Goal: Task Accomplishment & Management: Use online tool/utility

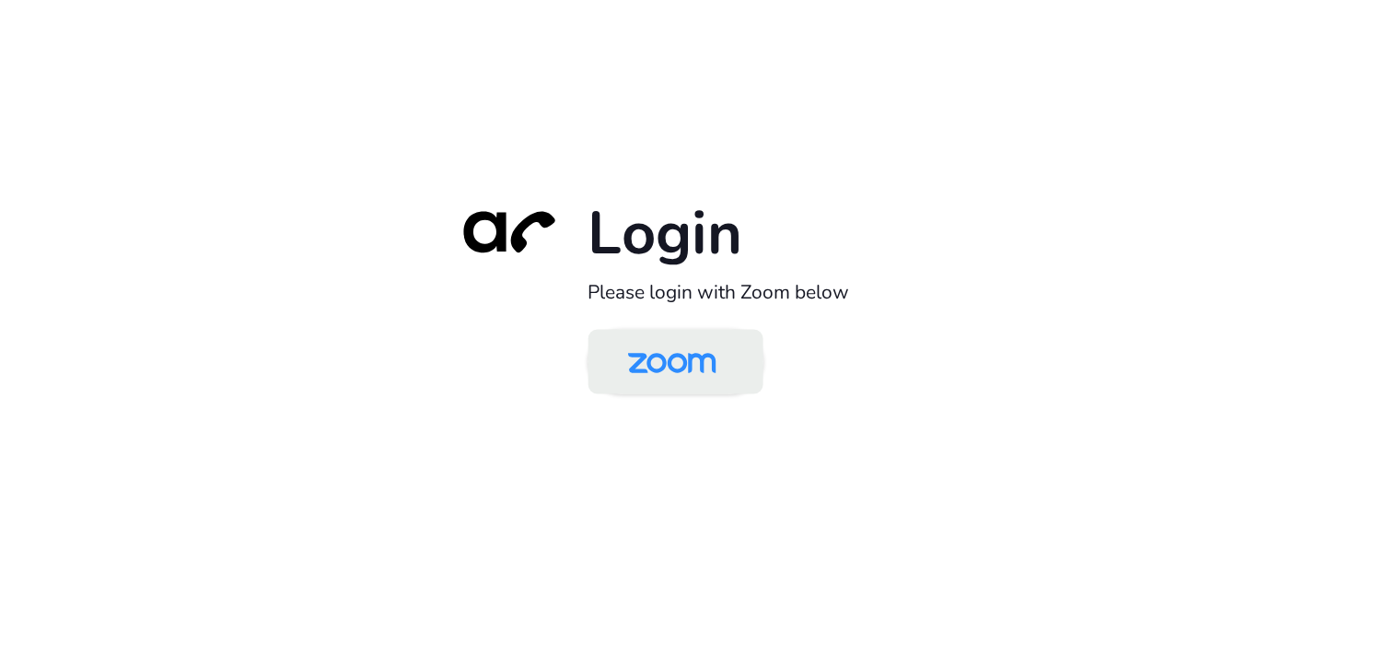
click at [685, 343] on img at bounding box center [672, 363] width 127 height 60
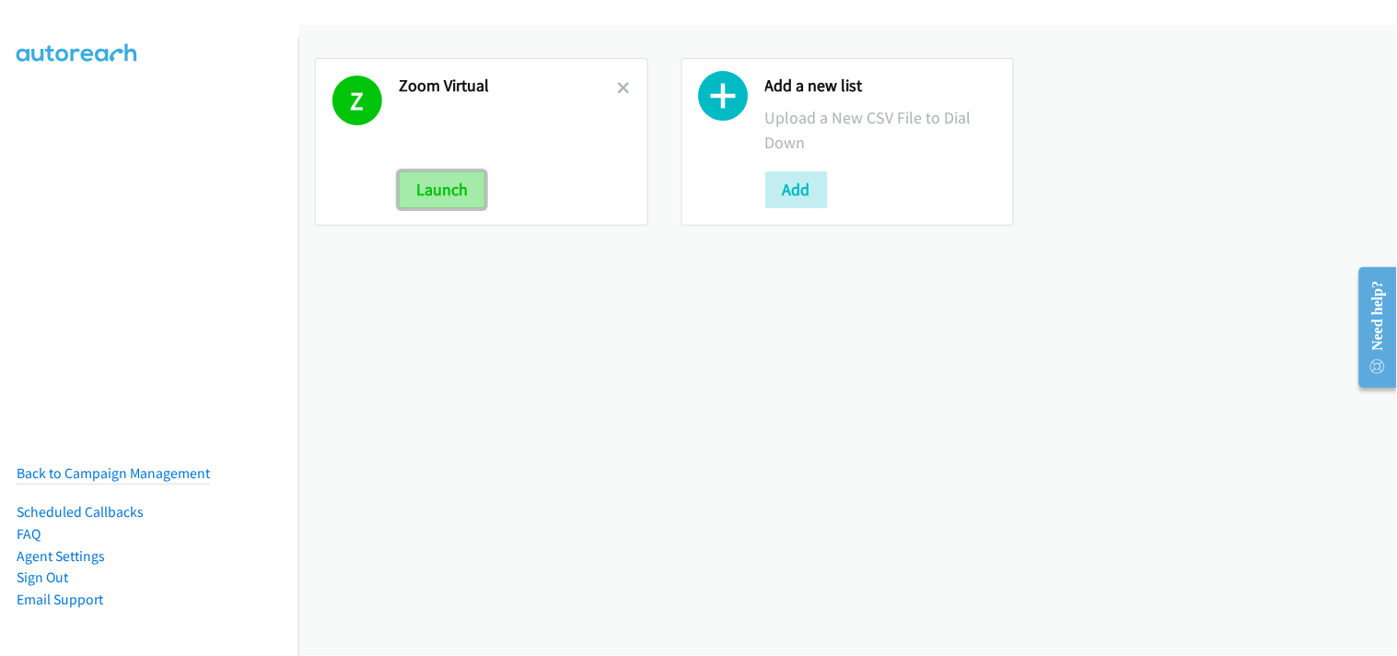
click at [427, 188] on button "Launch" at bounding box center [442, 189] width 87 height 37
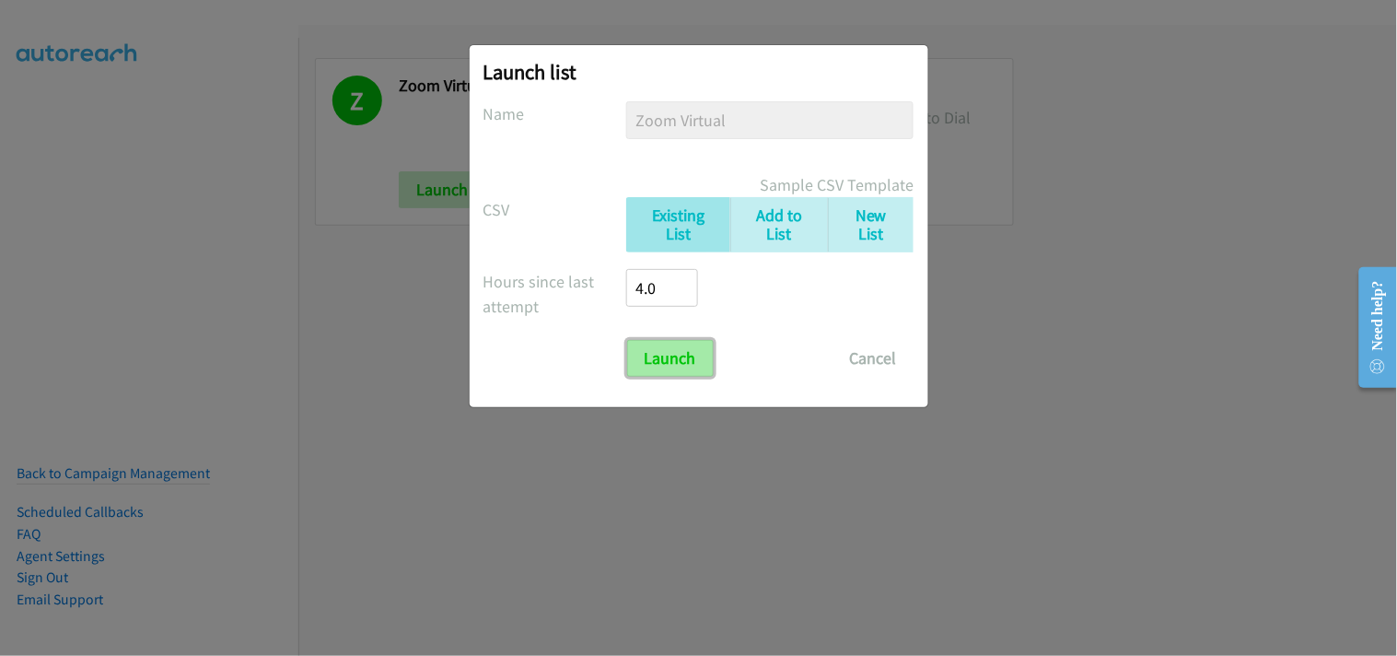
click at [669, 351] on input "Launch" at bounding box center [670, 358] width 87 height 37
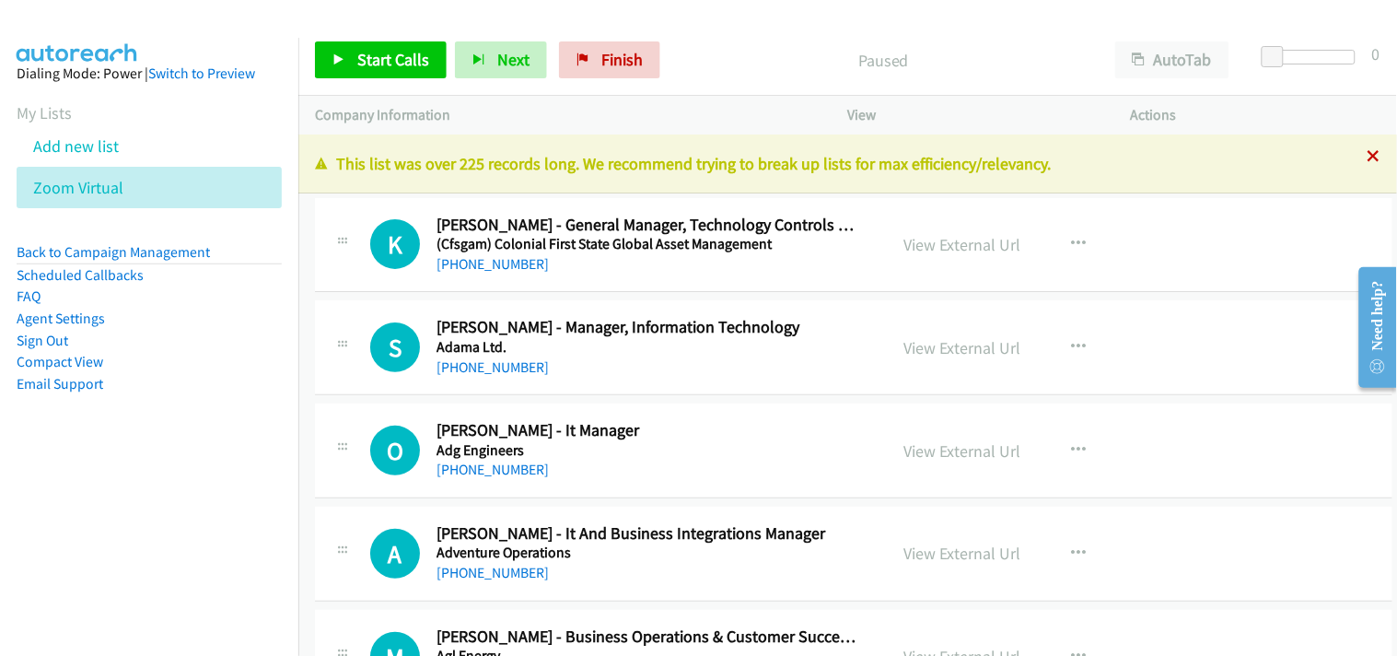
click at [1368, 157] on icon at bounding box center [1374, 157] width 13 height 13
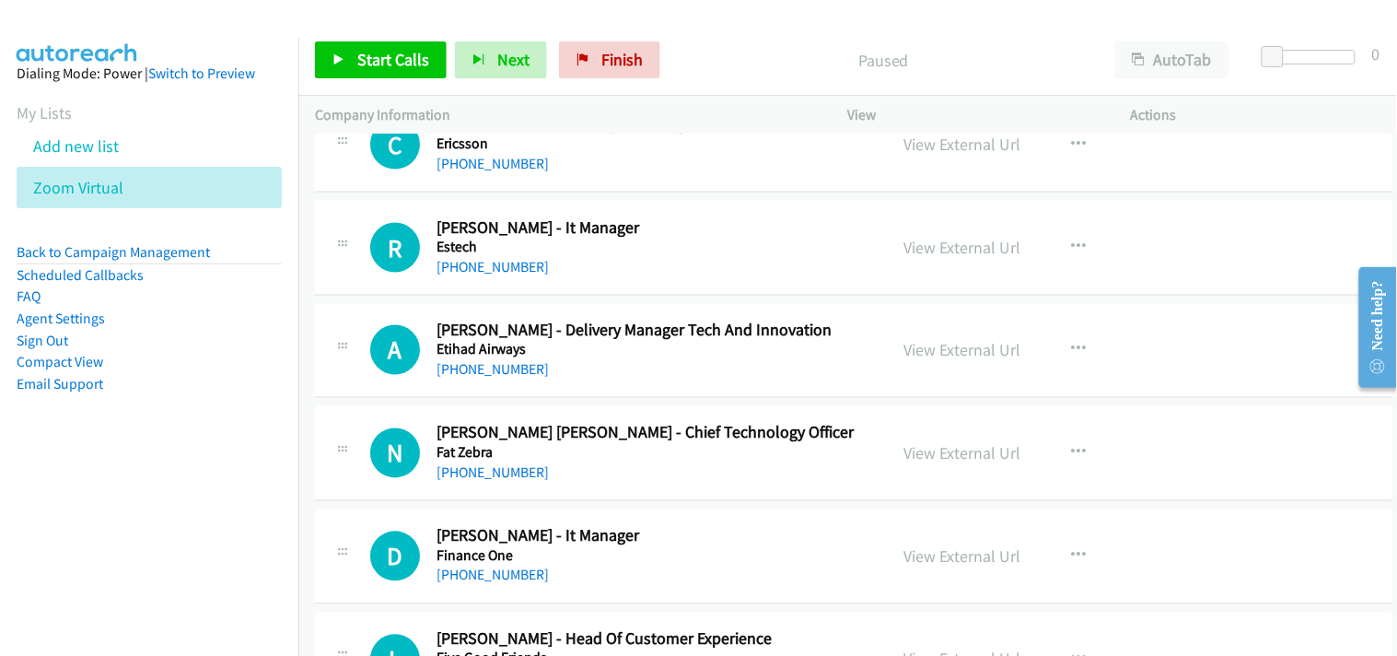
scroll to position [9822, 0]
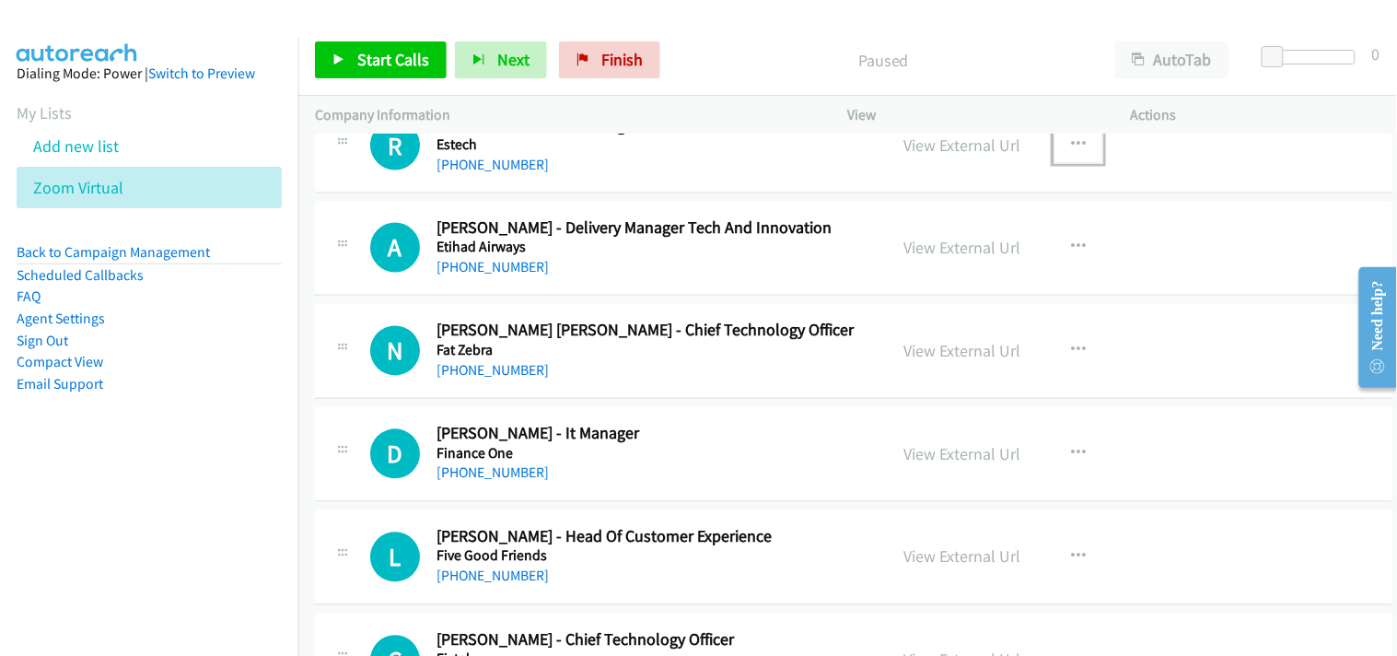
click at [1071, 146] on icon "button" at bounding box center [1078, 144] width 15 height 15
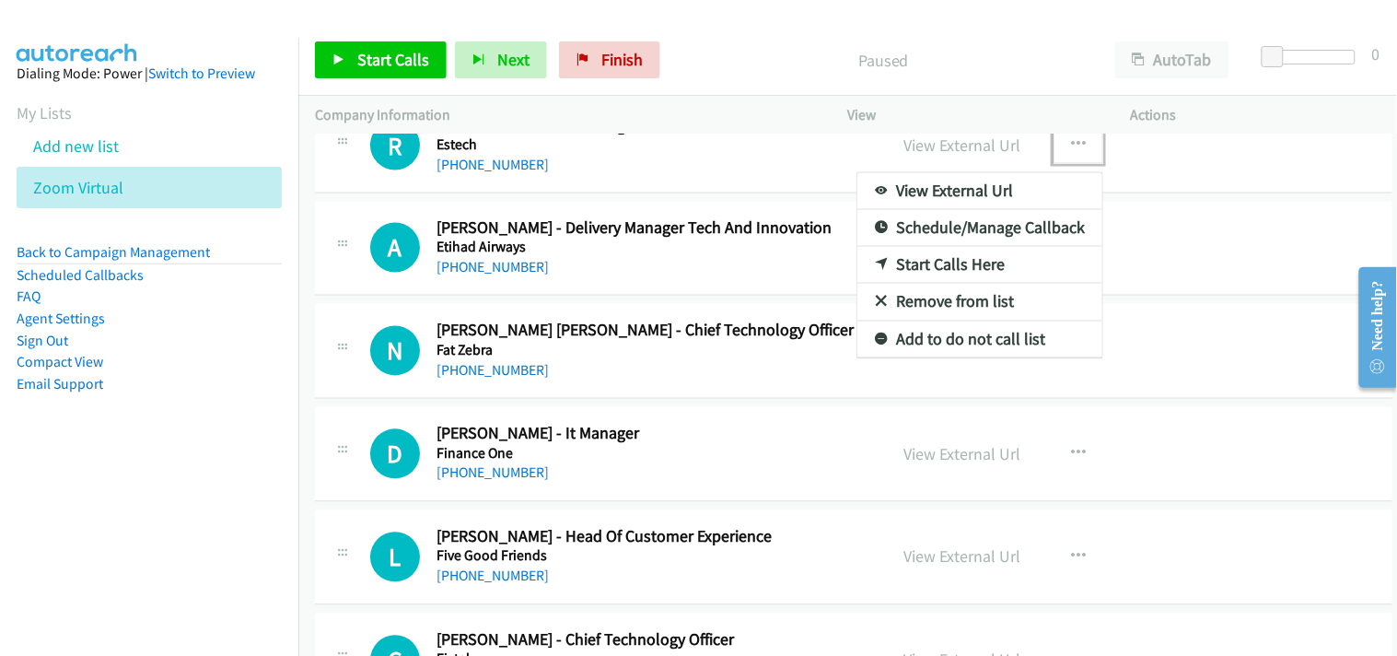
click at [946, 267] on link "Start Calls Here" at bounding box center [979, 265] width 245 height 37
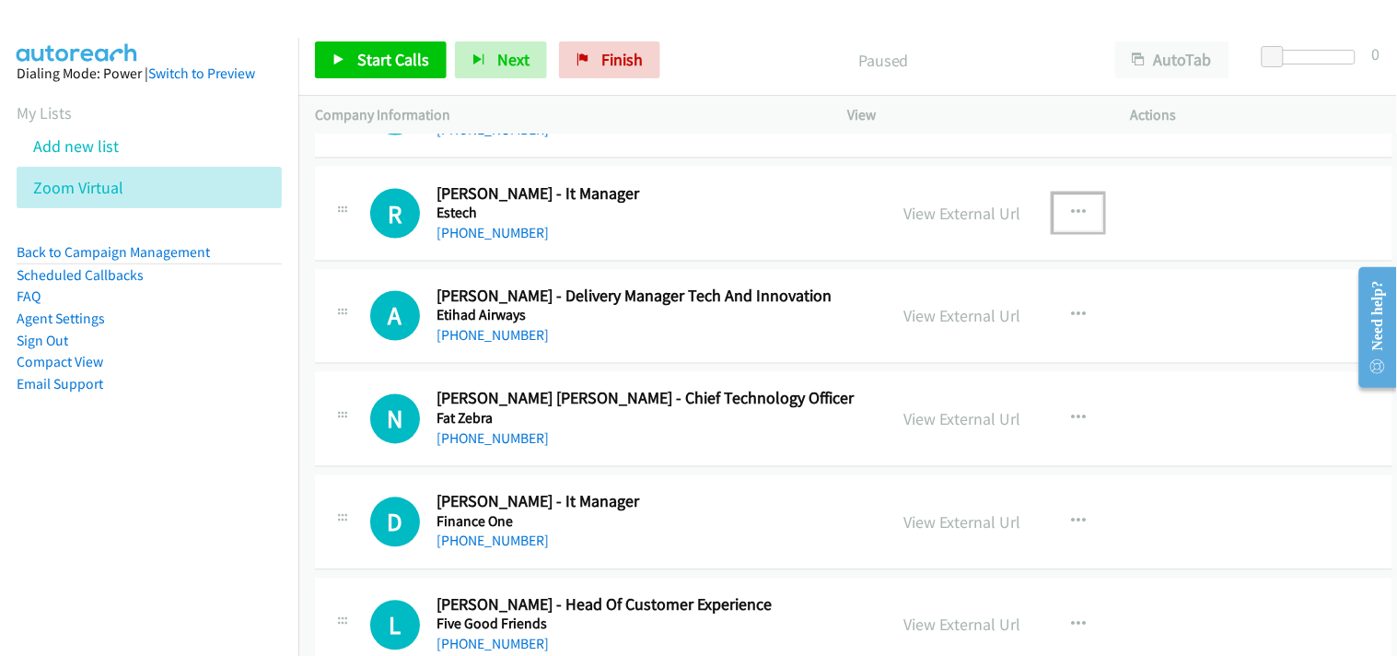
scroll to position [9720, 0]
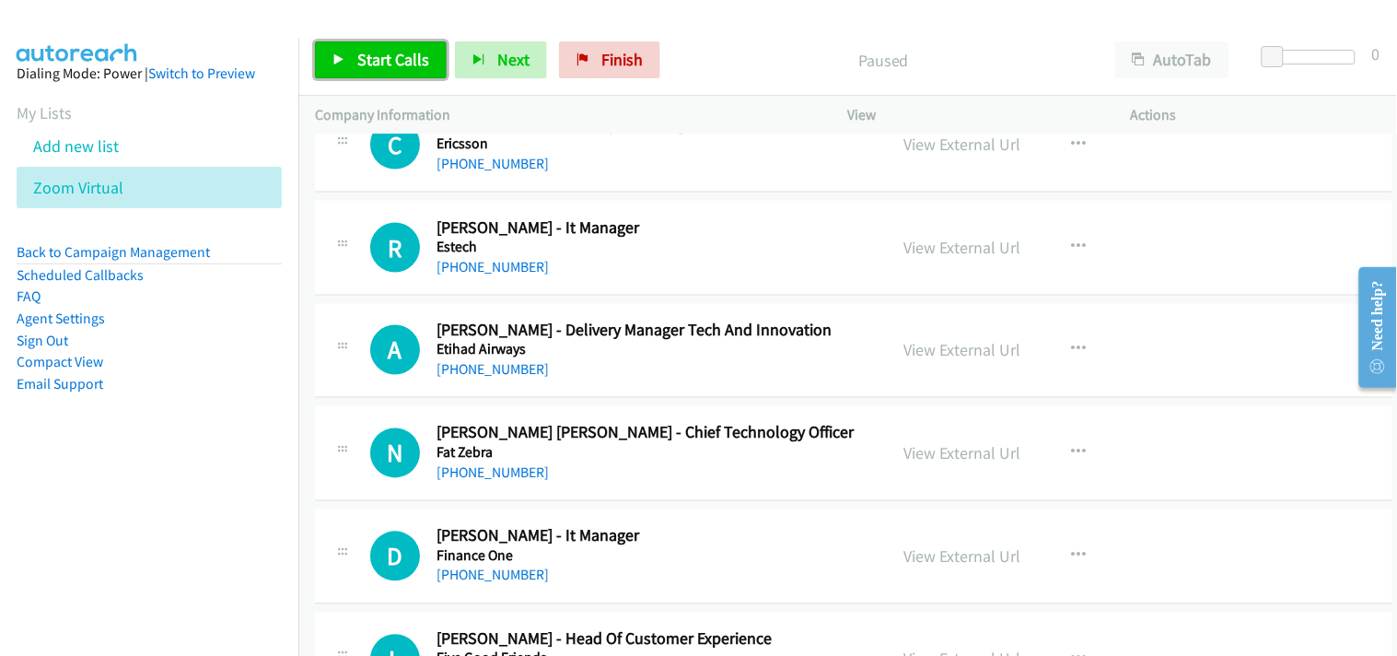
click at [419, 52] on span "Start Calls" at bounding box center [393, 59] width 72 height 21
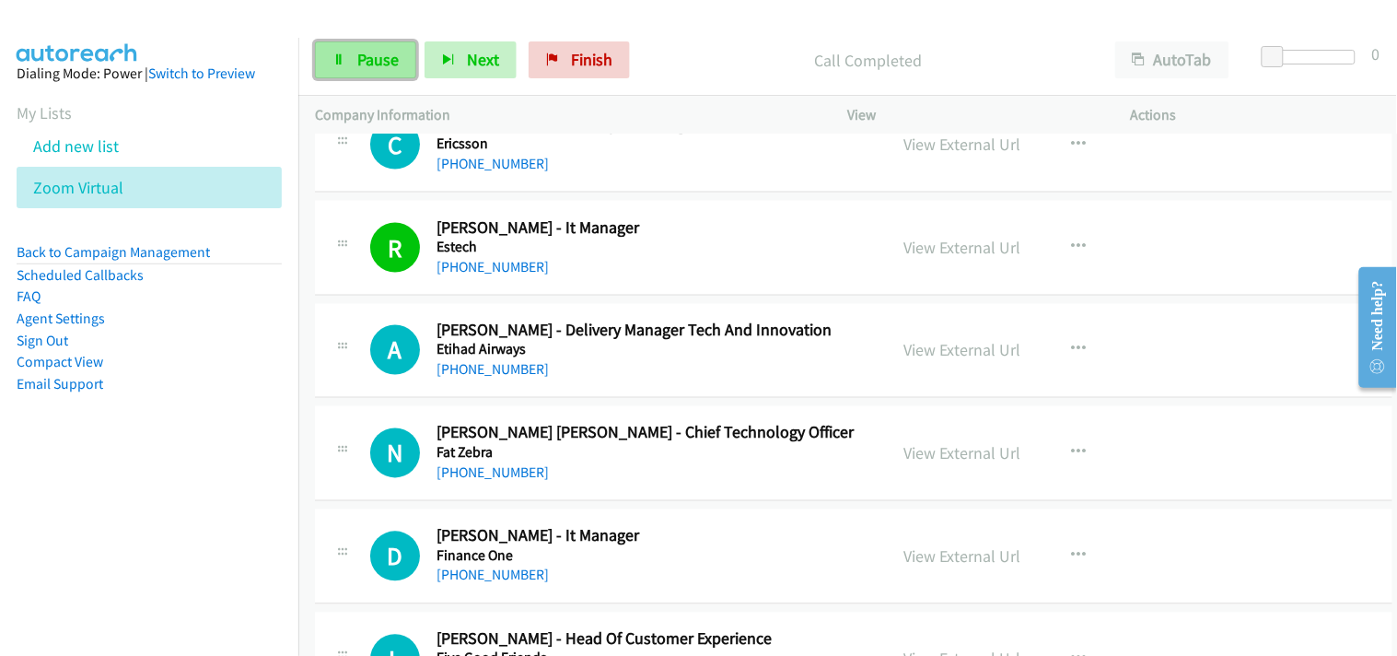
click at [372, 72] on link "Pause" at bounding box center [365, 59] width 101 height 37
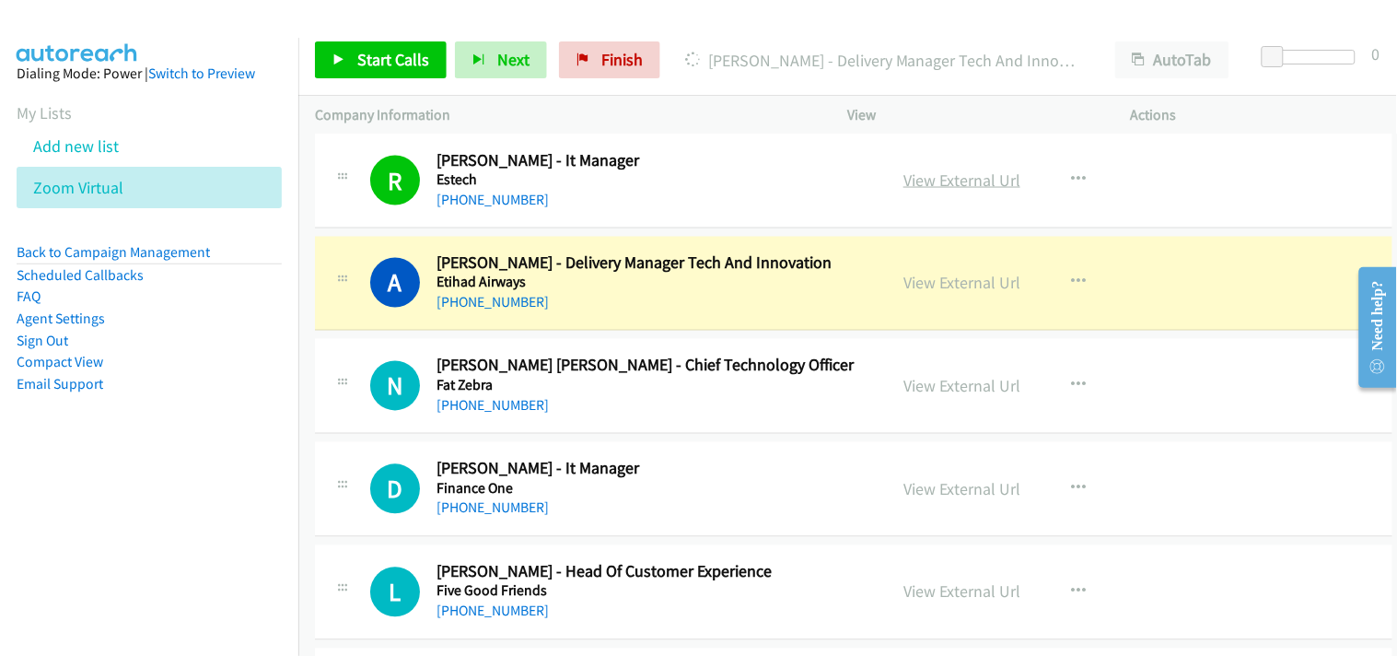
scroll to position [9822, 0]
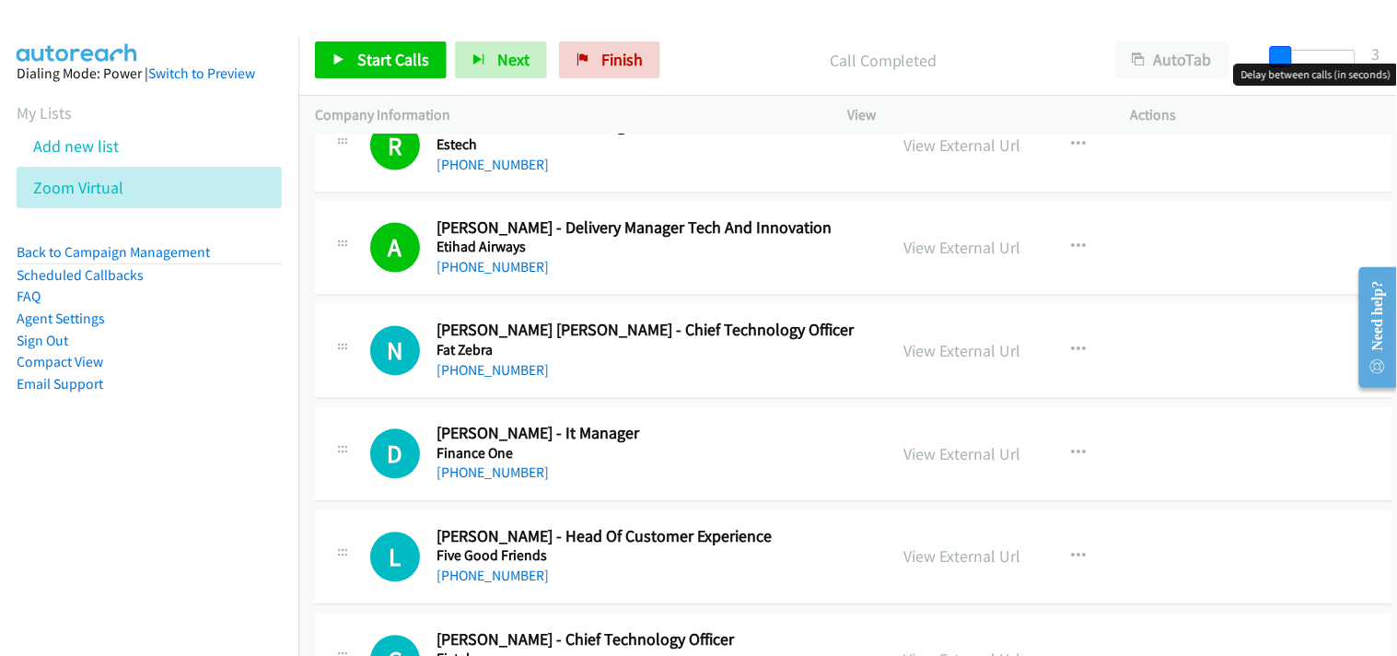
click at [1280, 52] on span at bounding box center [1281, 57] width 22 height 22
click at [131, 182] on icon at bounding box center [133, 188] width 13 height 13
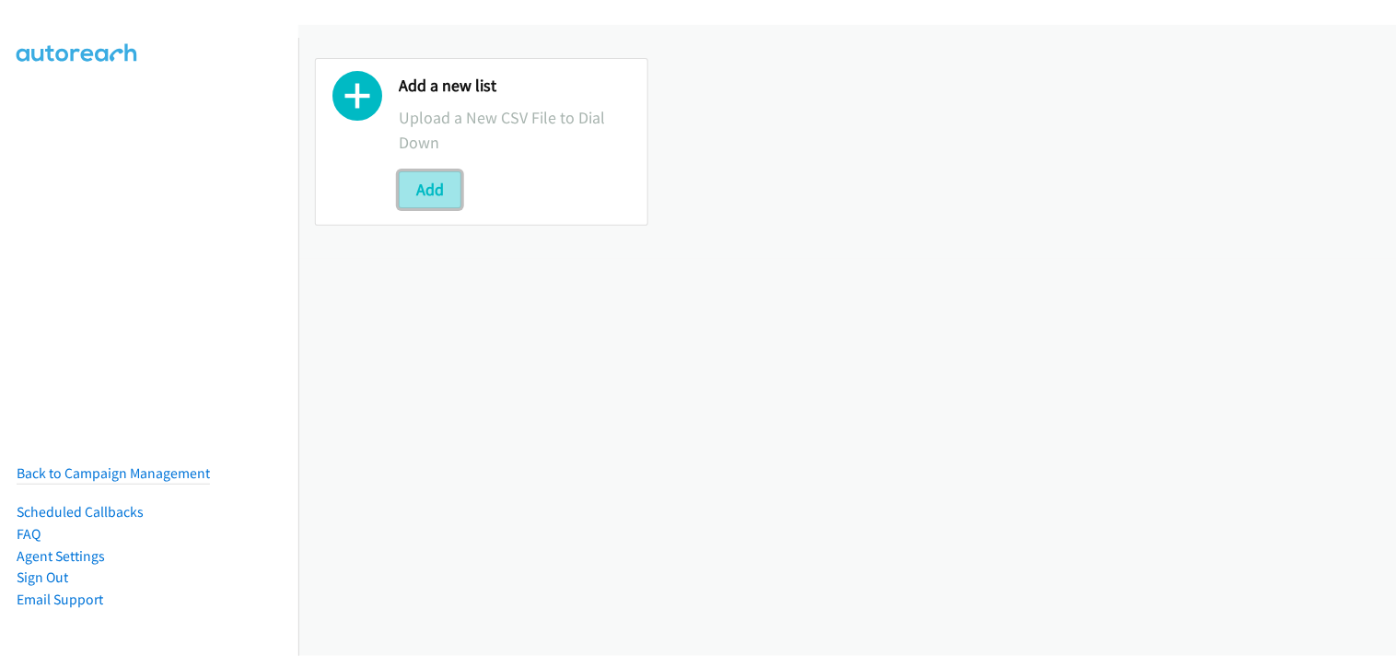
click at [427, 184] on button "Add" at bounding box center [430, 189] width 63 height 37
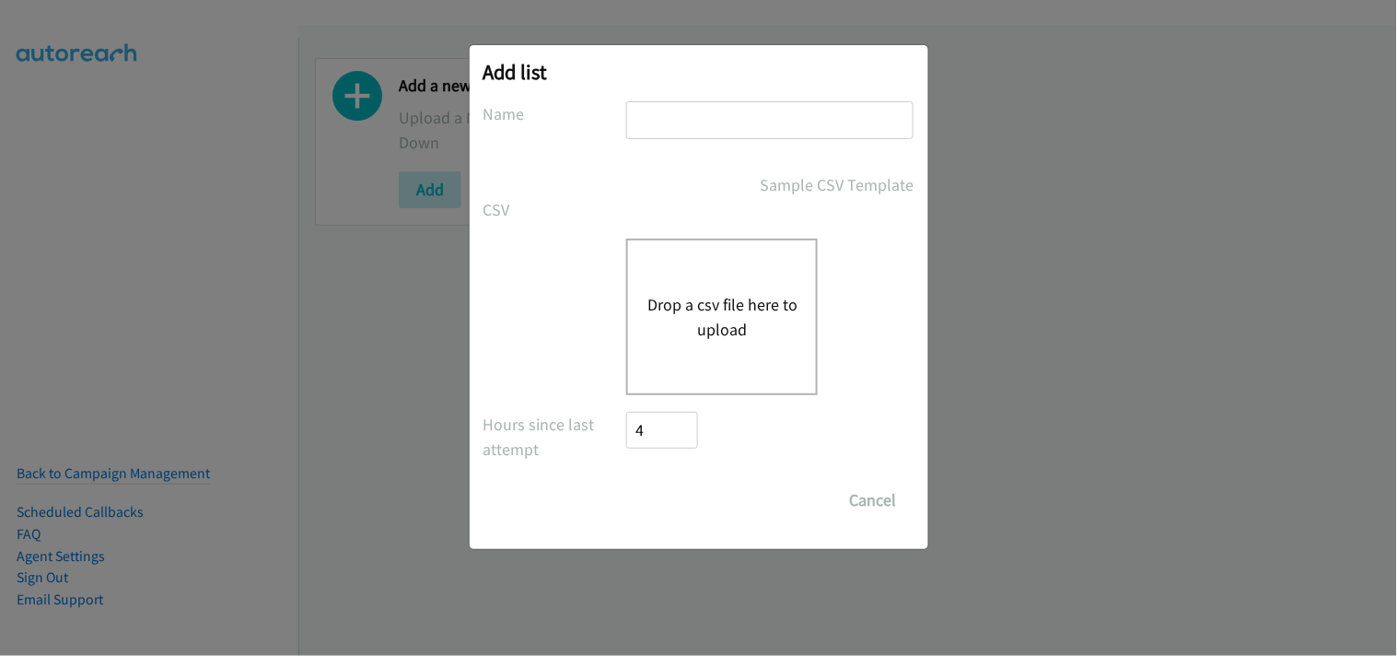
click at [691, 95] on div "Add list No phone fields were returned for that Report or List View Please uplo…" at bounding box center [699, 297] width 459 height 504
click at [689, 114] on input "text" at bounding box center [769, 120] width 287 height 38
type input "Zoom Virtual"
click at [746, 297] on button "Drop a csv file here to upload" at bounding box center [721, 317] width 151 height 50
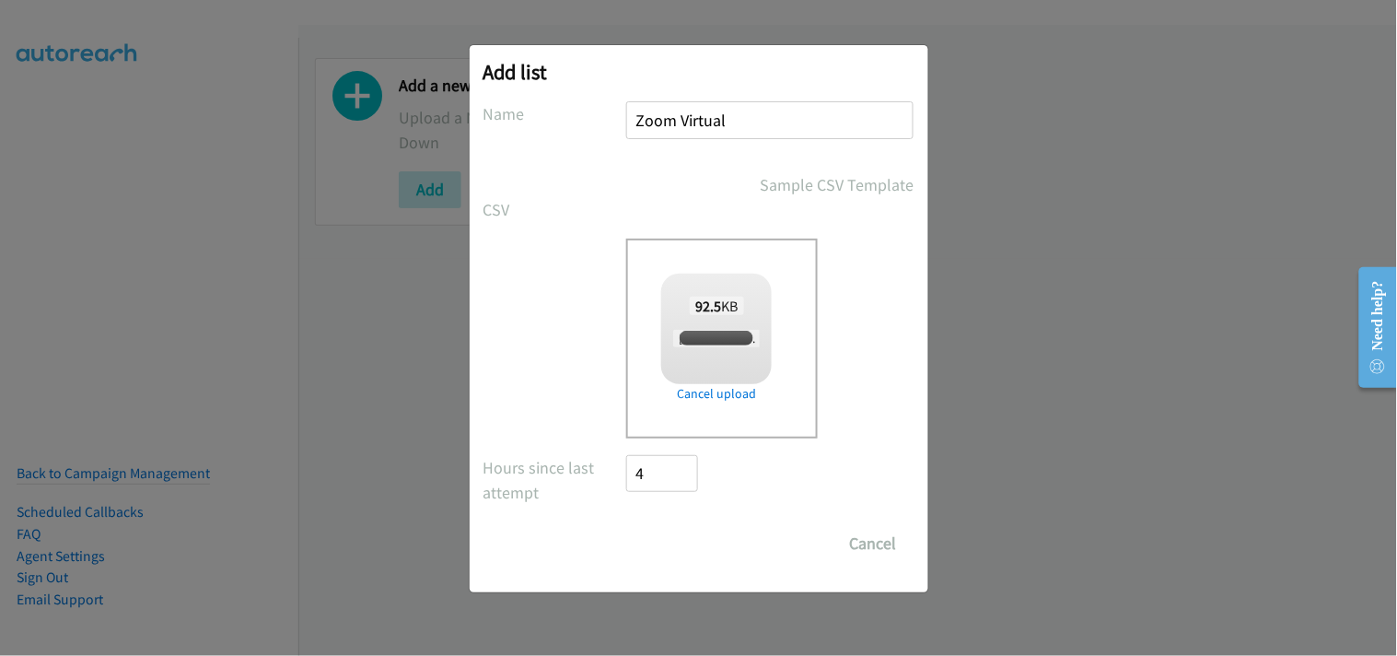
checkbox input "true"
click at [693, 541] on input "Save List" at bounding box center [675, 543] width 97 height 37
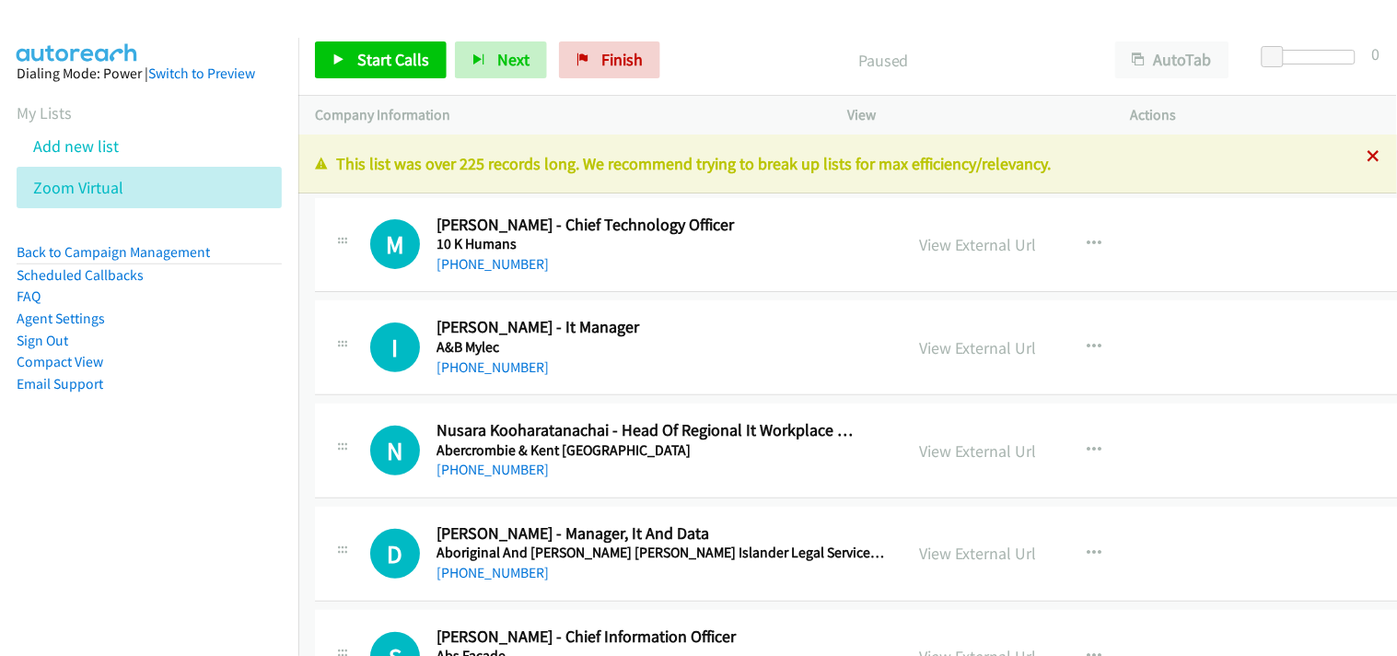
click at [1368, 158] on icon at bounding box center [1374, 157] width 13 height 13
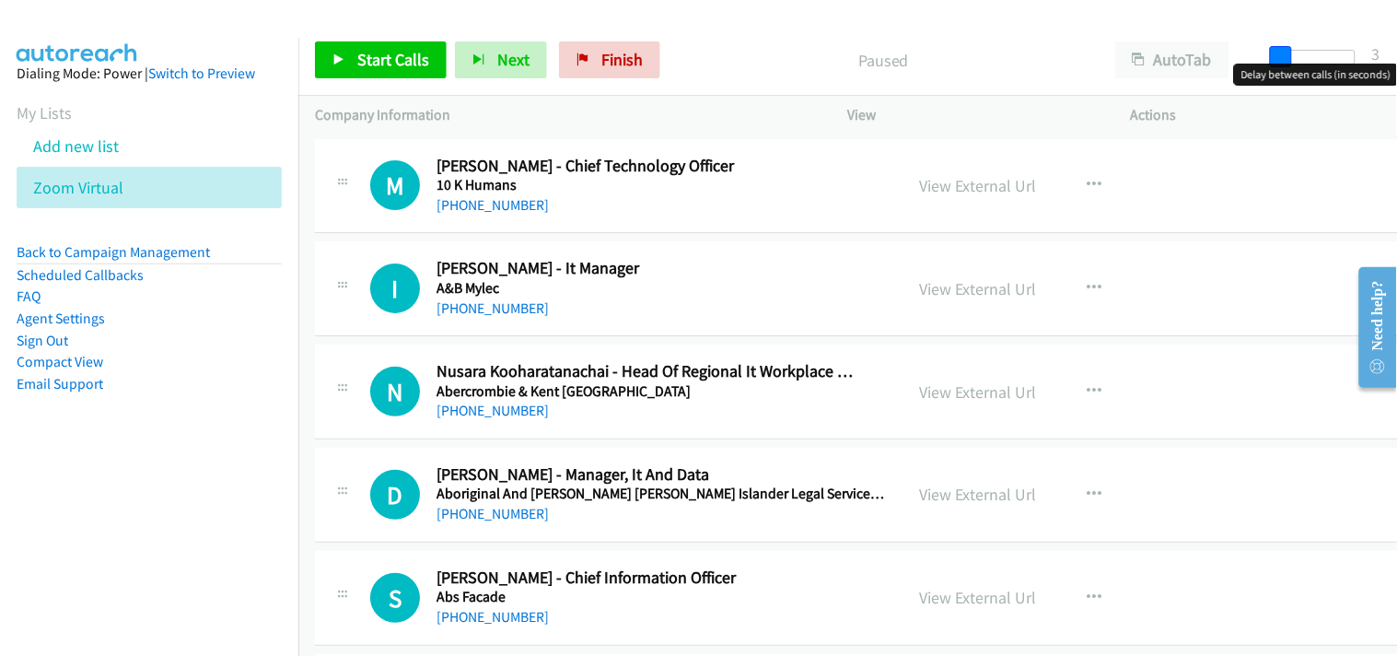
click at [1280, 52] on span at bounding box center [1281, 57] width 22 height 22
click at [978, 20] on div at bounding box center [690, 35] width 1380 height 71
click at [329, 55] on link "Start Calls" at bounding box center [381, 59] width 132 height 37
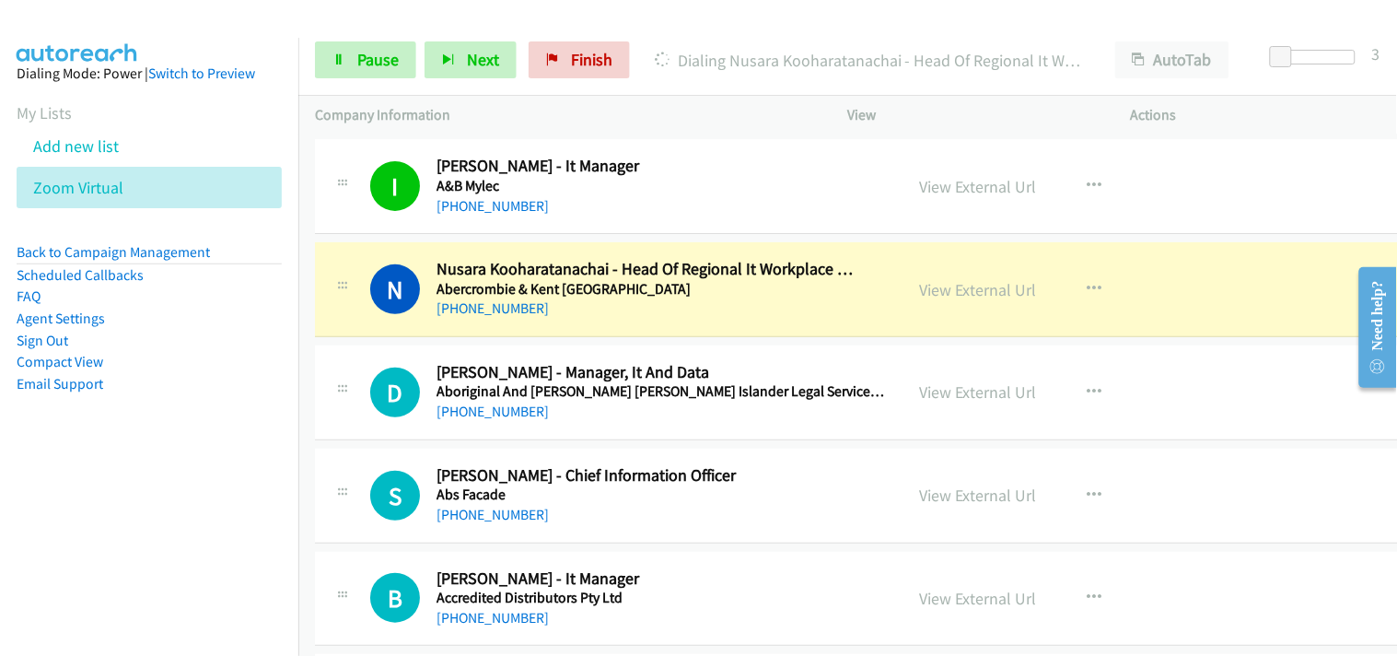
scroll to position [204, 0]
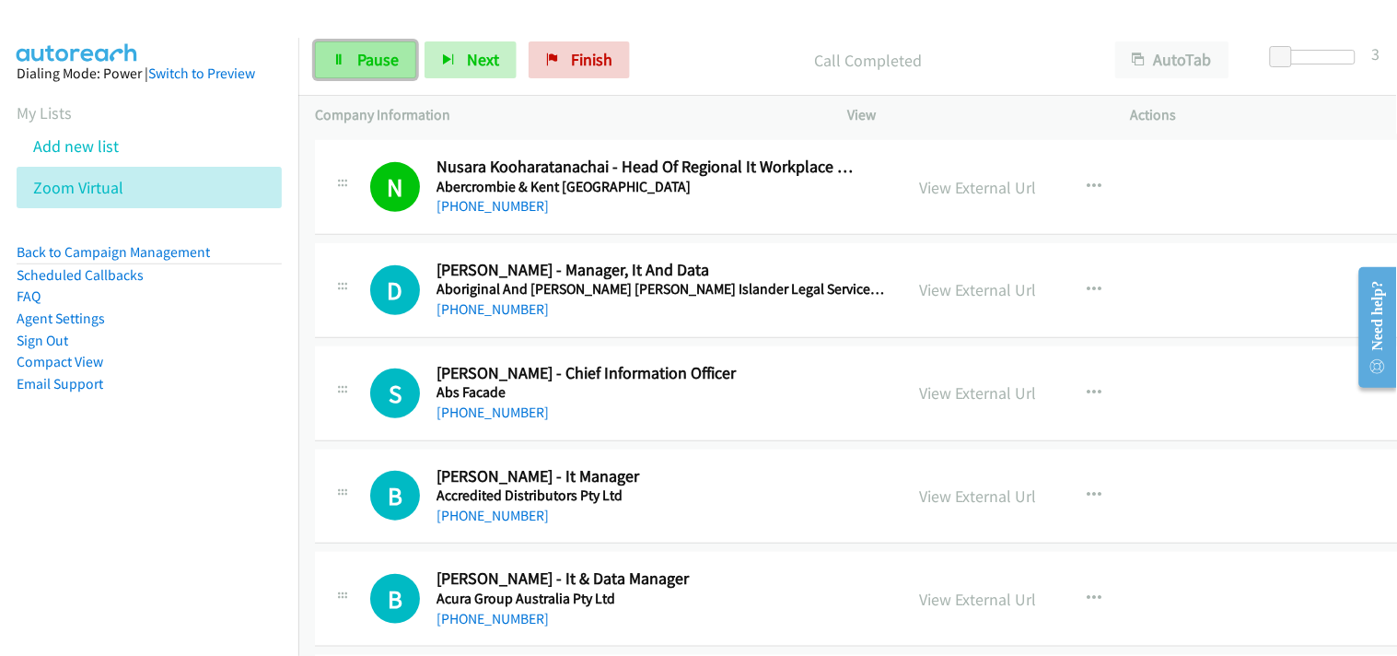
click at [371, 44] on link "Pause" at bounding box center [365, 59] width 101 height 37
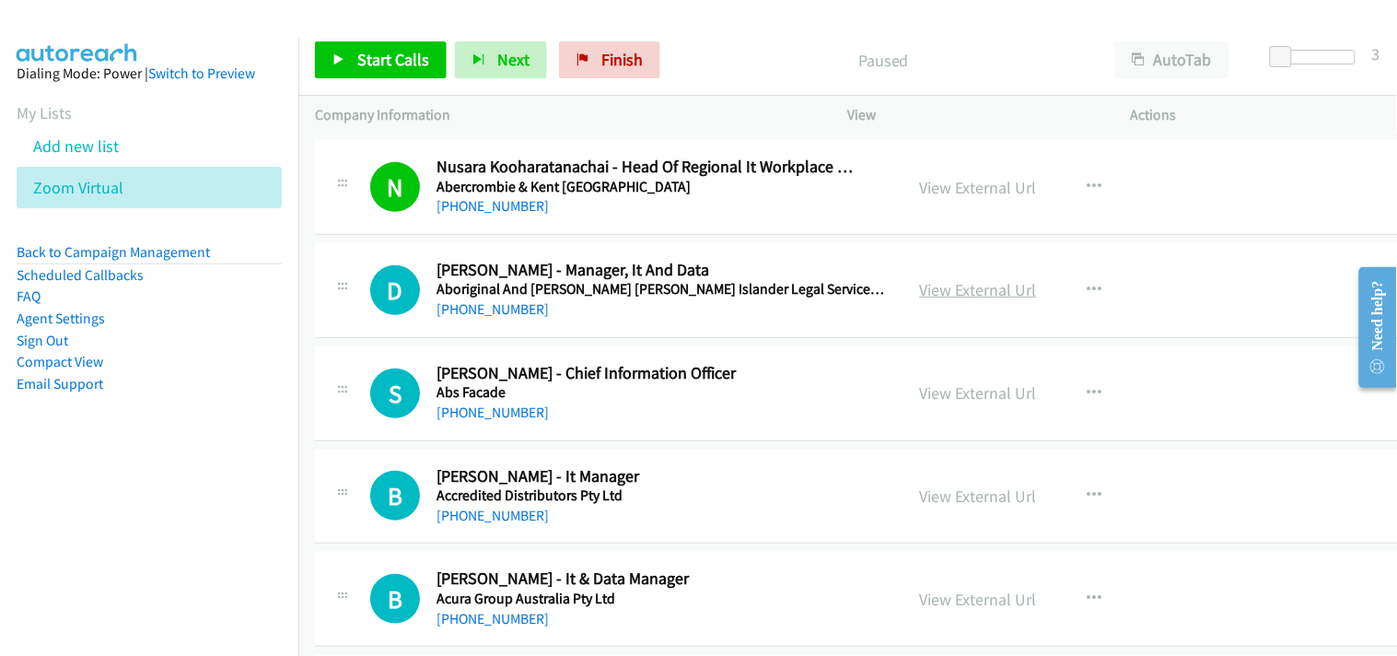
click at [997, 299] on link "View External Url" at bounding box center [978, 289] width 117 height 21
click at [369, 89] on div "Start Calls Pause Next Finish Paused AutoTab AutoTab 3" at bounding box center [847, 60] width 1099 height 71
click at [360, 69] on span "Start Calls" at bounding box center [393, 59] width 72 height 21
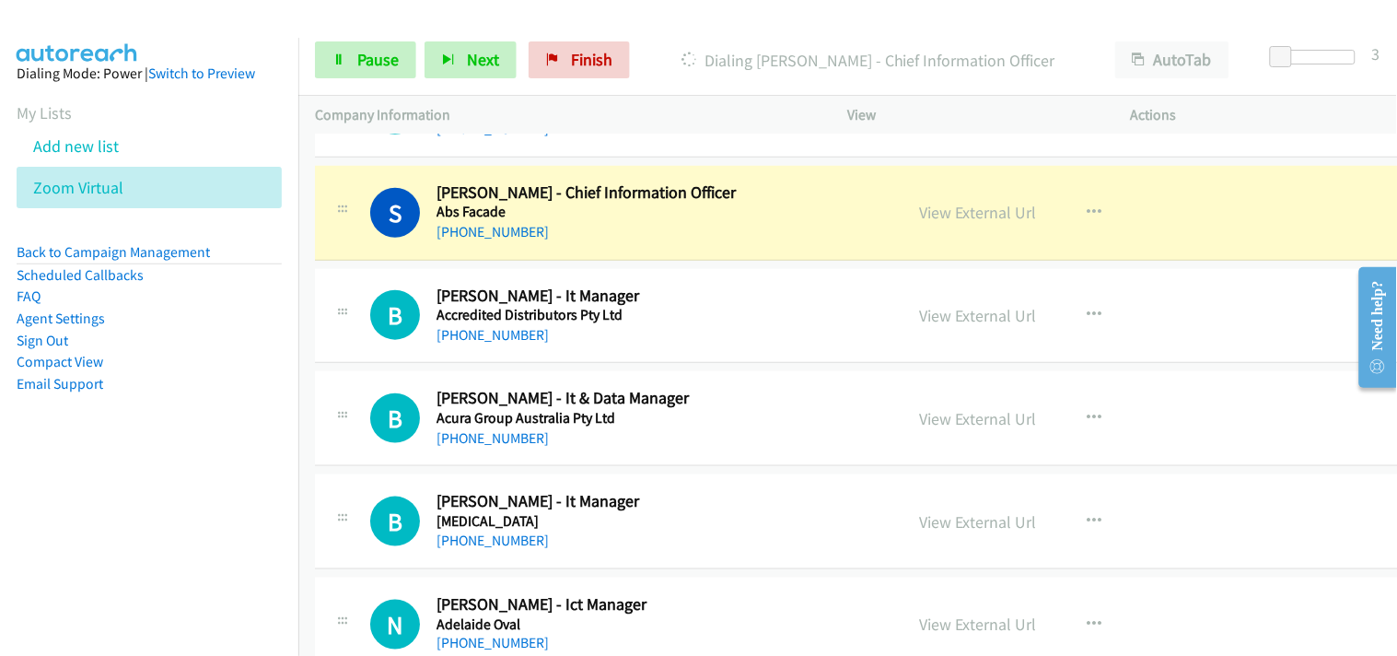
scroll to position [409, 0]
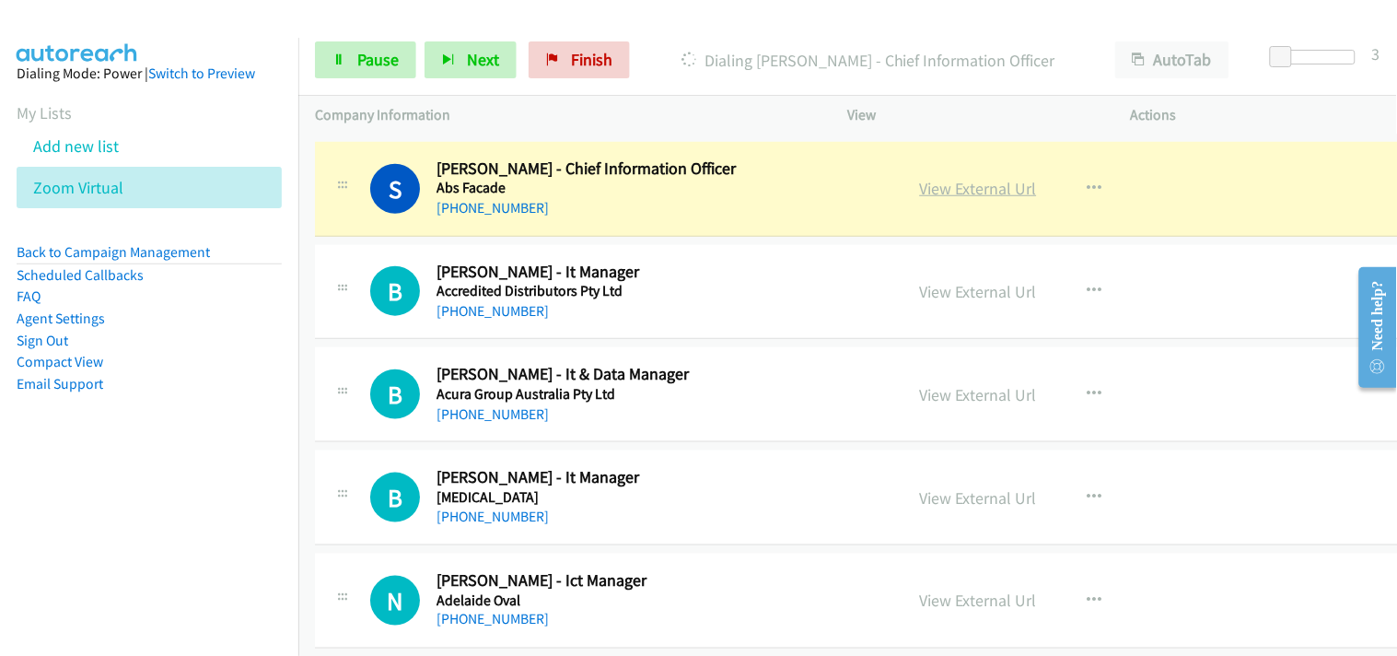
click at [937, 191] on link "View External Url" at bounding box center [978, 188] width 117 height 21
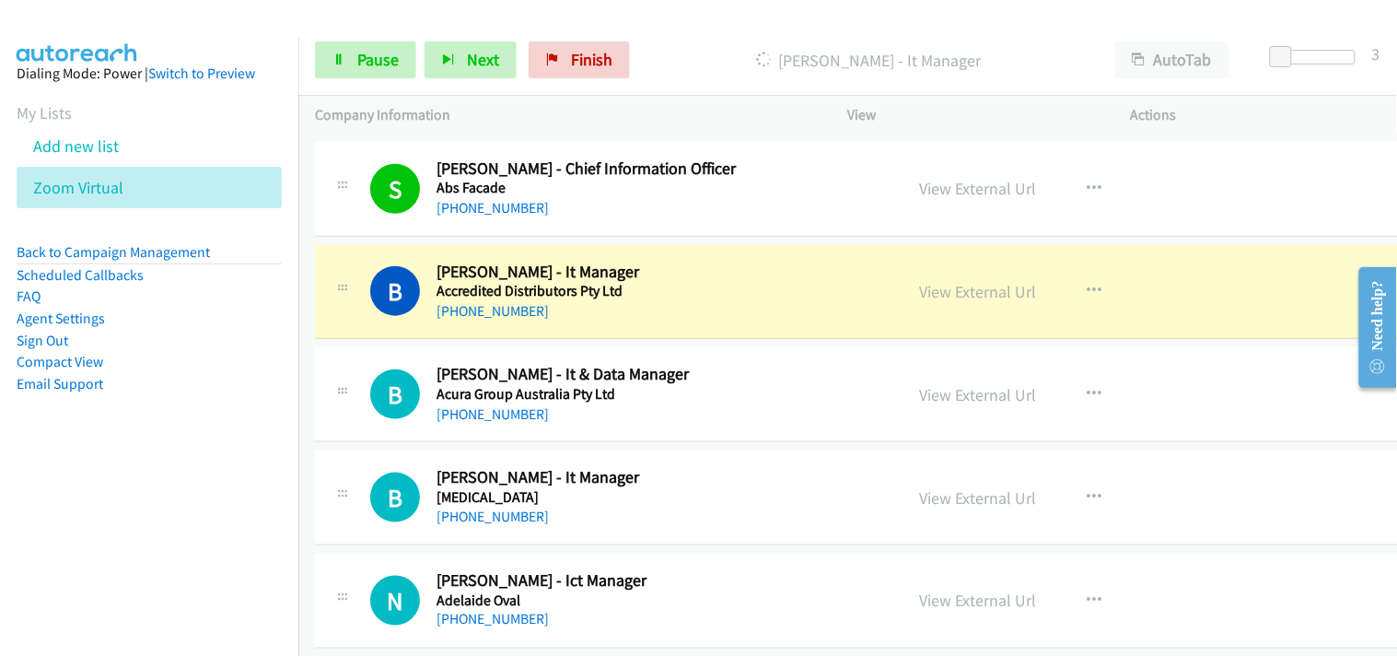
scroll to position [511, 0]
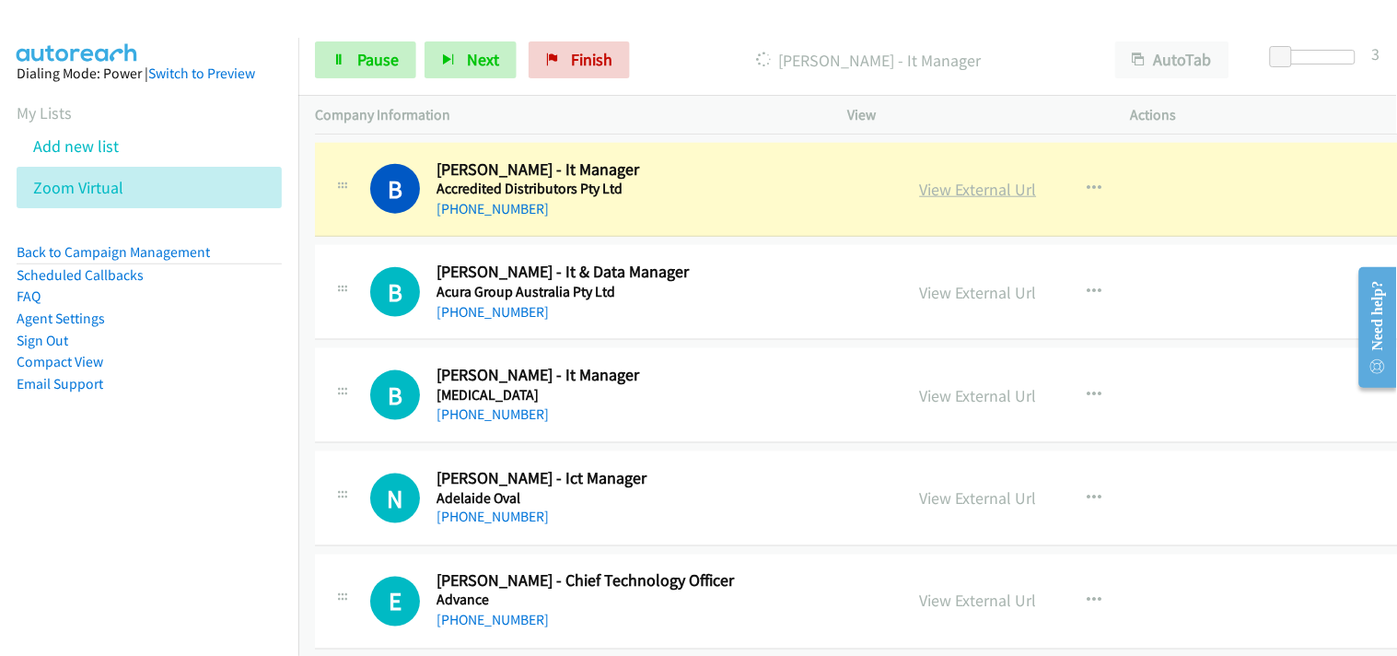
click at [931, 181] on link "View External Url" at bounding box center [978, 189] width 117 height 21
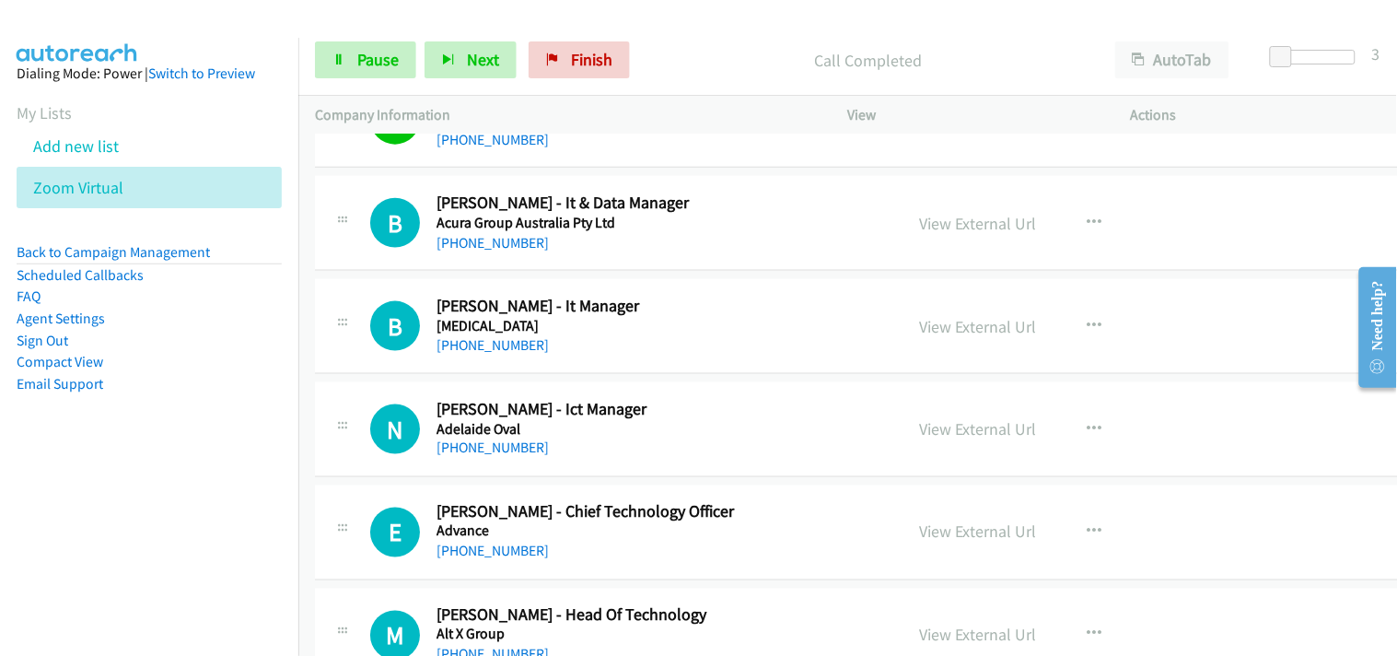
scroll to position [613, 0]
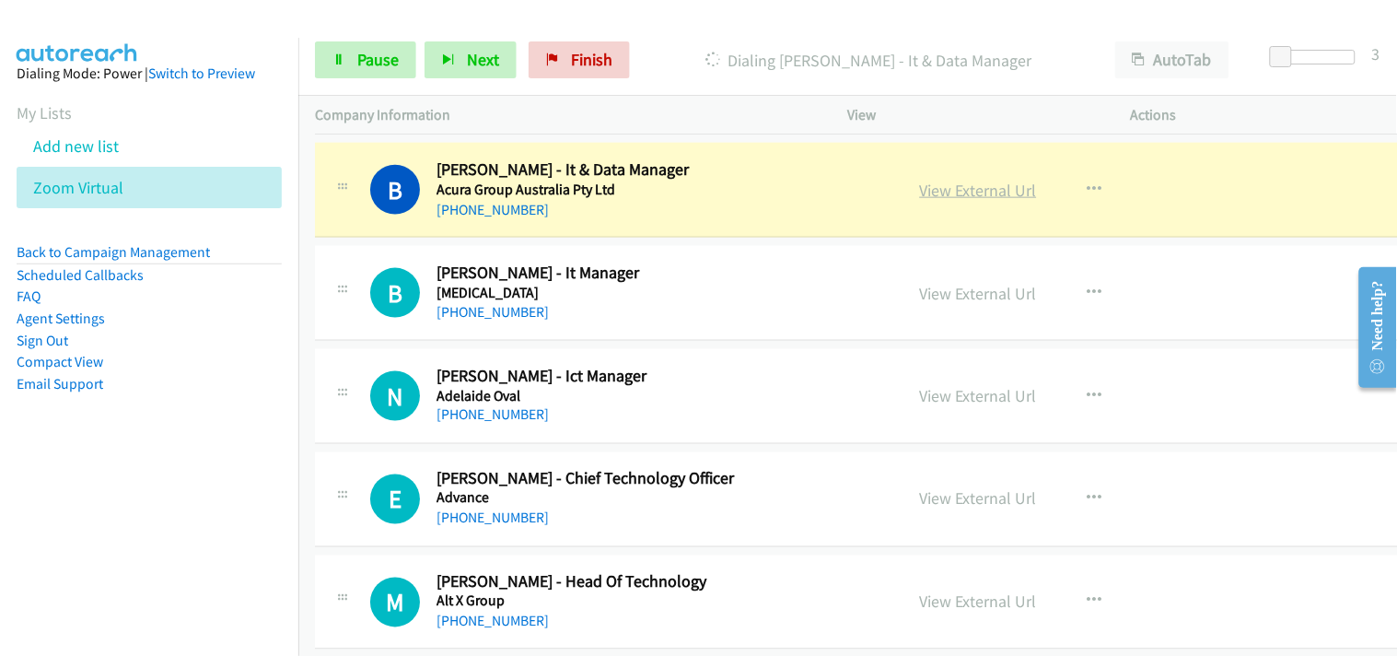
click at [951, 189] on link "View External Url" at bounding box center [978, 190] width 117 height 21
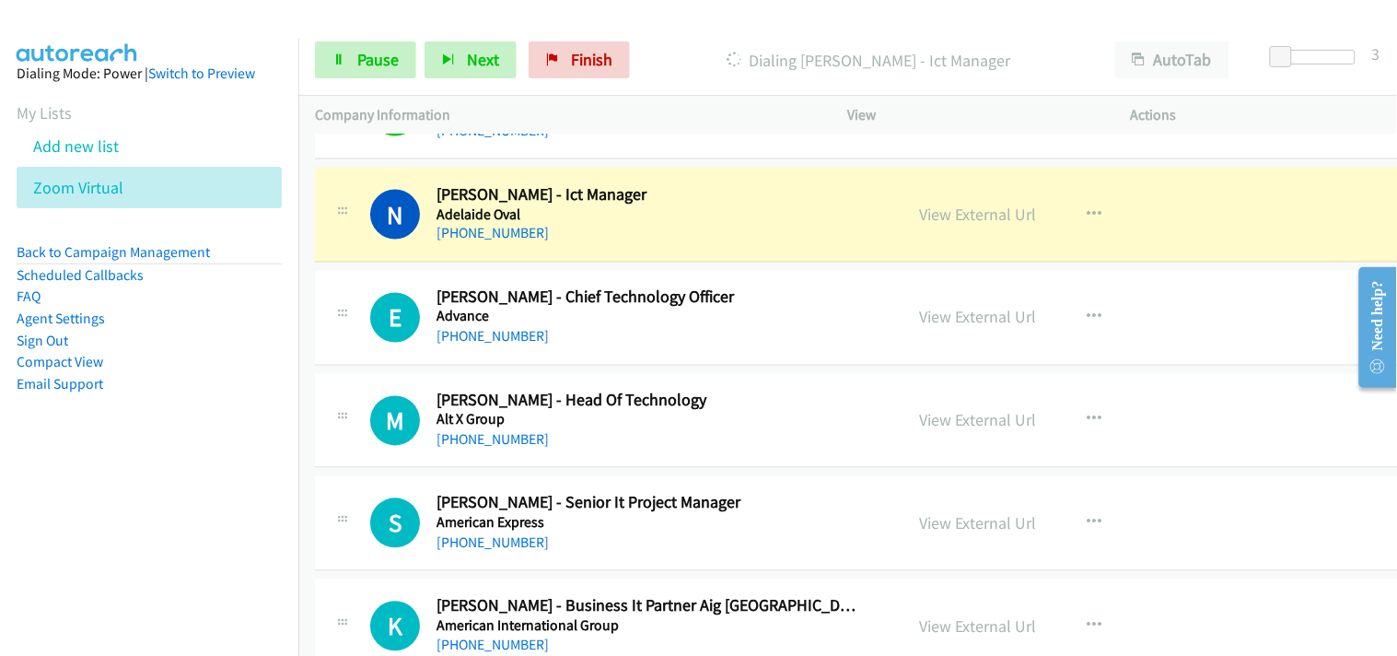
scroll to position [818, 0]
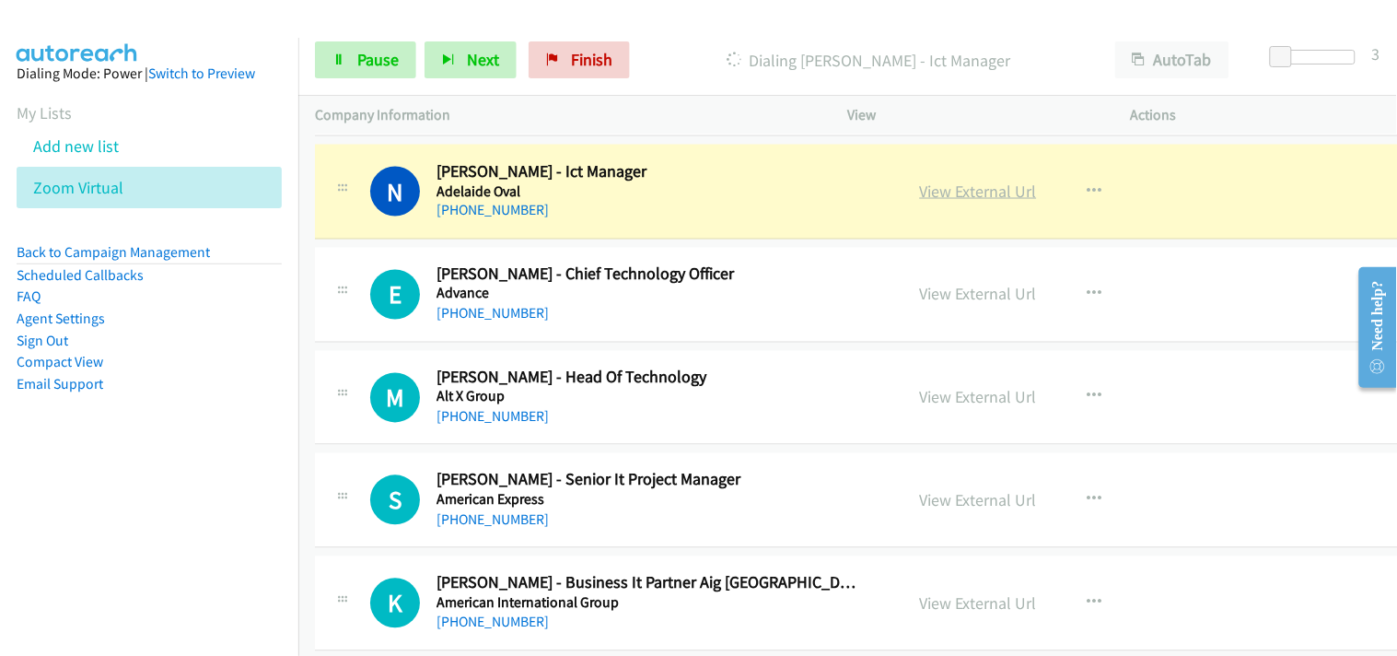
click at [920, 196] on link "View External Url" at bounding box center [978, 190] width 117 height 21
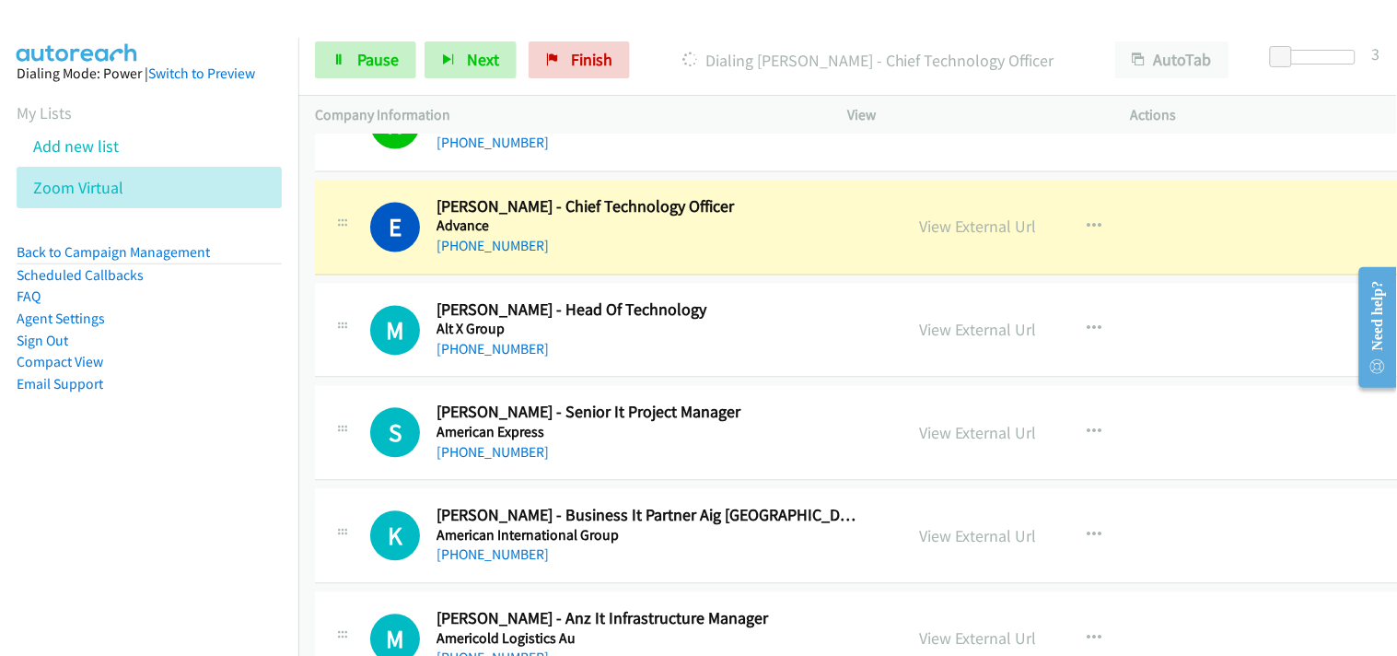
scroll to position [921, 0]
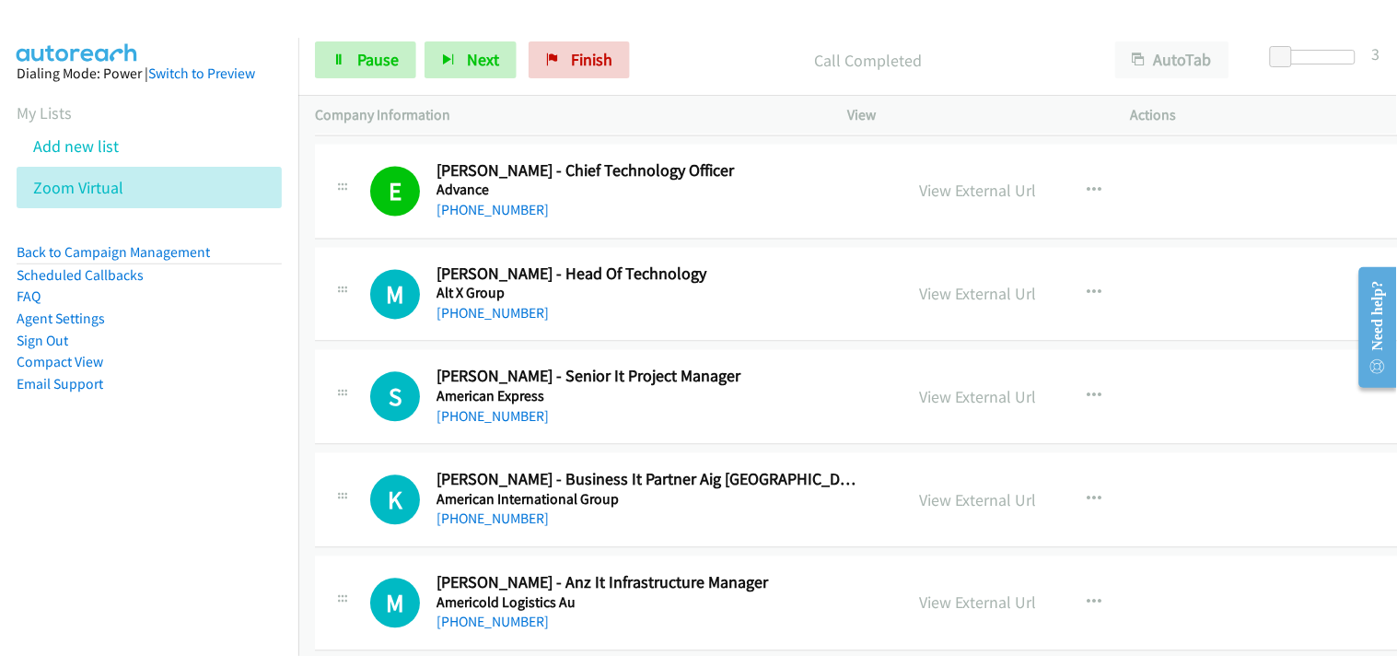
click at [728, 203] on div "[PHONE_NUMBER]" at bounding box center [647, 211] width 421 height 22
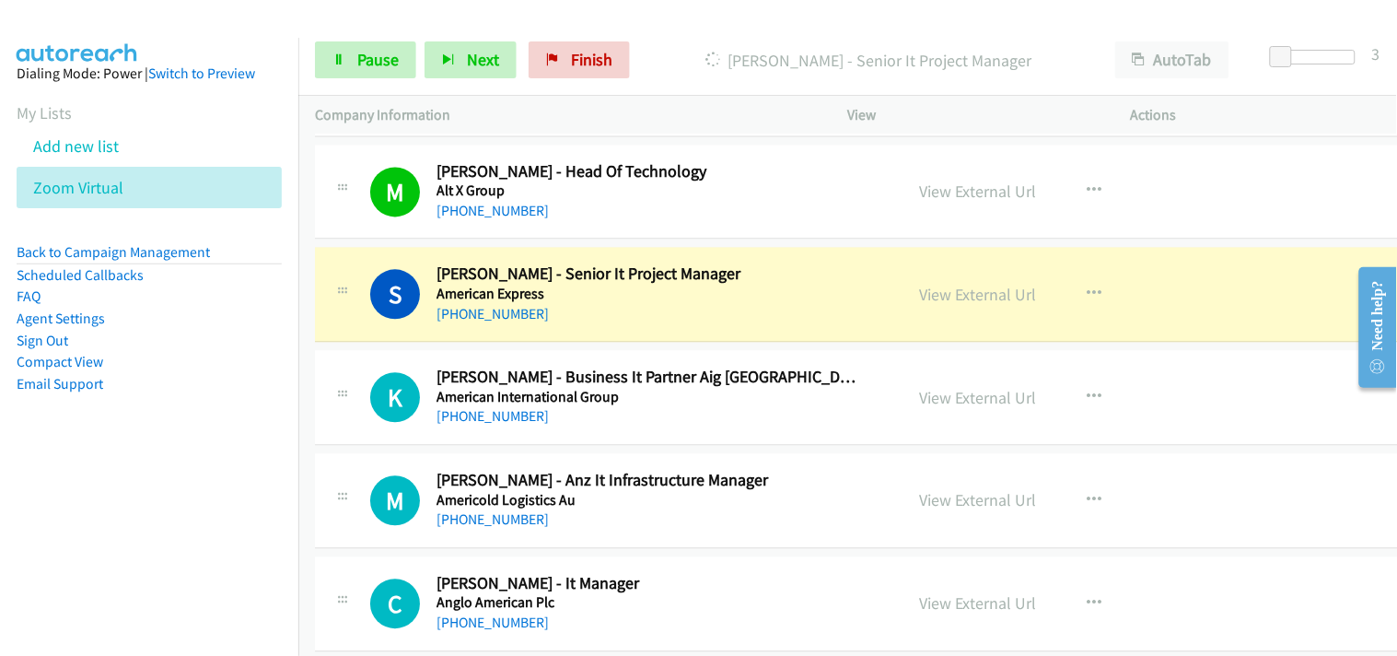
scroll to position [1125, 0]
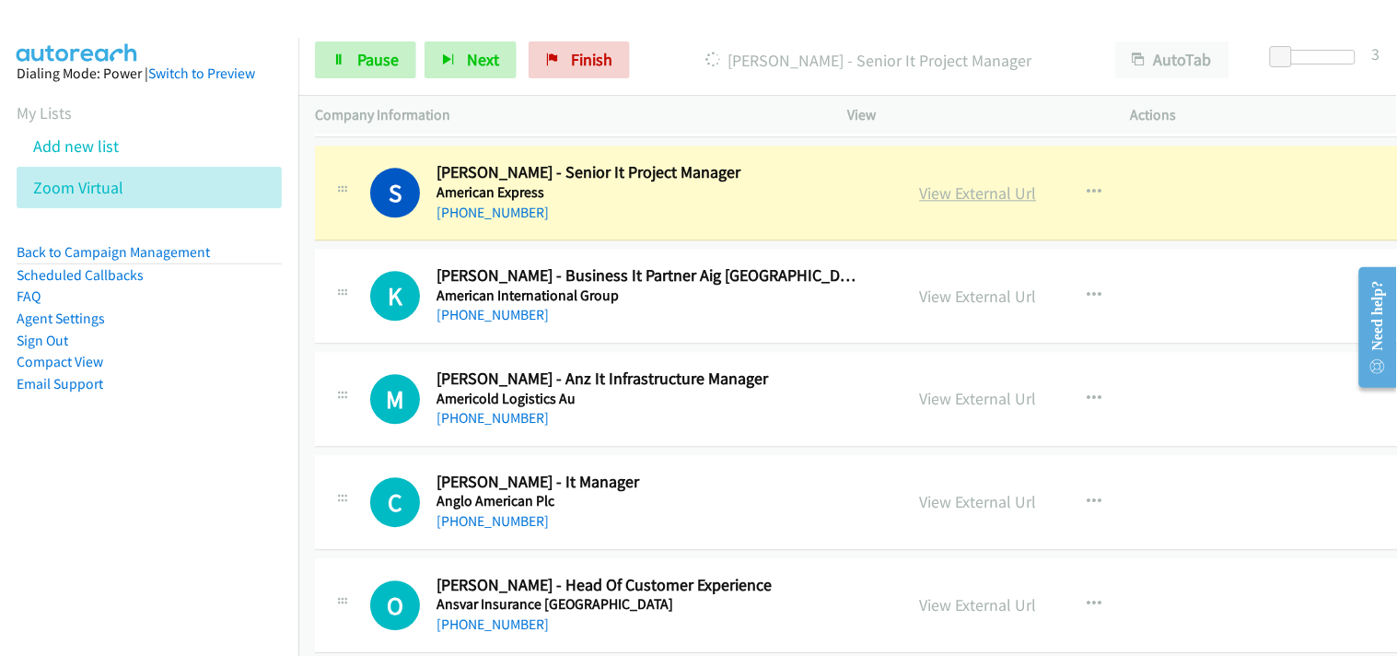
click at [937, 195] on link "View External Url" at bounding box center [978, 192] width 117 height 21
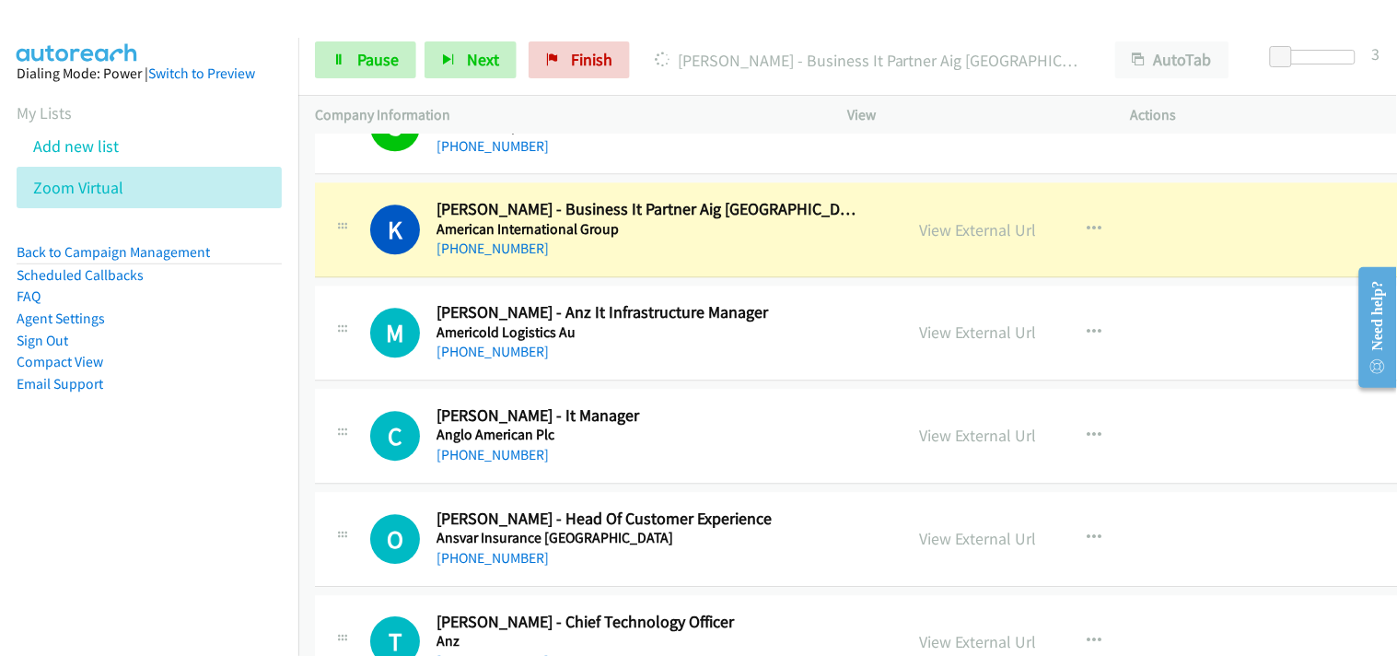
scroll to position [1228, 0]
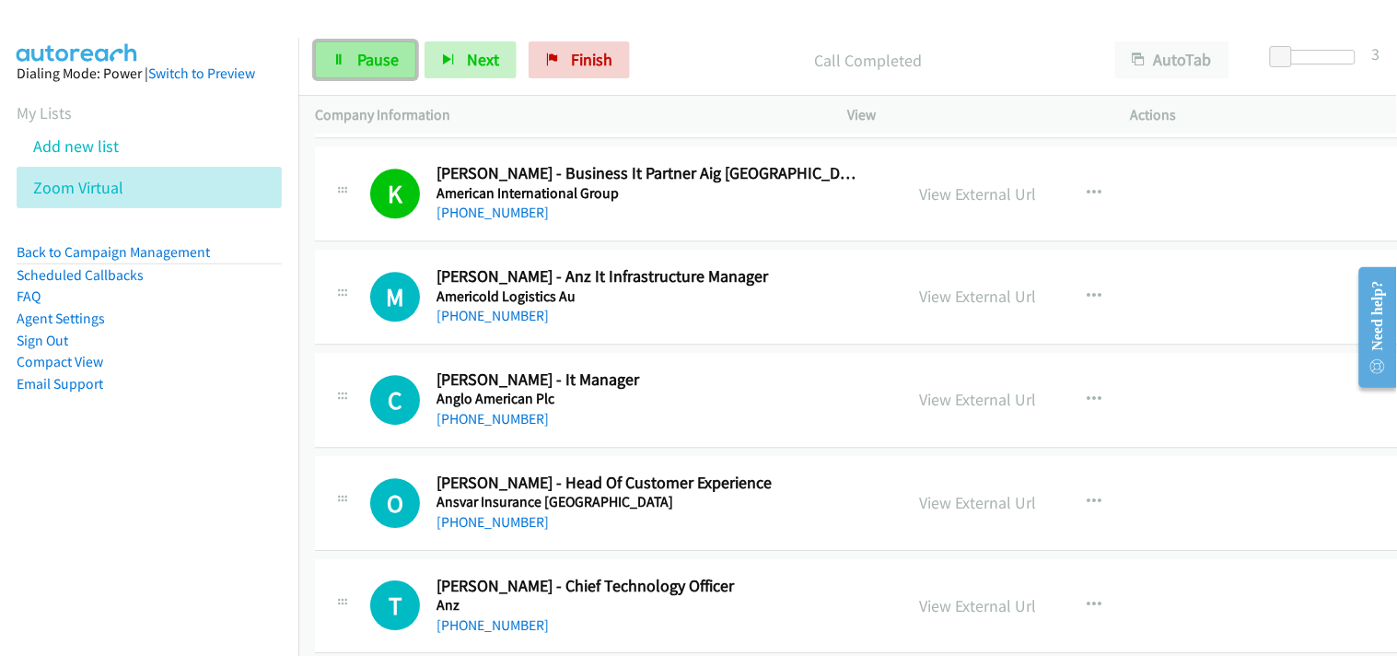
click at [345, 70] on link "Pause" at bounding box center [365, 59] width 101 height 37
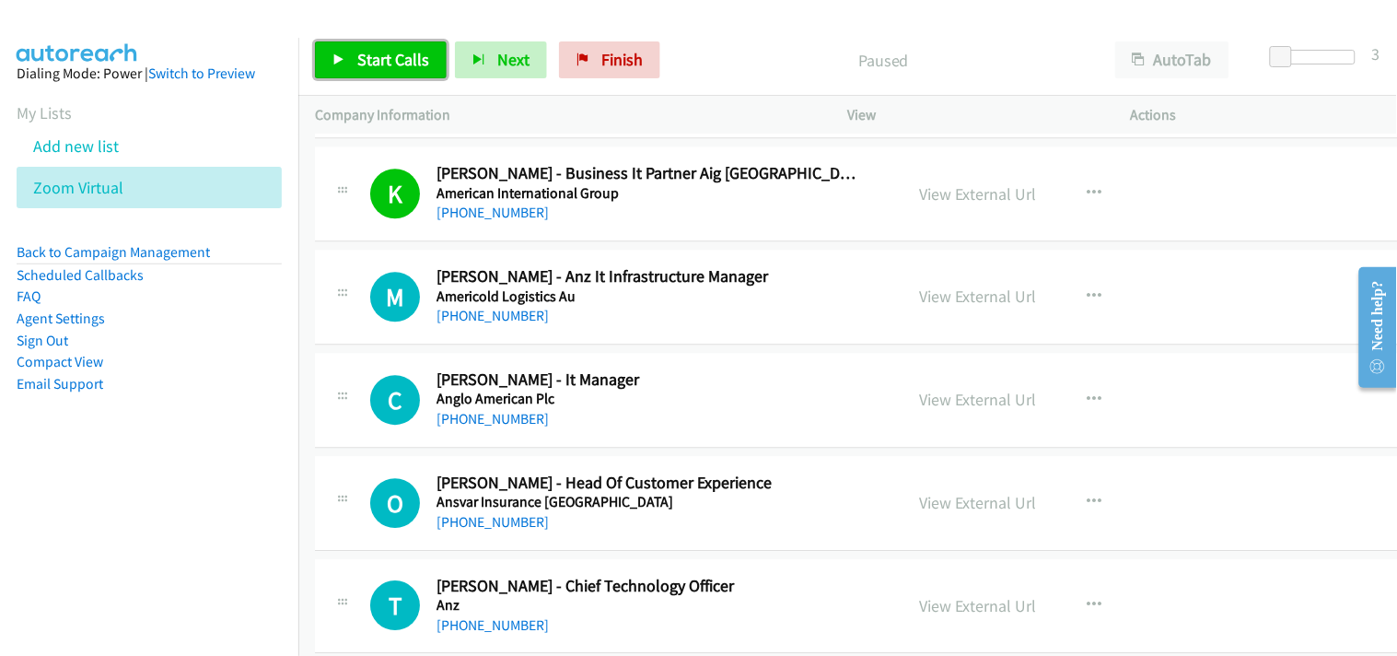
click at [390, 49] on span "Start Calls" at bounding box center [393, 59] width 72 height 21
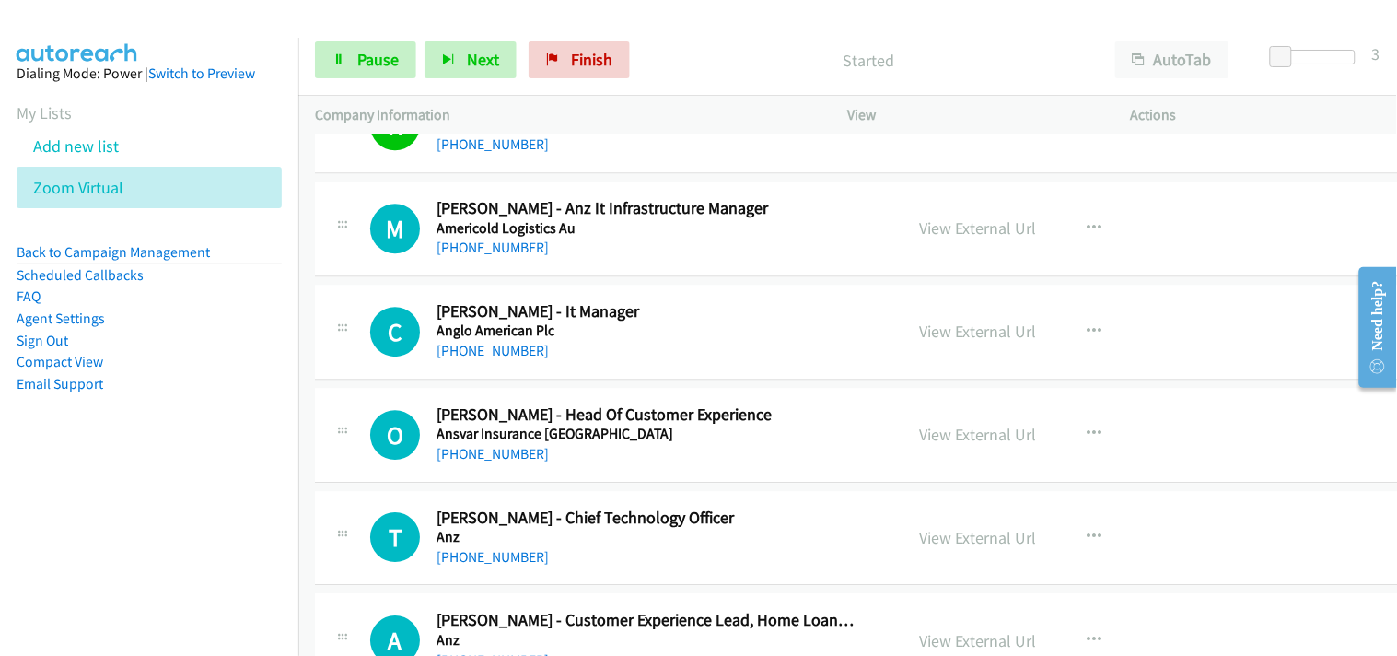
scroll to position [1330, 0]
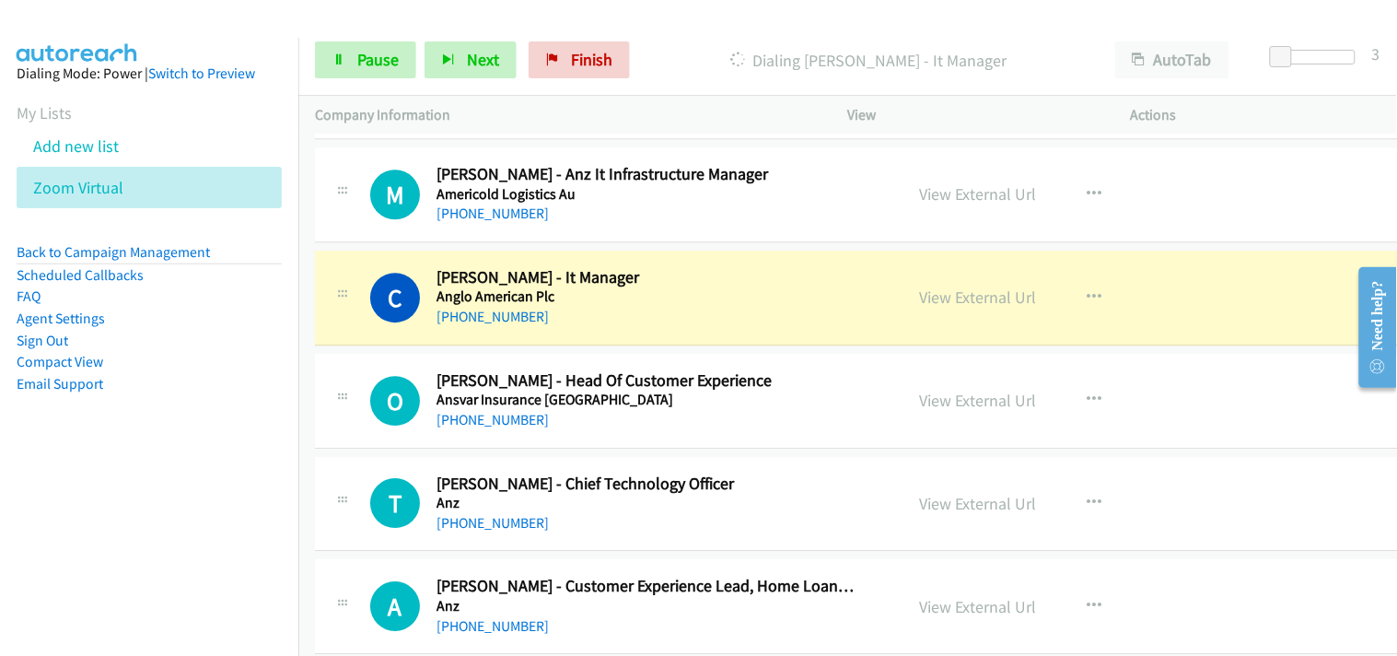
click at [704, 154] on div "M Callback Scheduled Mina Gaid - Anz It Infrastructure Manager Americold Logist…" at bounding box center [870, 194] width 1110 height 95
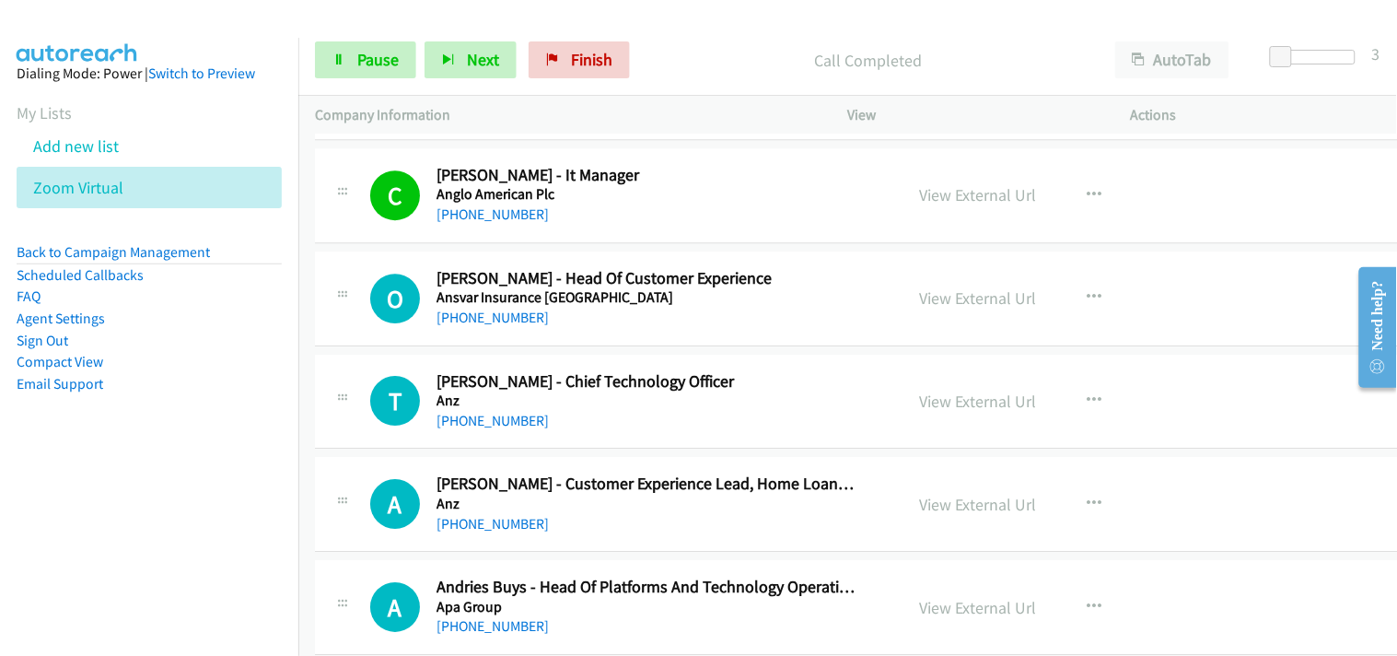
scroll to position [1534, 0]
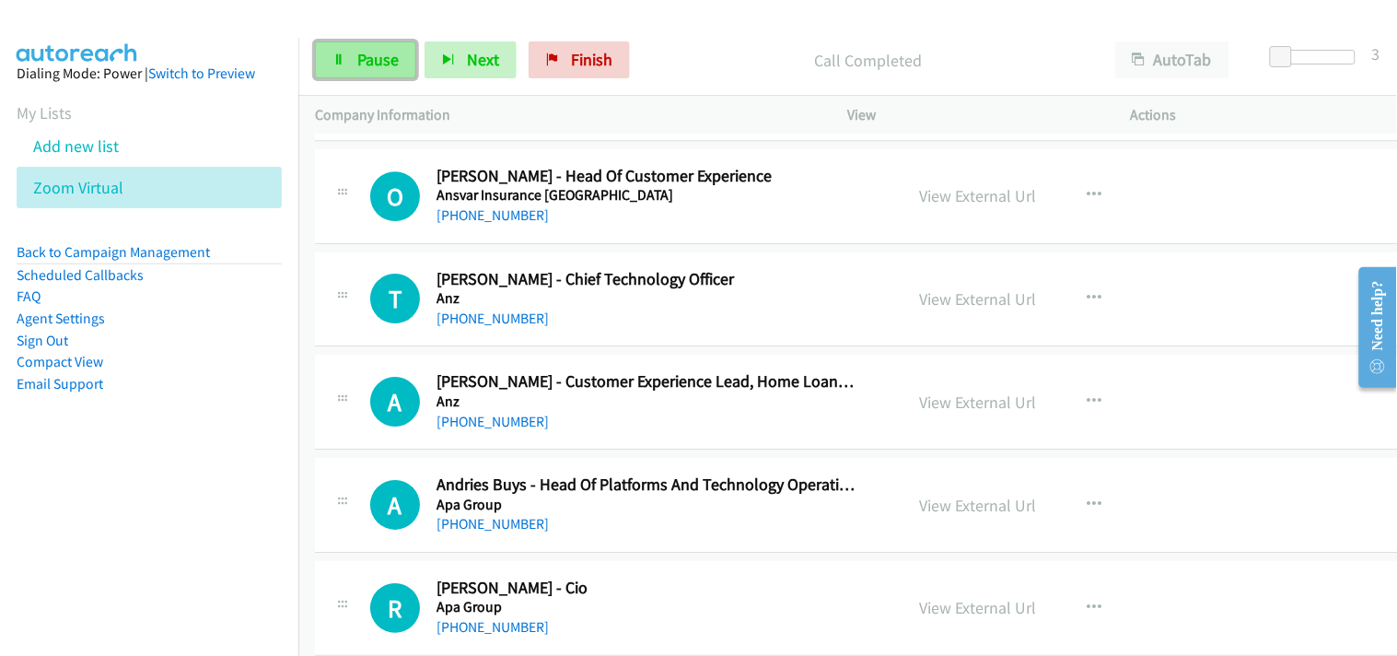
click at [389, 70] on link "Pause" at bounding box center [365, 59] width 101 height 37
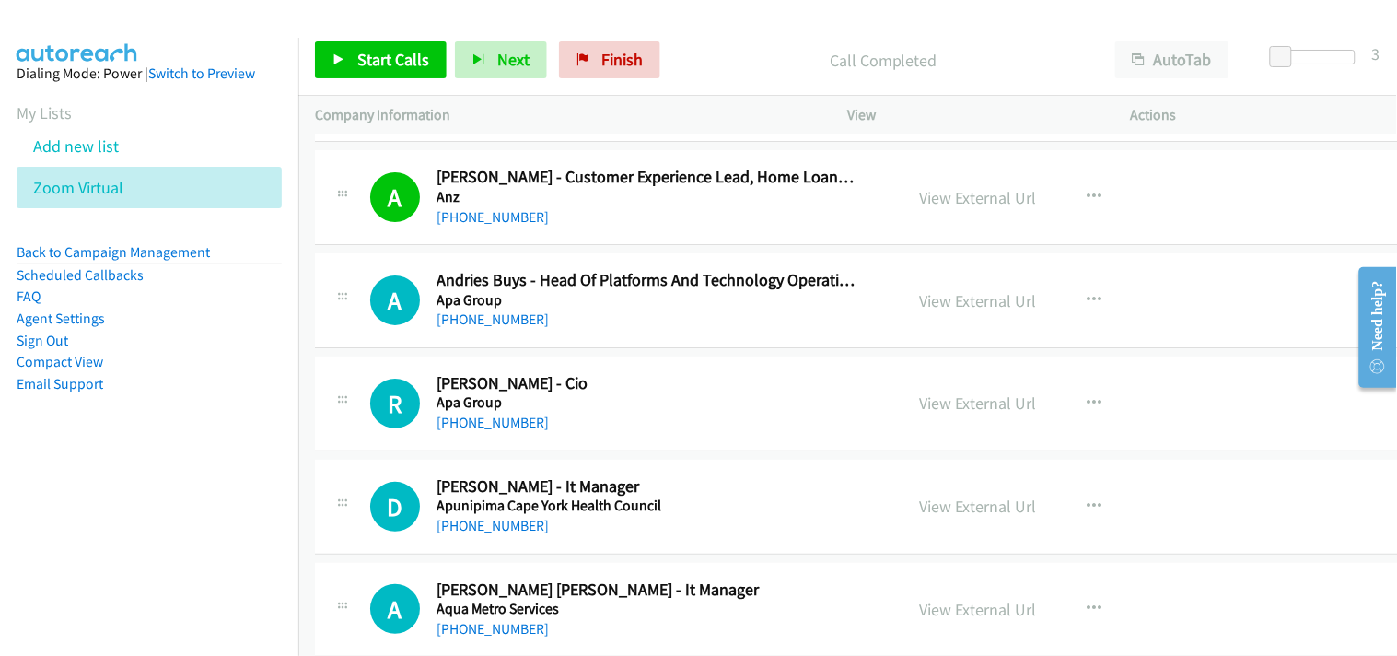
scroll to position [1842, 0]
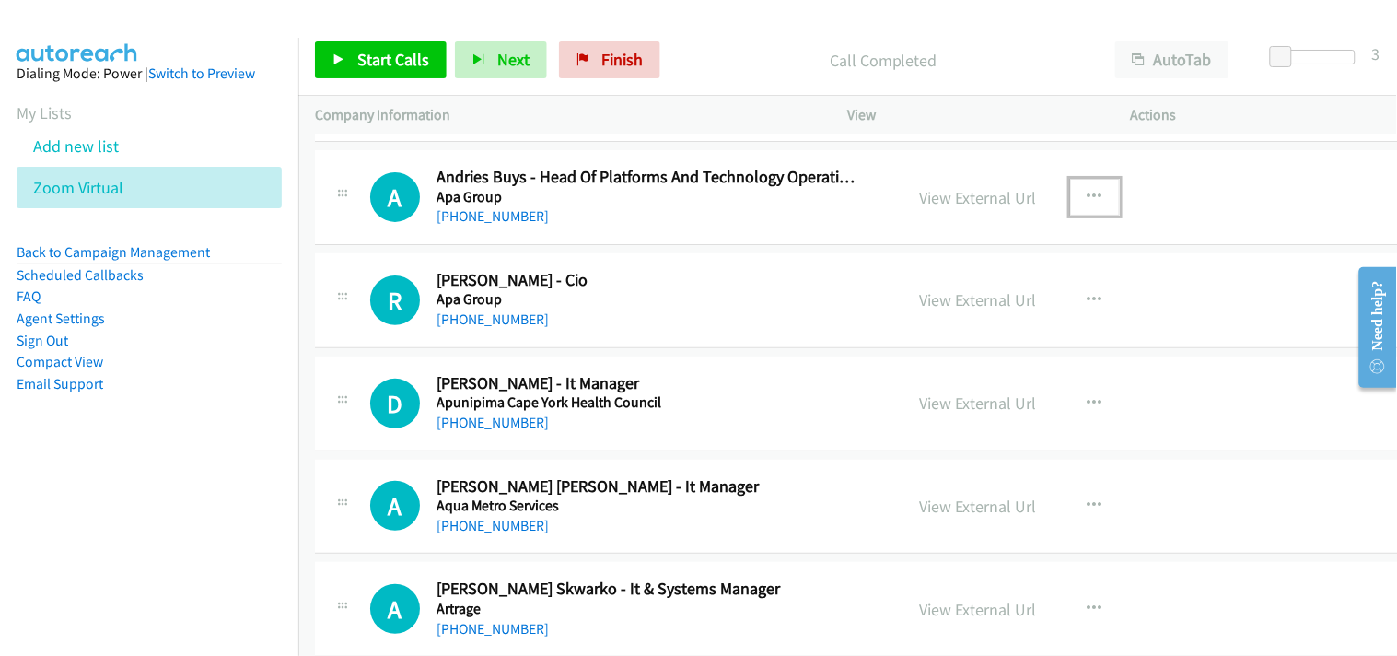
click at [1088, 201] on icon "button" at bounding box center [1095, 197] width 15 height 15
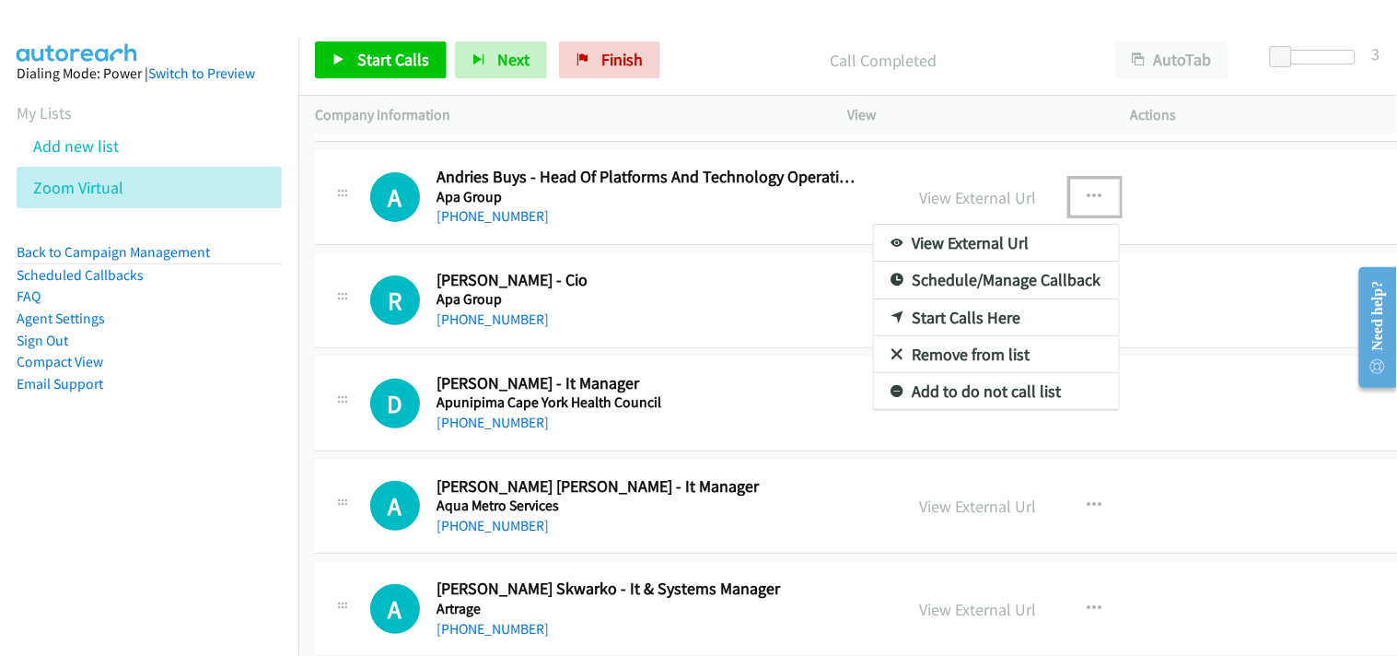
click at [903, 315] on link "Start Calls Here" at bounding box center [996, 317] width 245 height 37
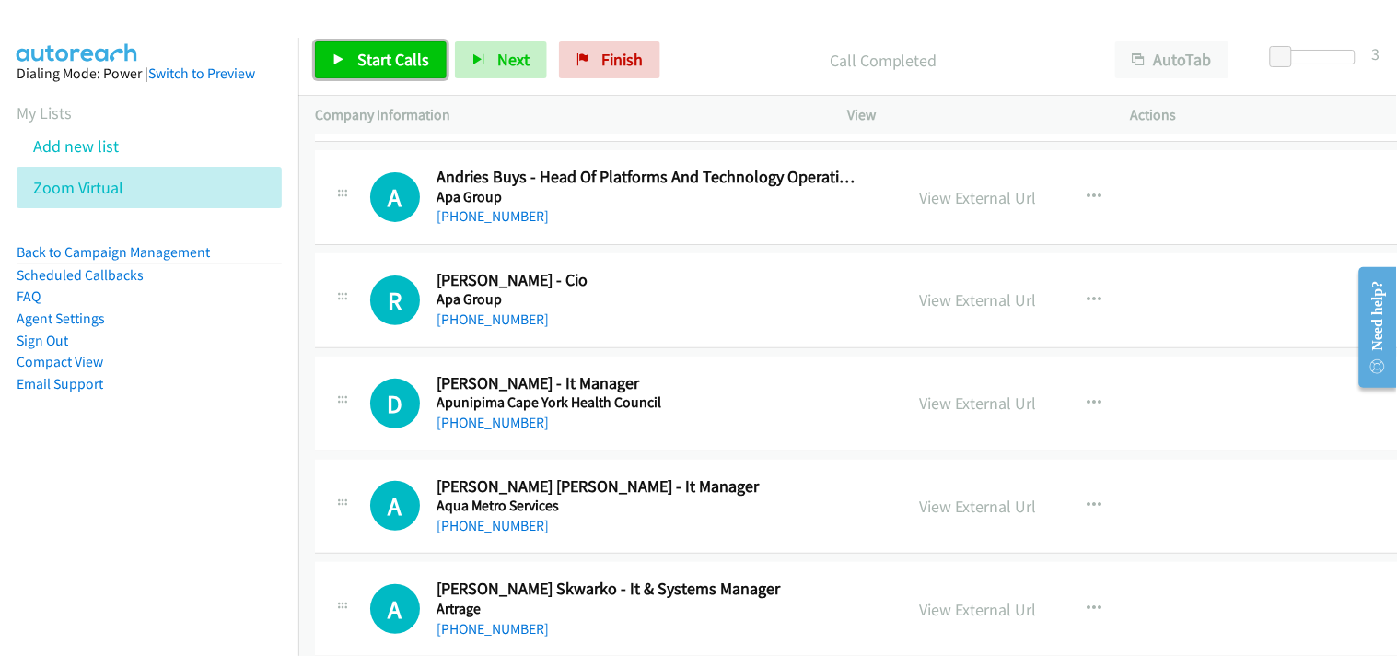
click at [332, 61] on icon at bounding box center [338, 60] width 13 height 13
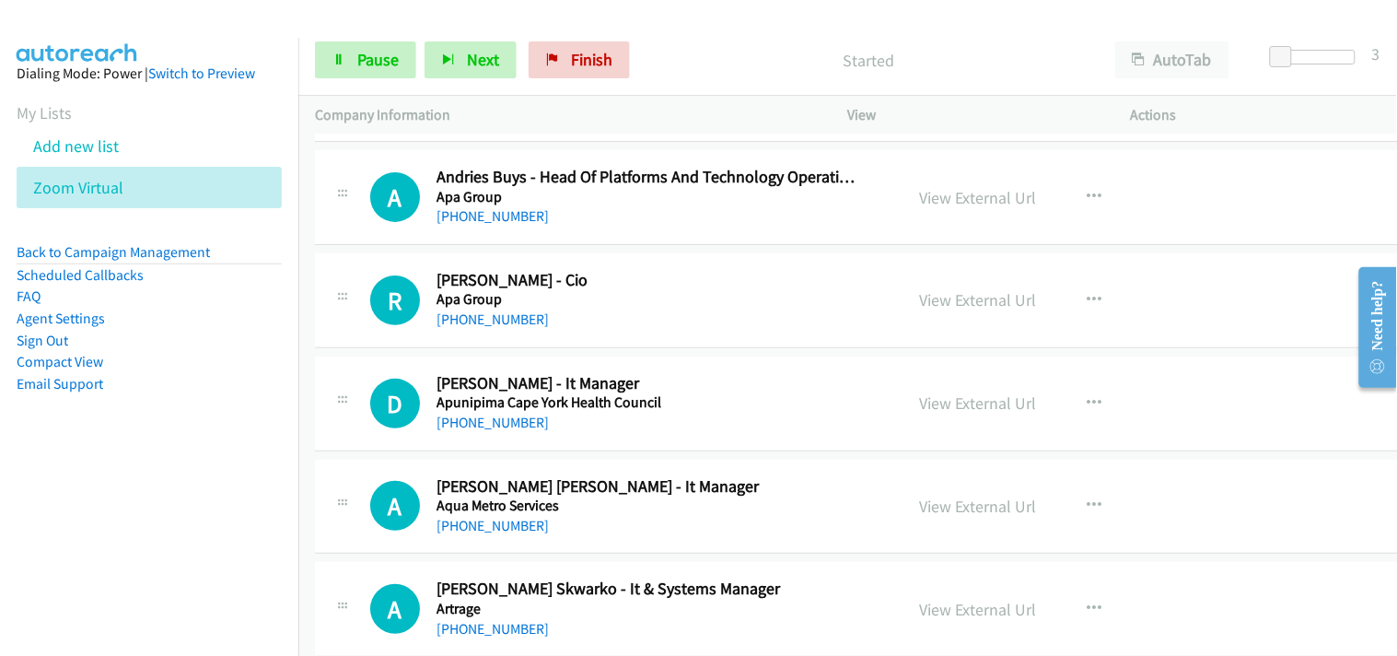
click at [669, 562] on td "A Callback Scheduled Amir Barber Skwarko - It & Systems Manager Artrage Austral…" at bounding box center [869, 609] width 1143 height 103
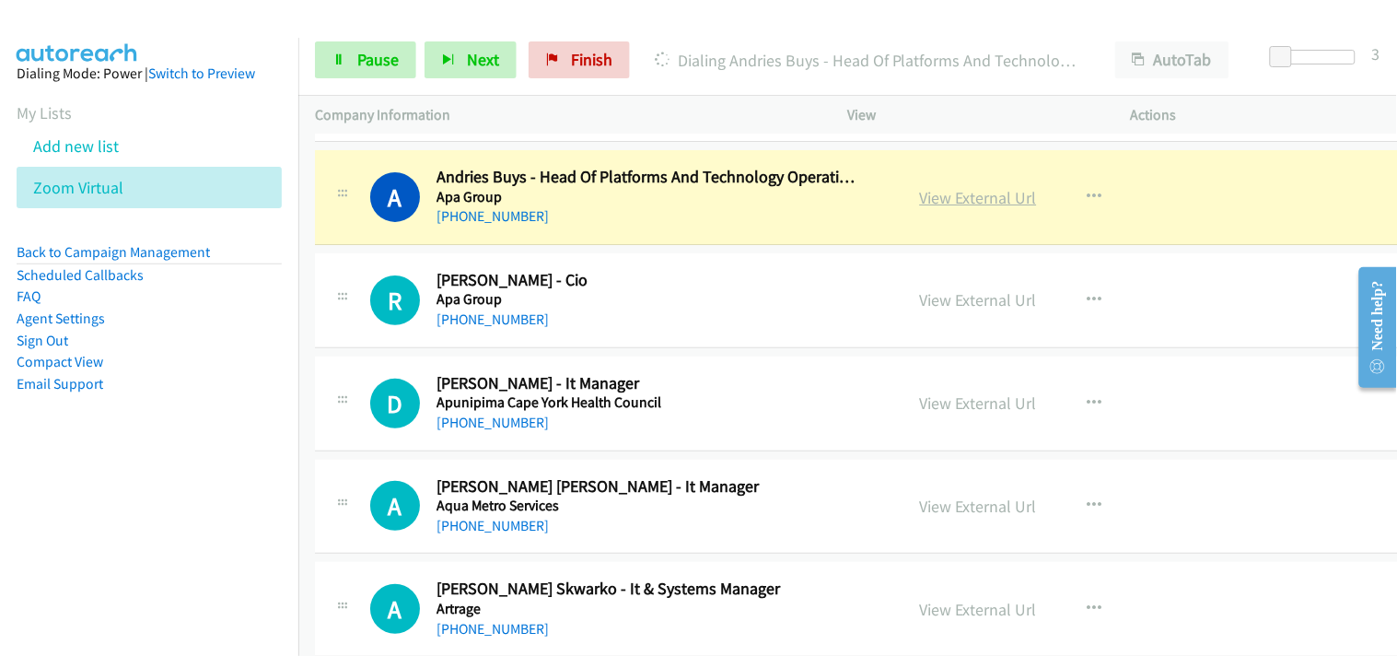
click at [956, 195] on link "View External Url" at bounding box center [978, 197] width 117 height 21
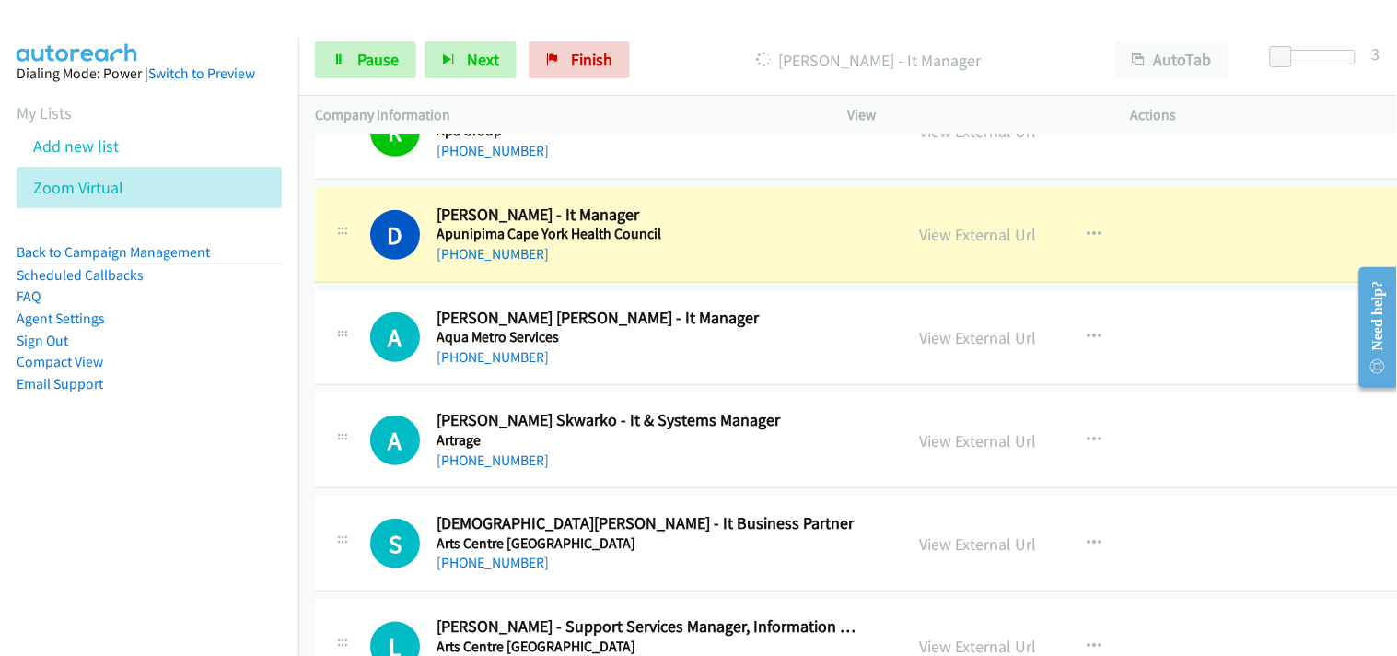
scroll to position [2046, 0]
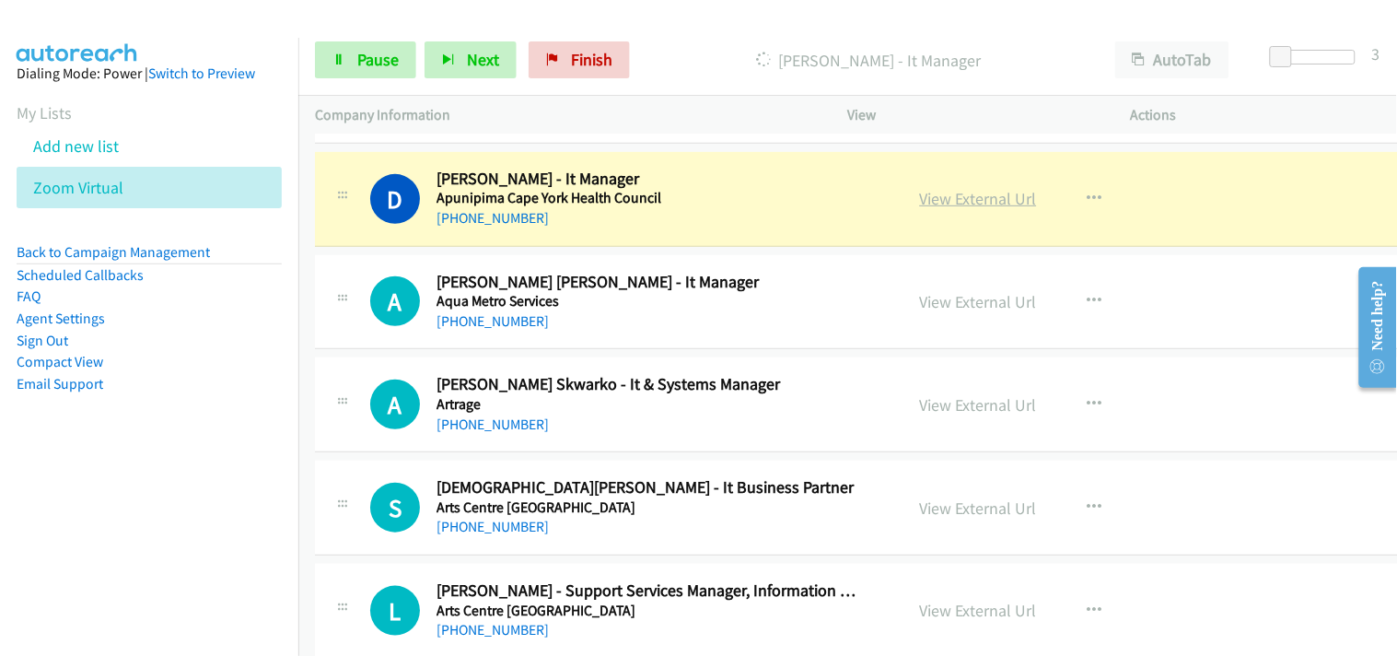
click at [920, 197] on link "View External Url" at bounding box center [978, 198] width 117 height 21
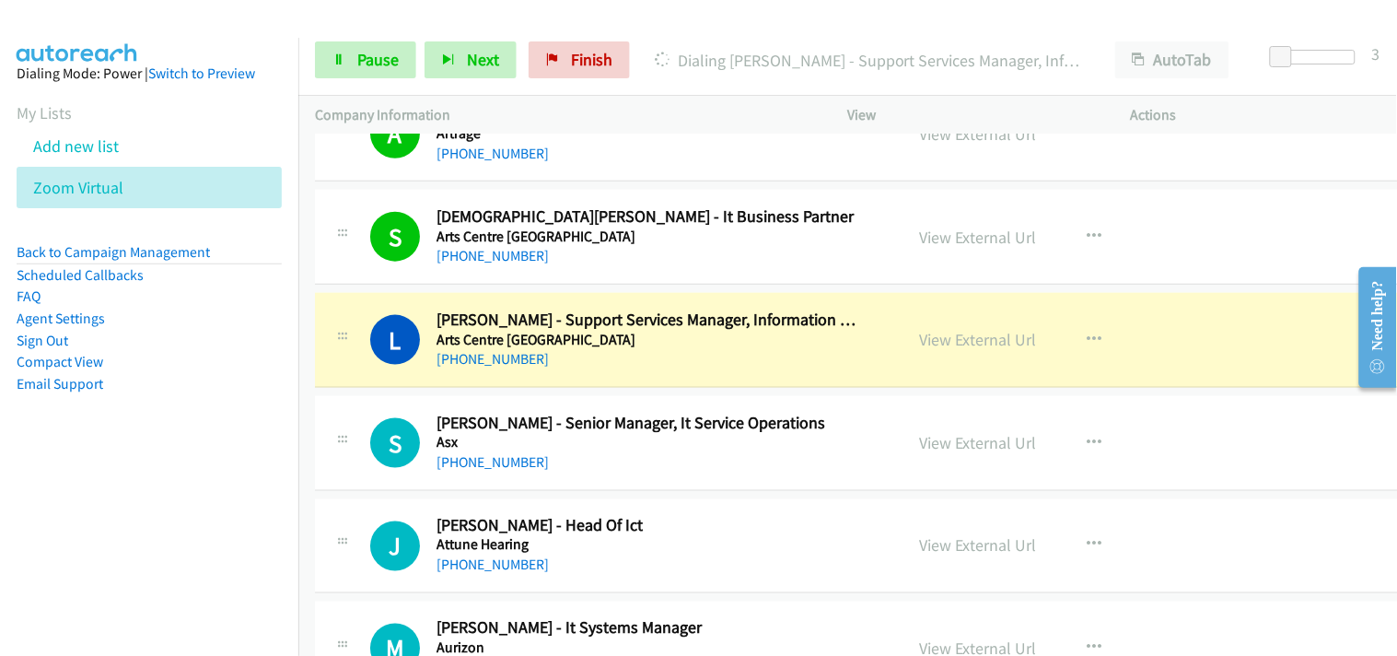
scroll to position [2353, 0]
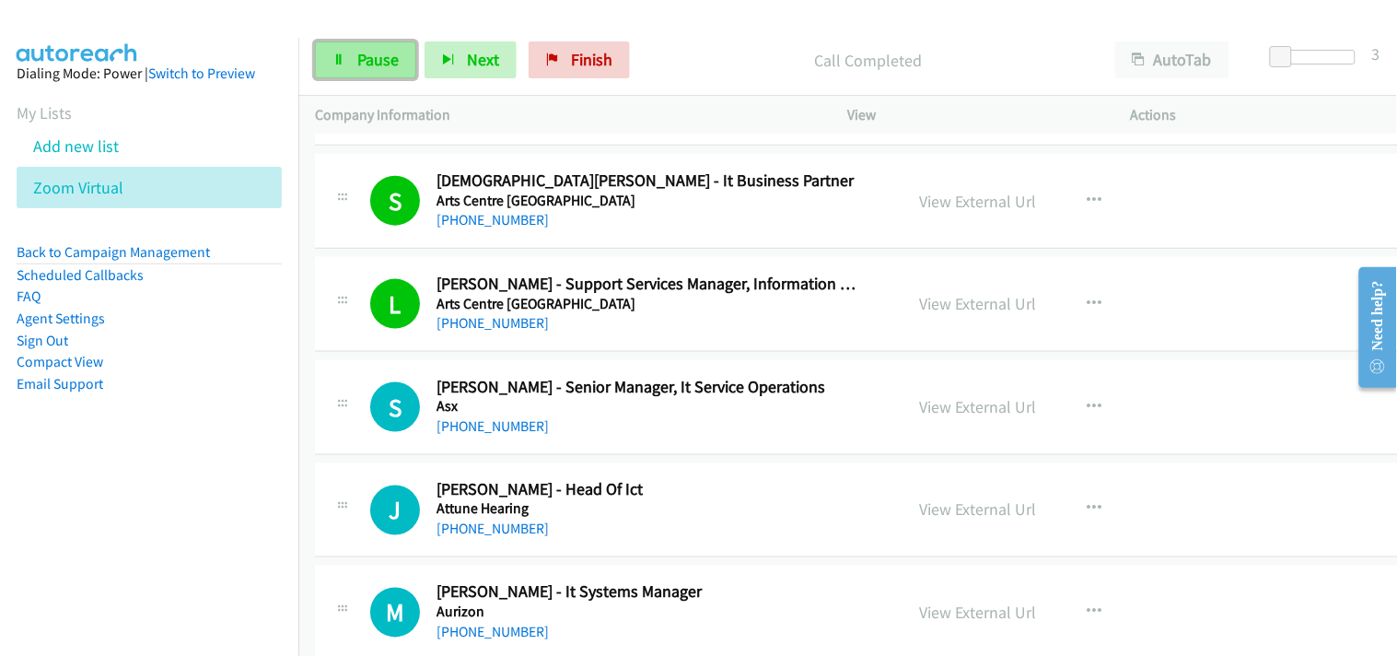
click at [369, 62] on span "Pause" at bounding box center [377, 59] width 41 height 21
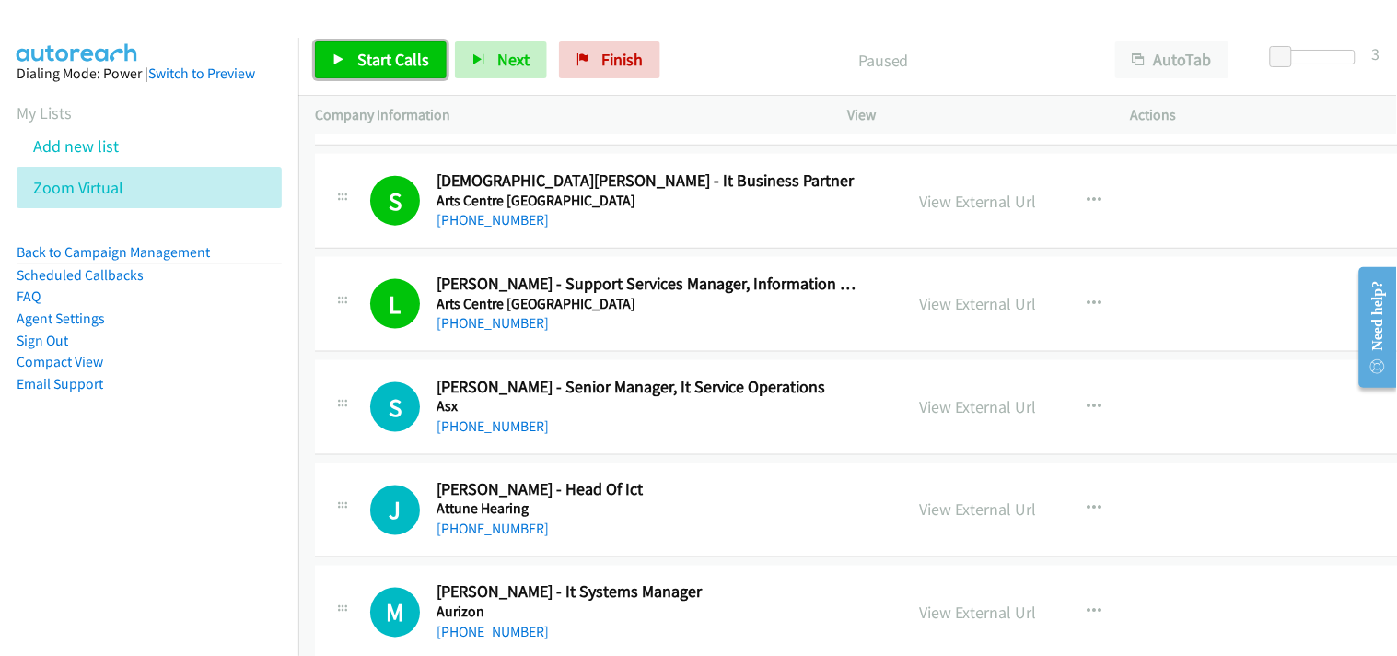
click at [401, 51] on span "Start Calls" at bounding box center [393, 59] width 72 height 21
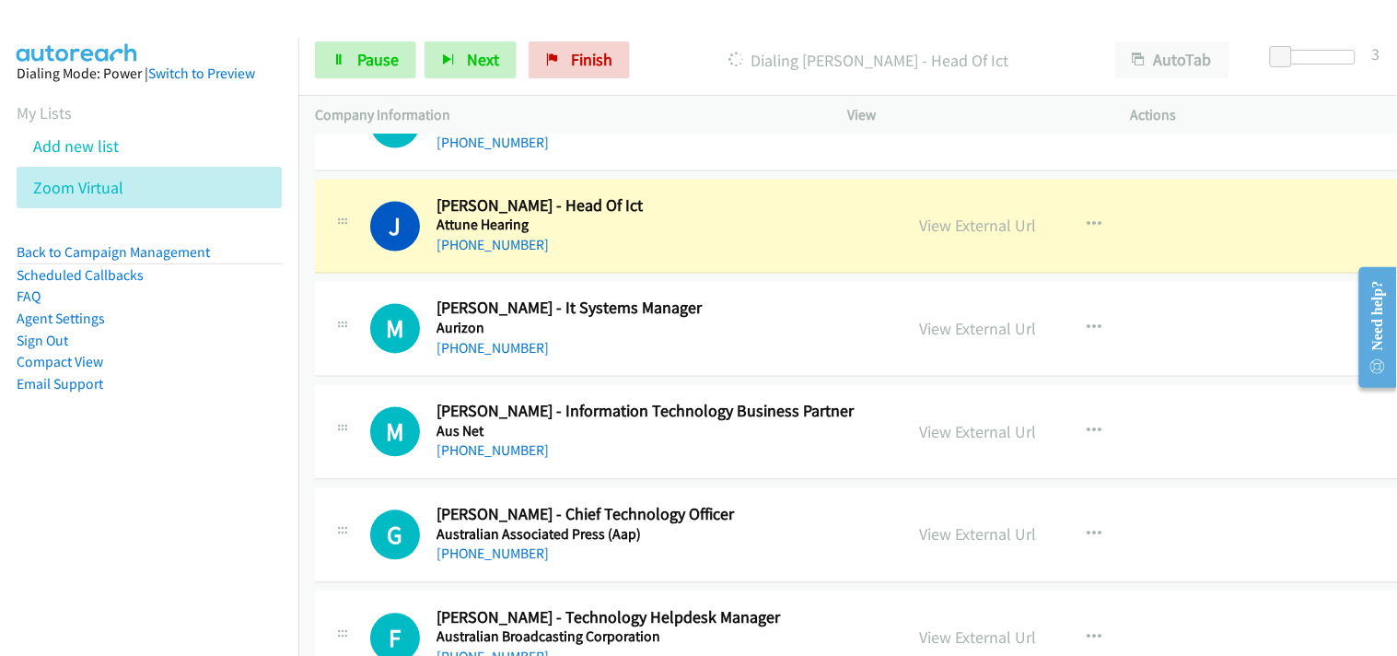
scroll to position [2660, 0]
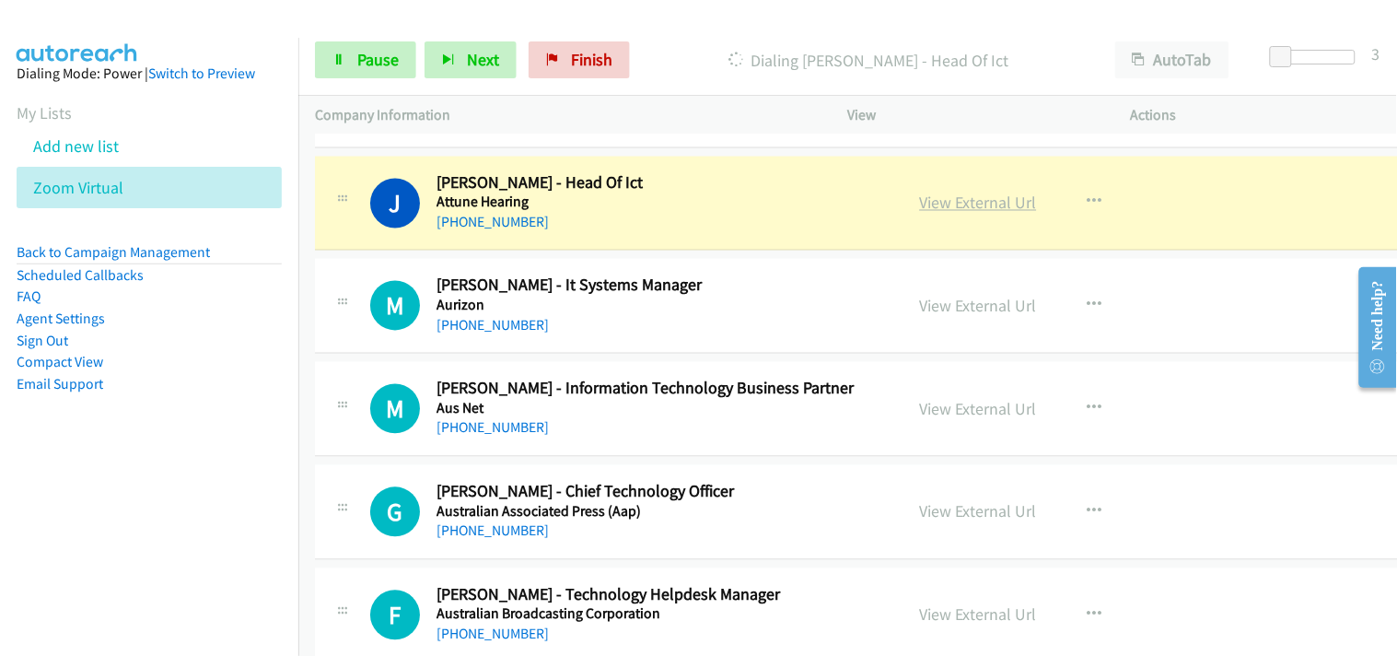
click at [920, 207] on link "View External Url" at bounding box center [978, 202] width 117 height 21
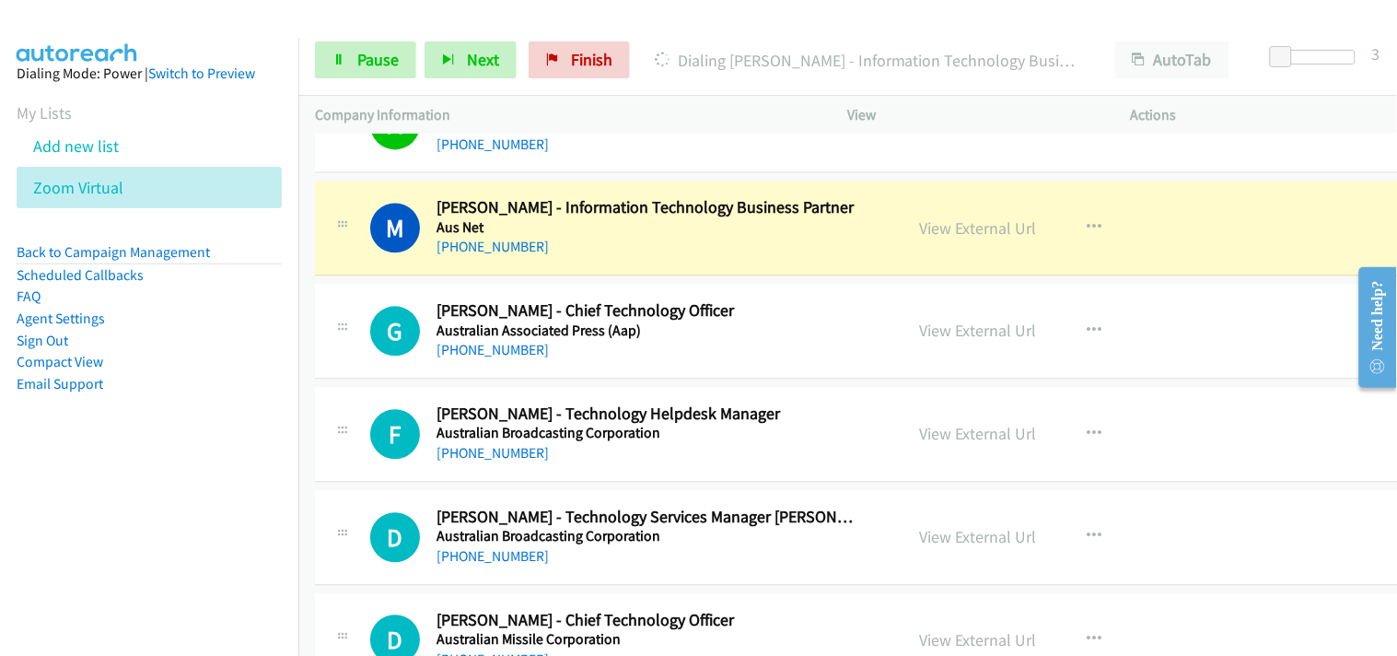
scroll to position [2865, 0]
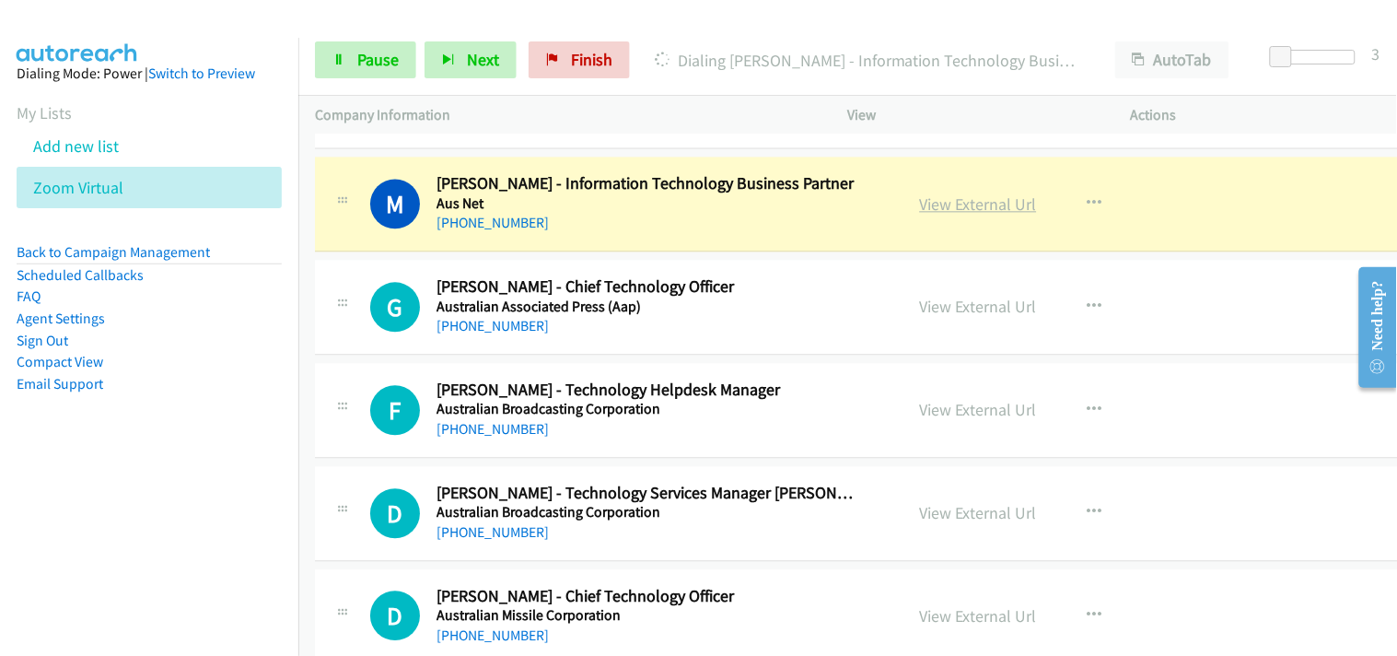
click at [924, 204] on link "View External Url" at bounding box center [978, 203] width 117 height 21
click at [364, 34] on div "Start Calls Pause Next Finish Dialing Mercil Lariba - Information Technology Bu…" at bounding box center [847, 60] width 1099 height 71
click at [363, 55] on span "Pause" at bounding box center [377, 59] width 41 height 21
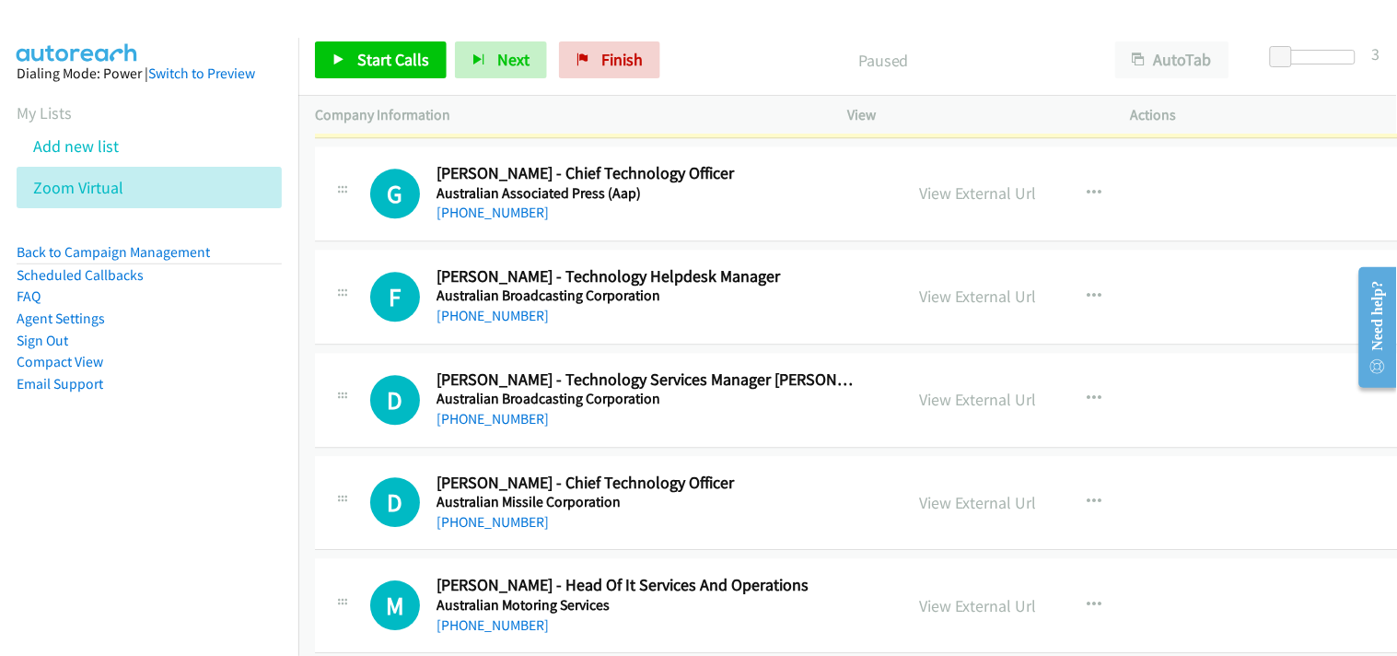
scroll to position [3069, 0]
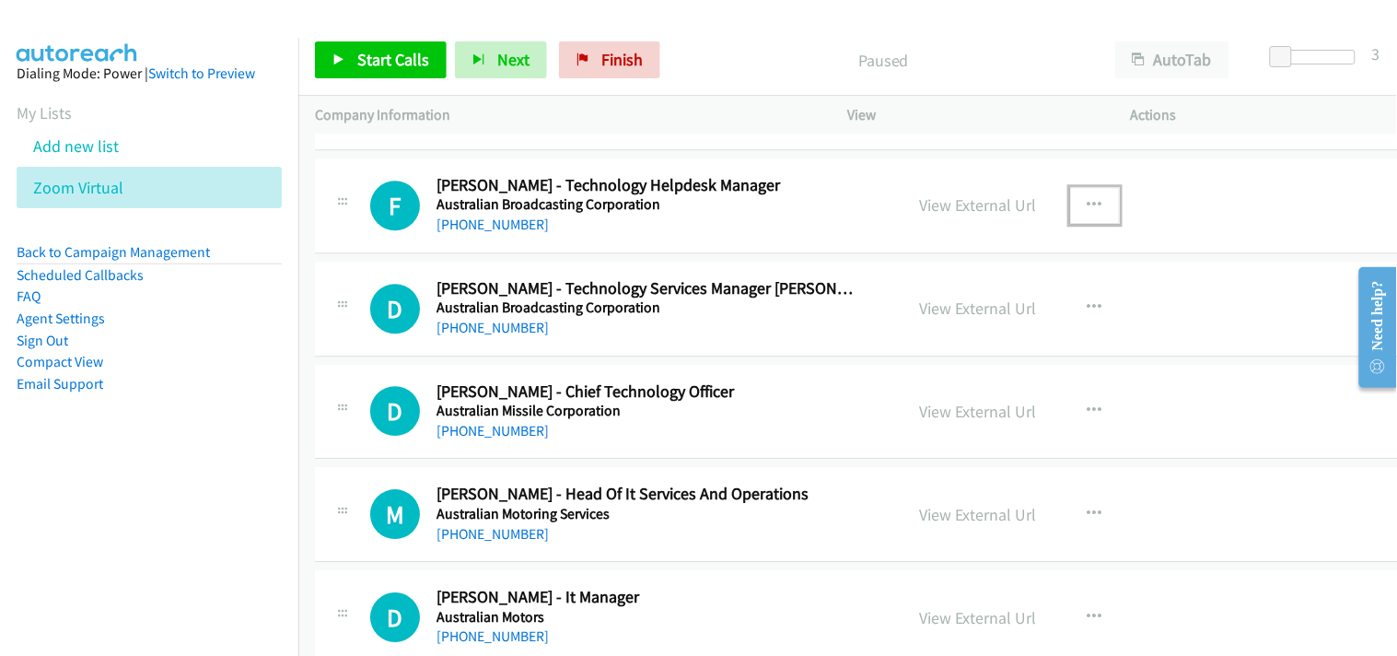
click at [1088, 203] on icon "button" at bounding box center [1095, 205] width 15 height 15
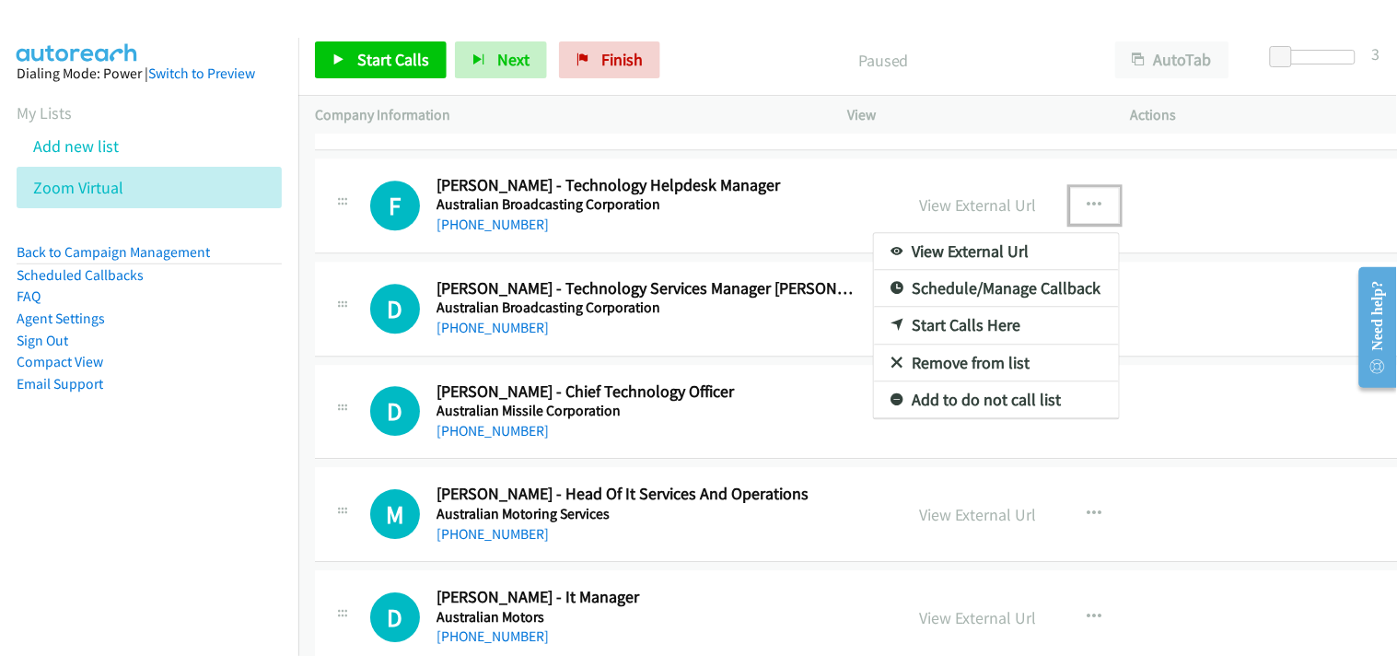
click at [925, 318] on link "Start Calls Here" at bounding box center [996, 325] width 245 height 37
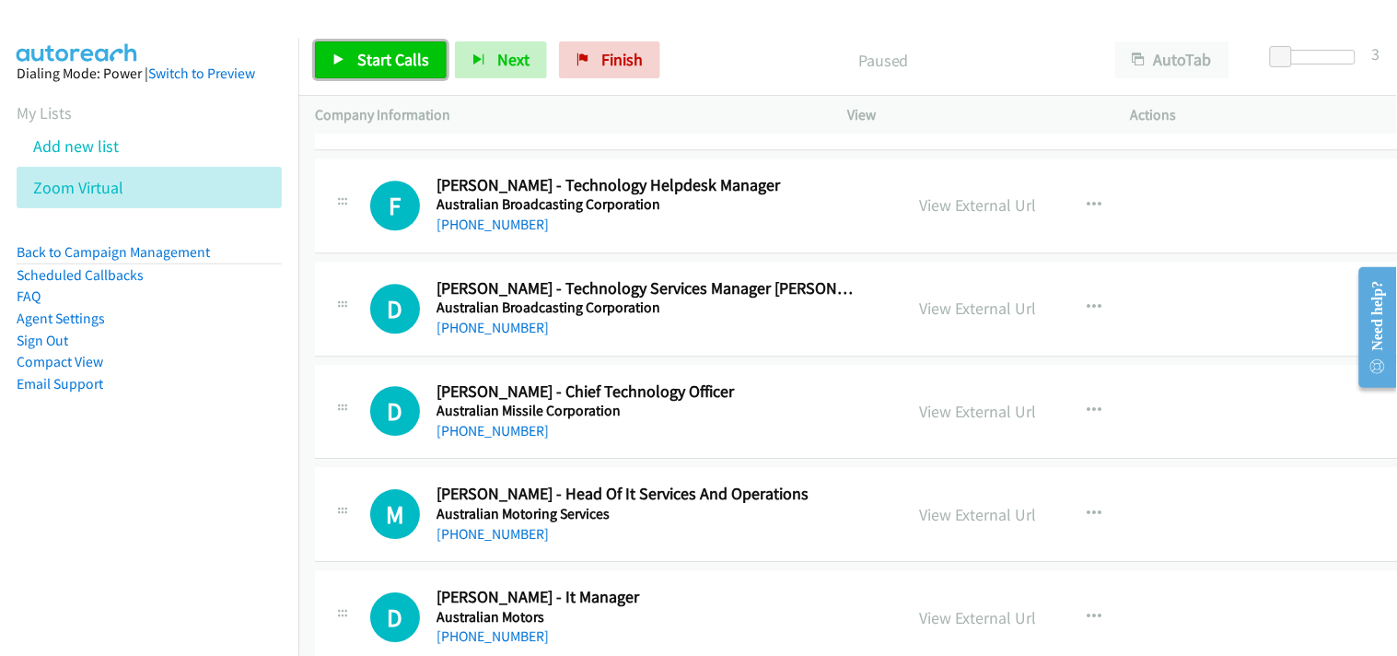
click at [414, 61] on span "Start Calls" at bounding box center [393, 59] width 72 height 21
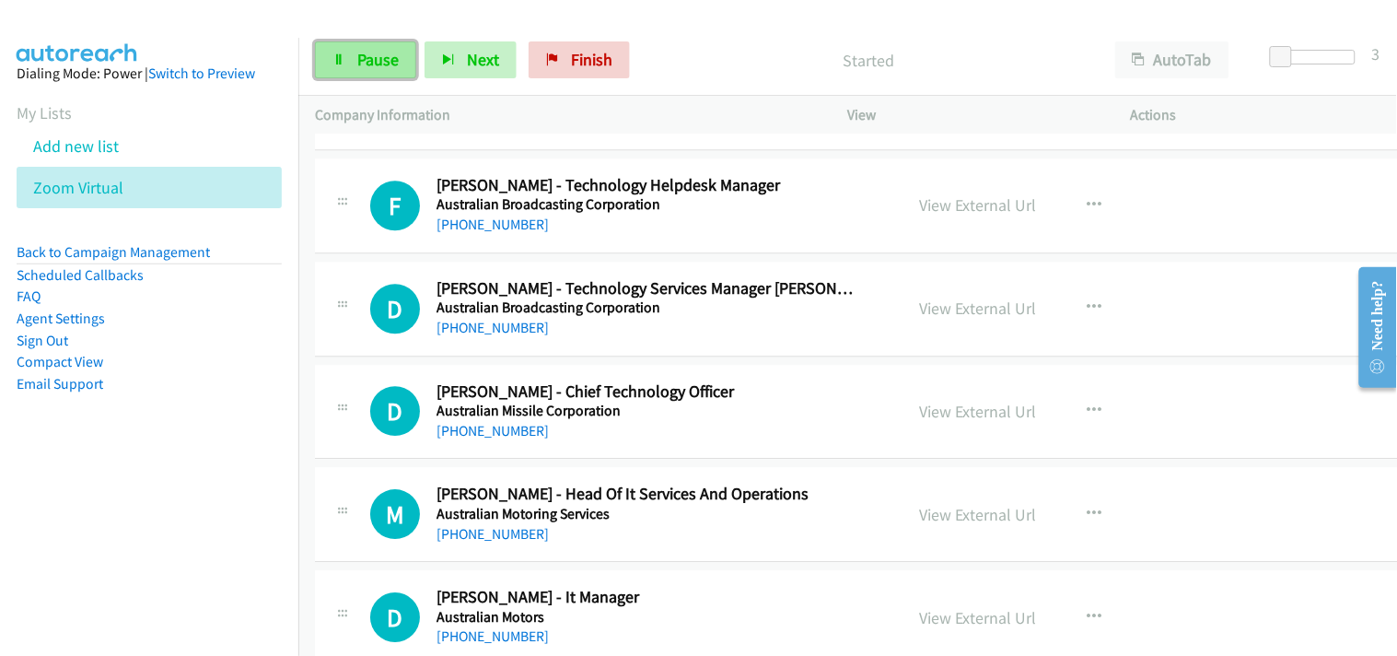
click at [344, 63] on icon at bounding box center [338, 60] width 13 height 13
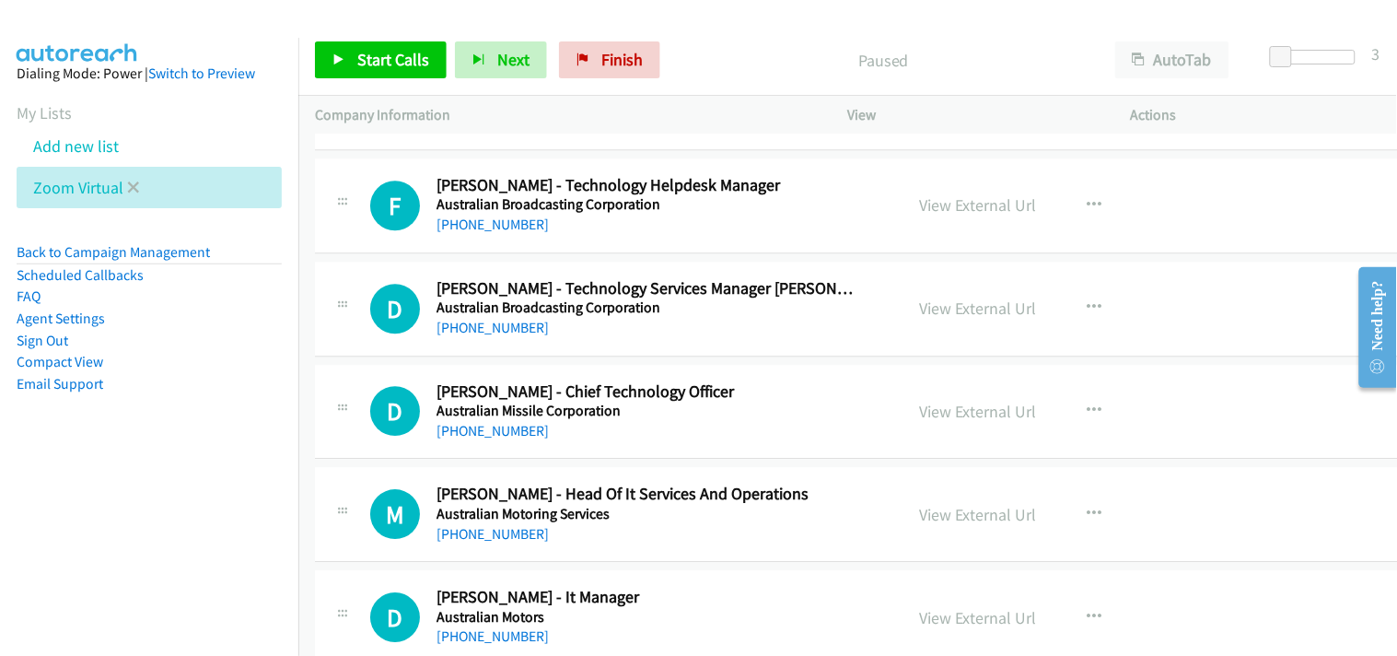
click at [140, 187] on li "Zoom Virtual" at bounding box center [149, 187] width 265 height 41
click at [129, 182] on icon at bounding box center [133, 188] width 13 height 13
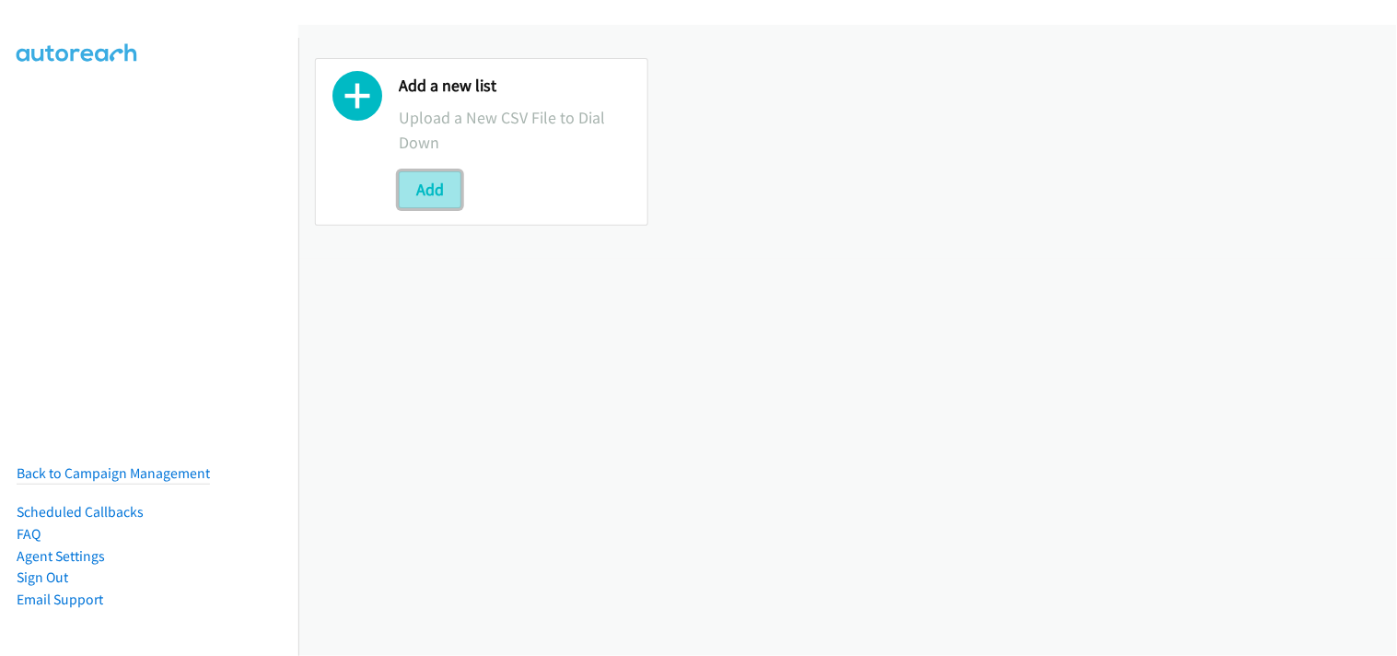
click at [435, 195] on button "Add" at bounding box center [430, 189] width 63 height 37
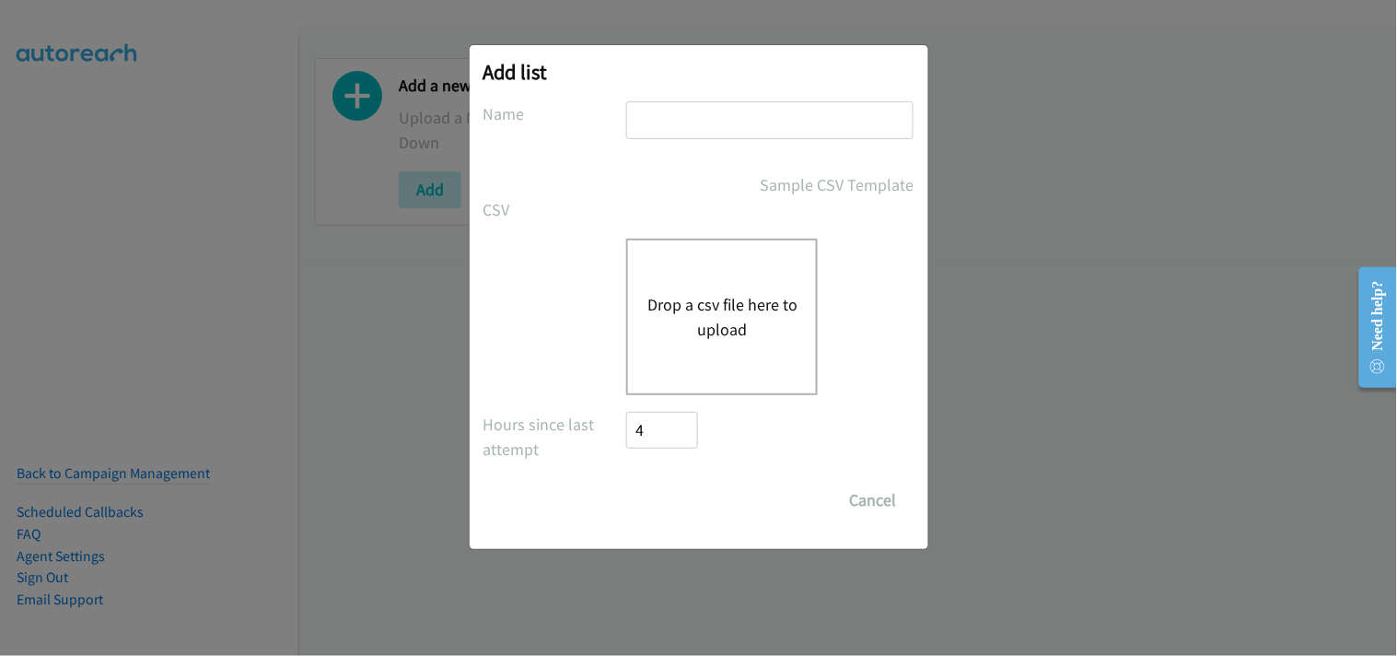
click at [675, 112] on input "text" at bounding box center [769, 120] width 287 height 38
type input "Zoom Virtual"
click at [672, 300] on button "Drop a csv file here to upload" at bounding box center [721, 317] width 151 height 50
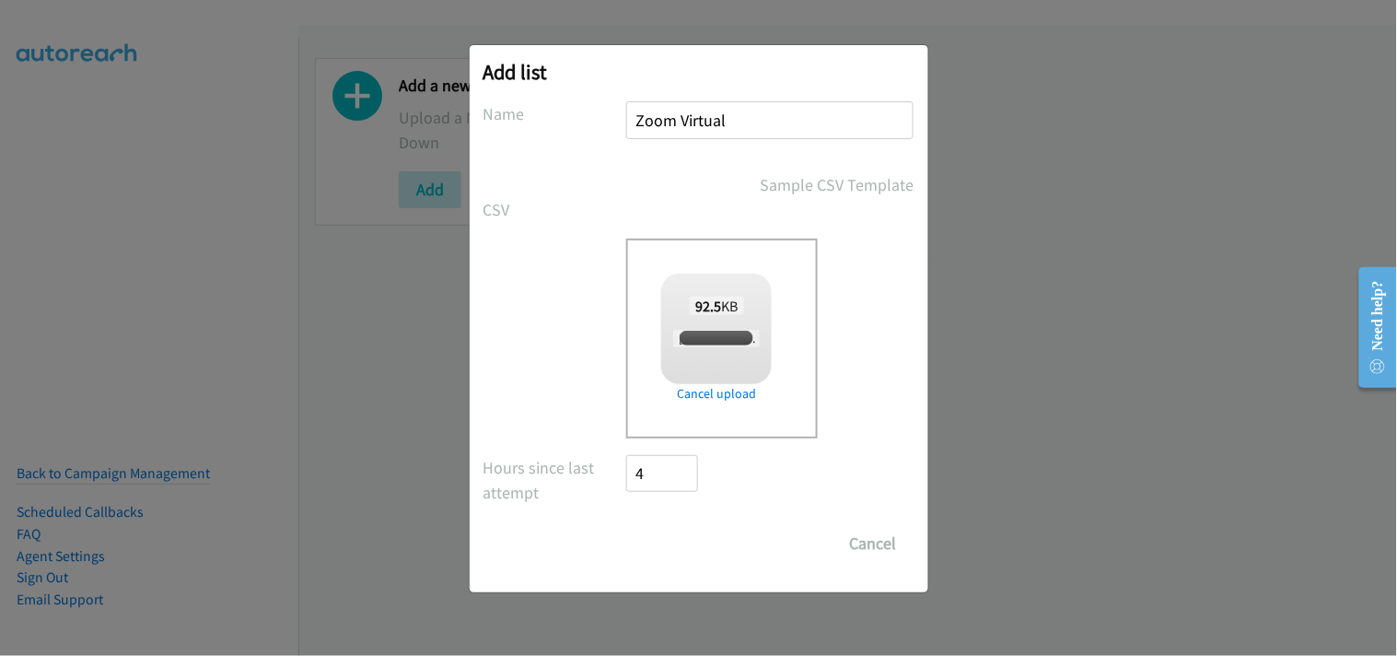
checkbox input "true"
click at [681, 536] on input "Save List" at bounding box center [675, 543] width 97 height 37
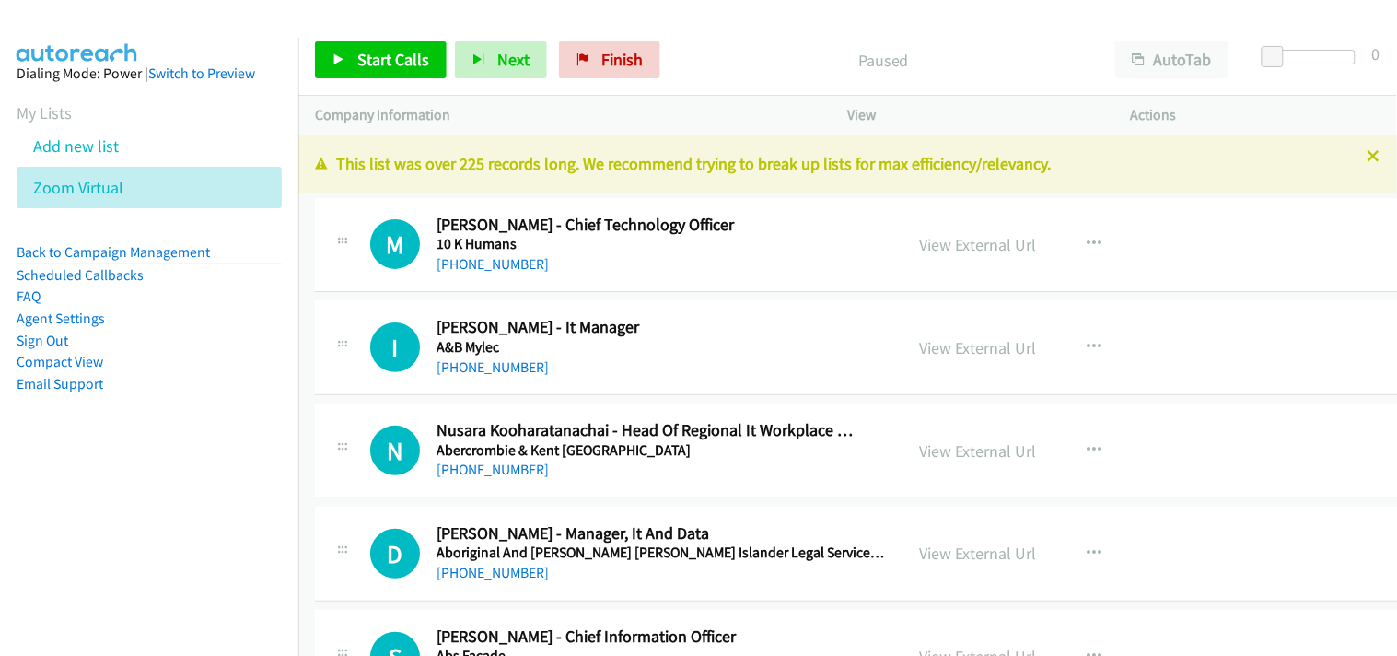
click at [1368, 160] on icon at bounding box center [1374, 157] width 13 height 13
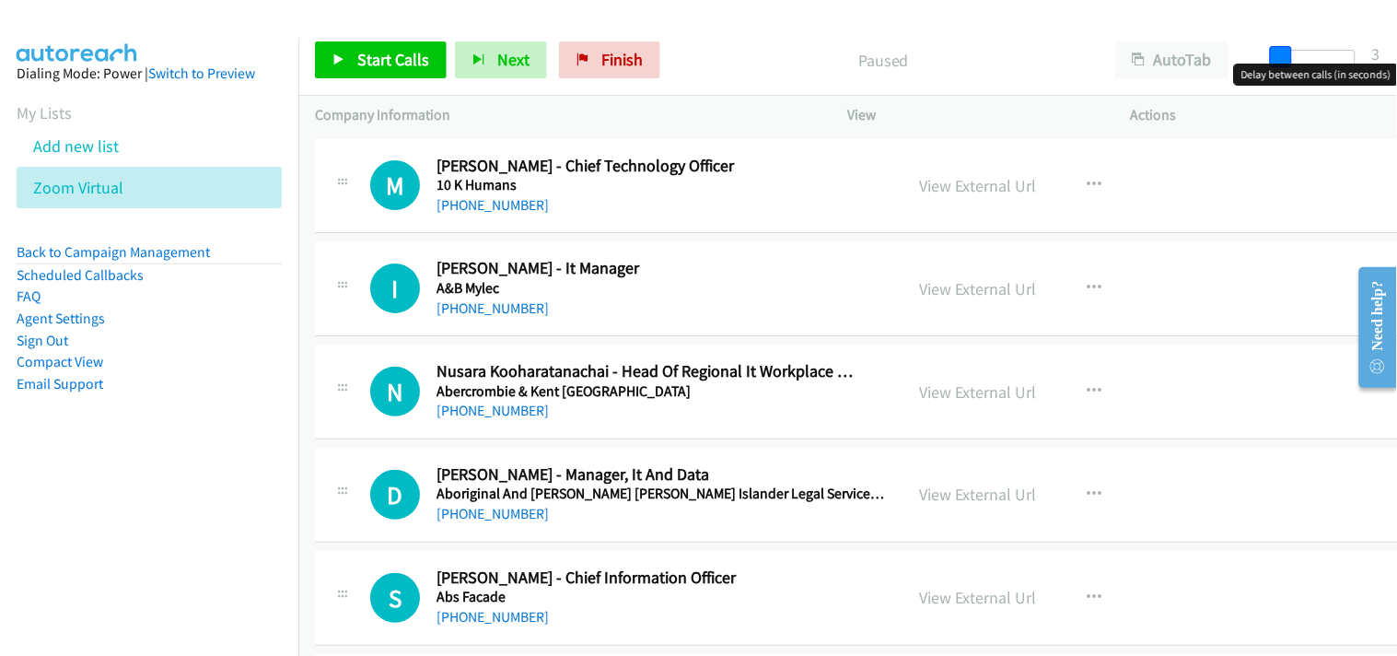
click at [1283, 52] on span at bounding box center [1281, 57] width 22 height 22
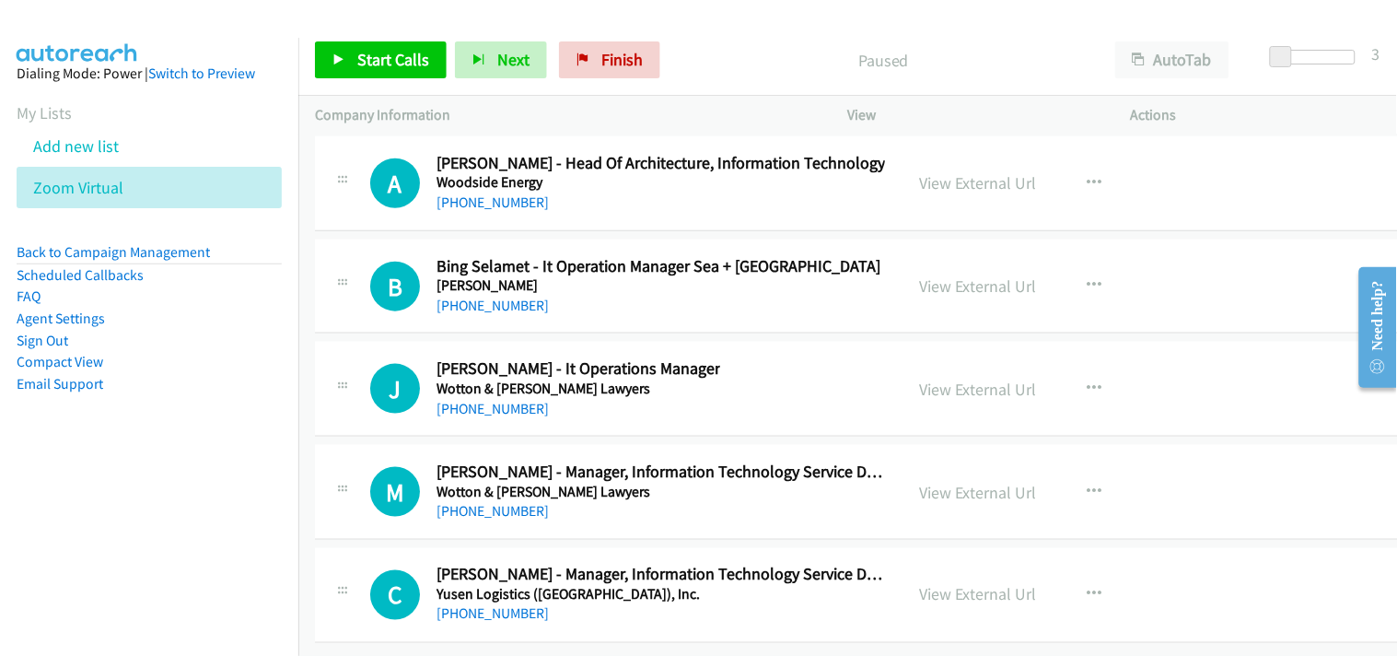
scroll to position [45444, 0]
click at [468, 605] on link "[PHONE_NUMBER]" at bounding box center [493, 613] width 112 height 17
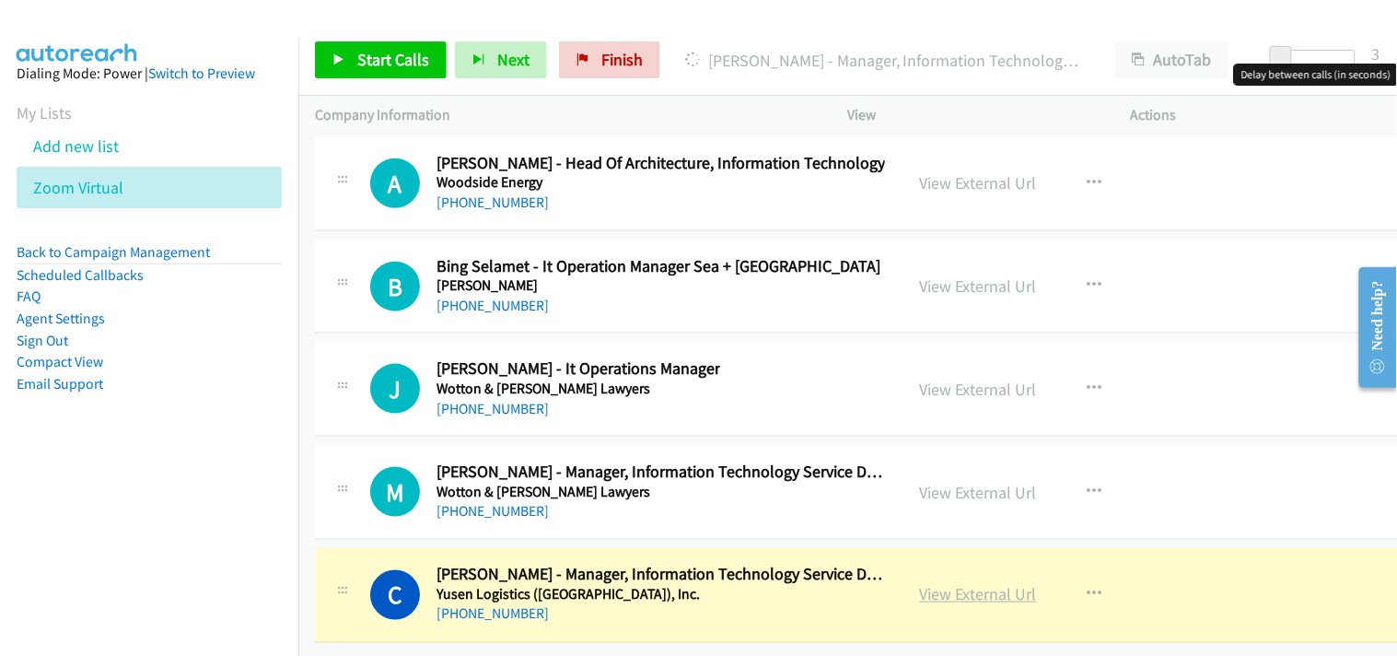
click at [944, 584] on link "View External Url" at bounding box center [978, 594] width 117 height 21
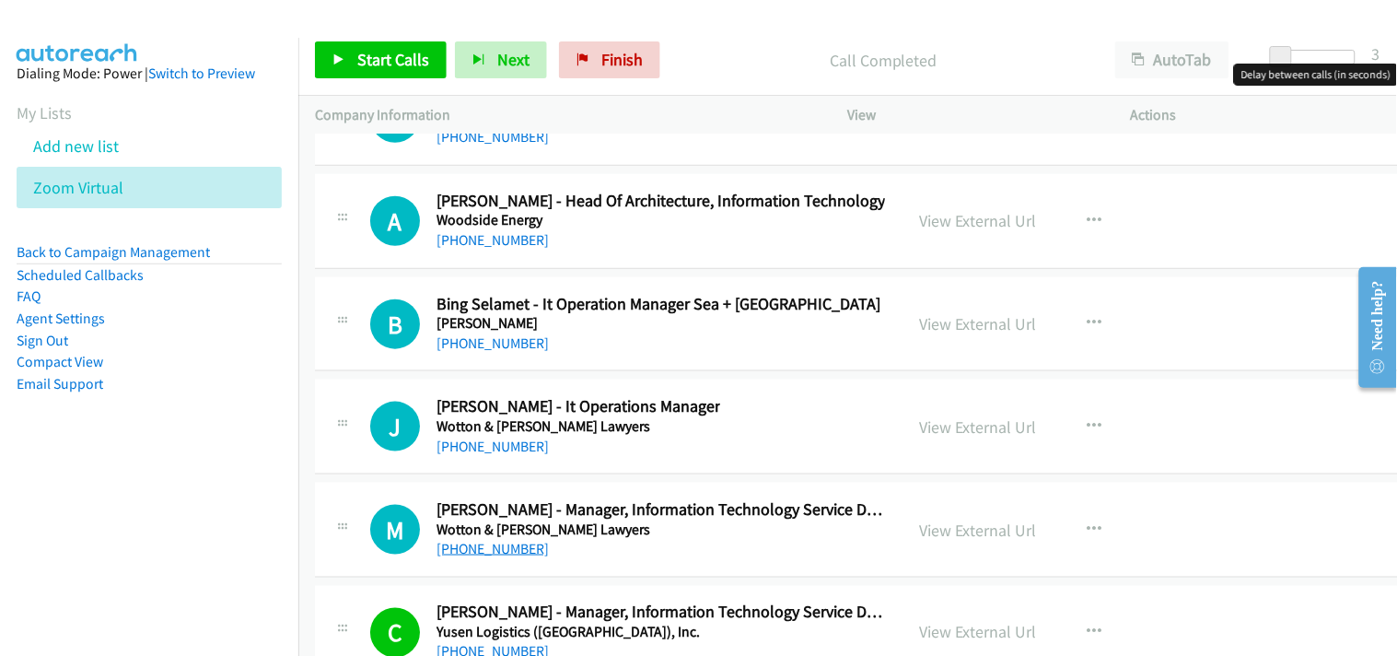
scroll to position [45342, 0]
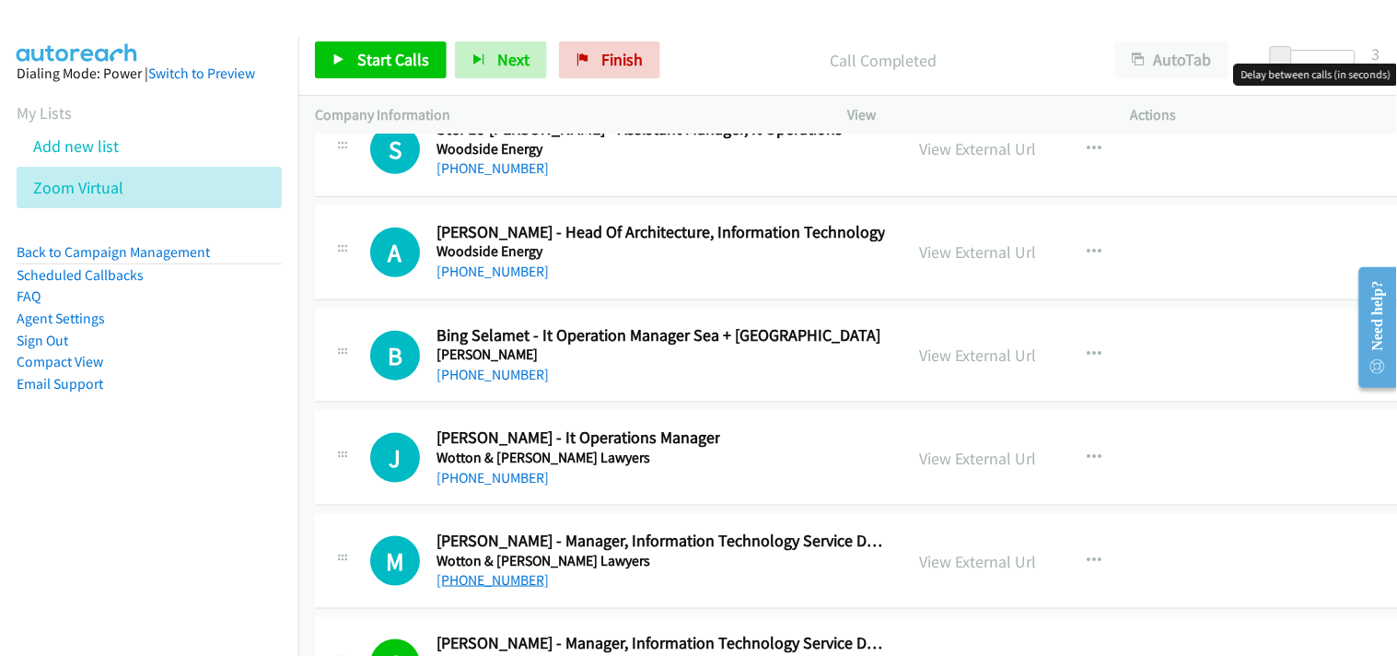
click at [502, 588] on link "[PHONE_NUMBER]" at bounding box center [493, 579] width 112 height 17
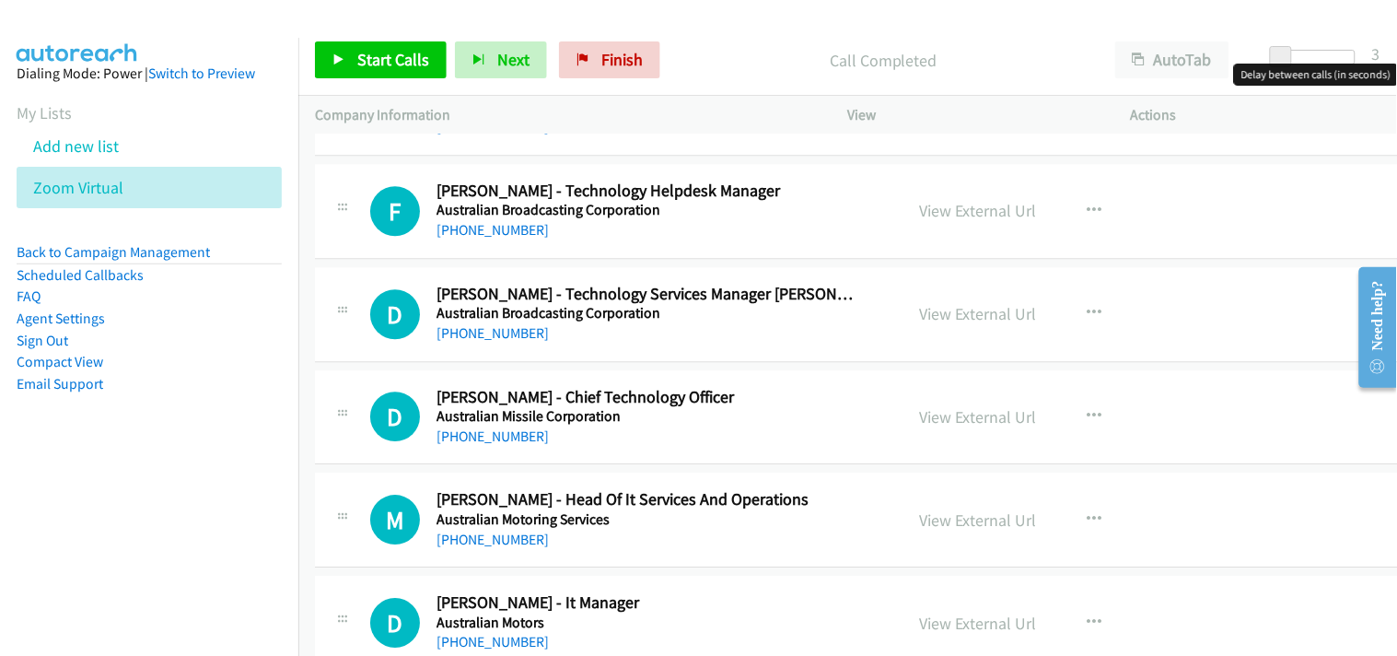
scroll to position [3028, 0]
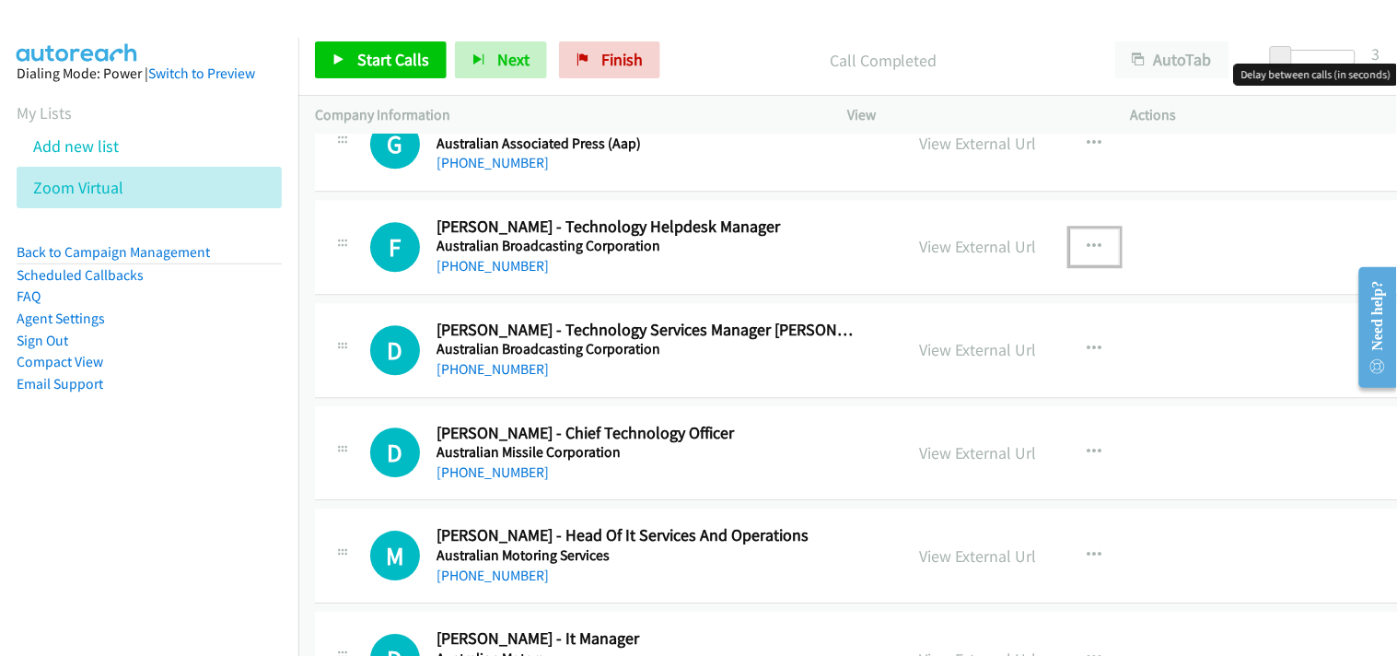
click at [1088, 250] on icon "button" at bounding box center [1095, 246] width 15 height 15
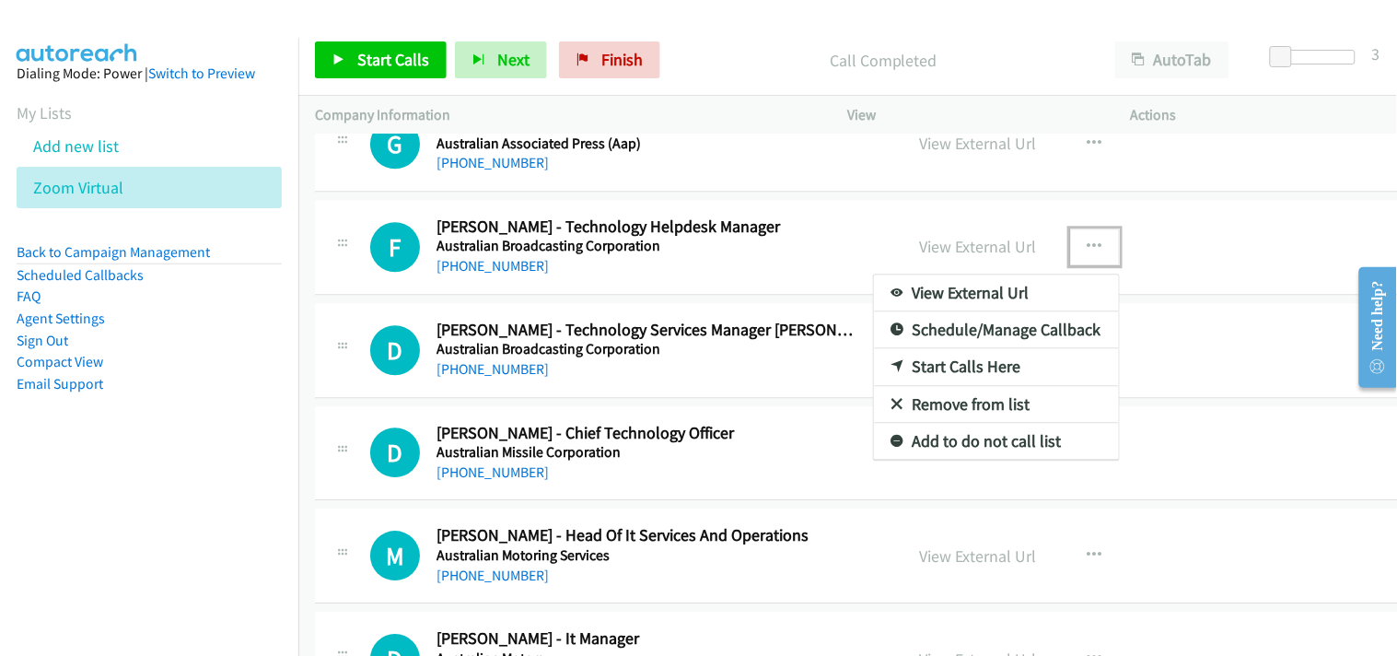
click at [904, 363] on link "Start Calls Here" at bounding box center [996, 366] width 245 height 37
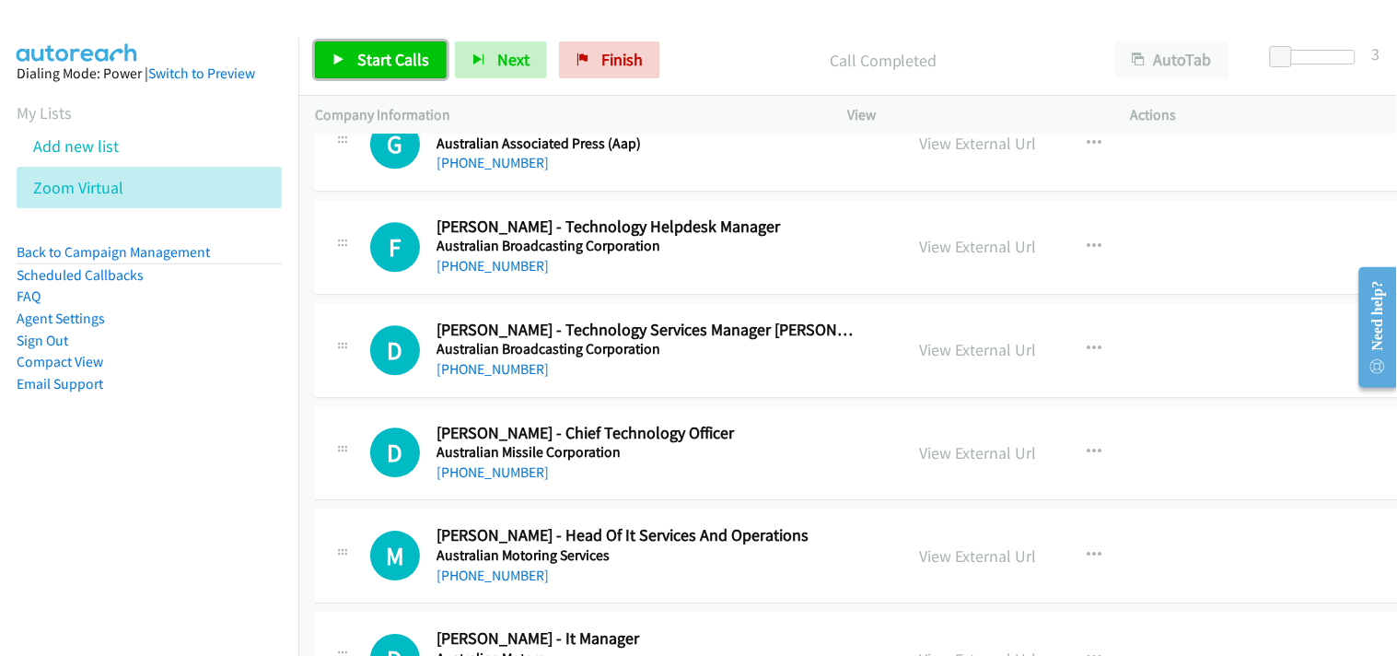
click at [368, 67] on span "Start Calls" at bounding box center [393, 59] width 72 height 21
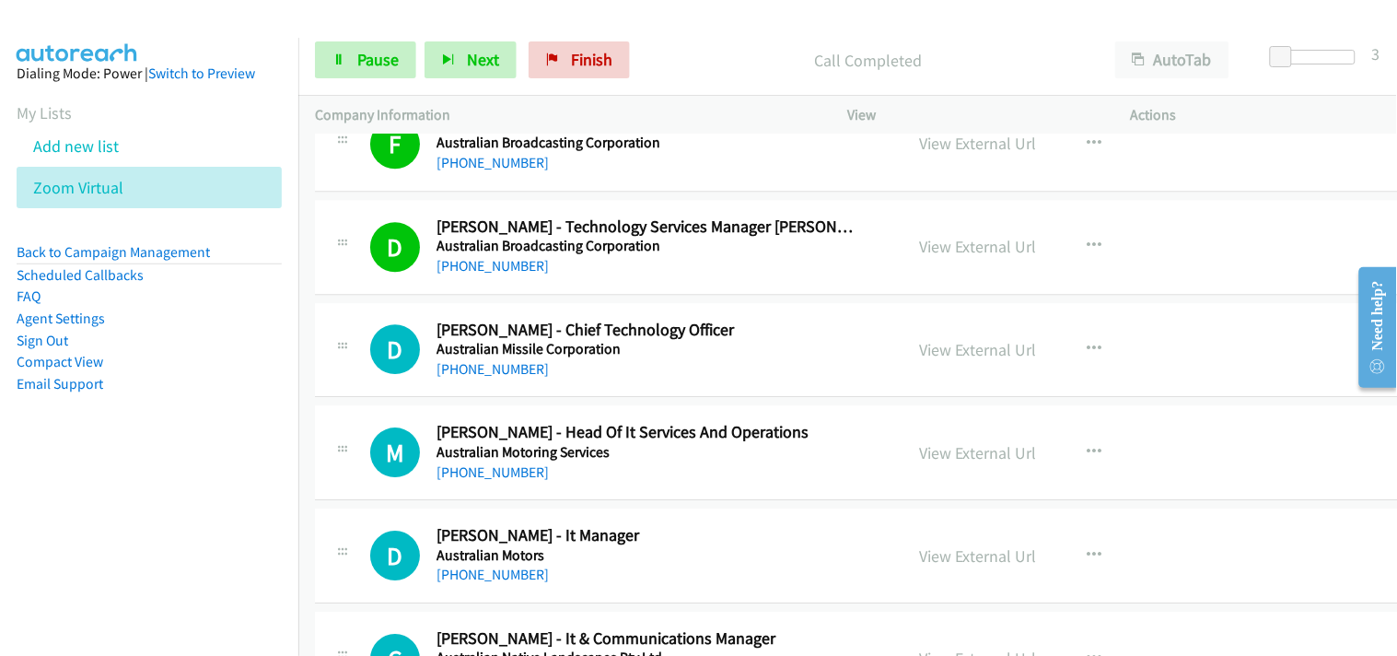
scroll to position [3233, 0]
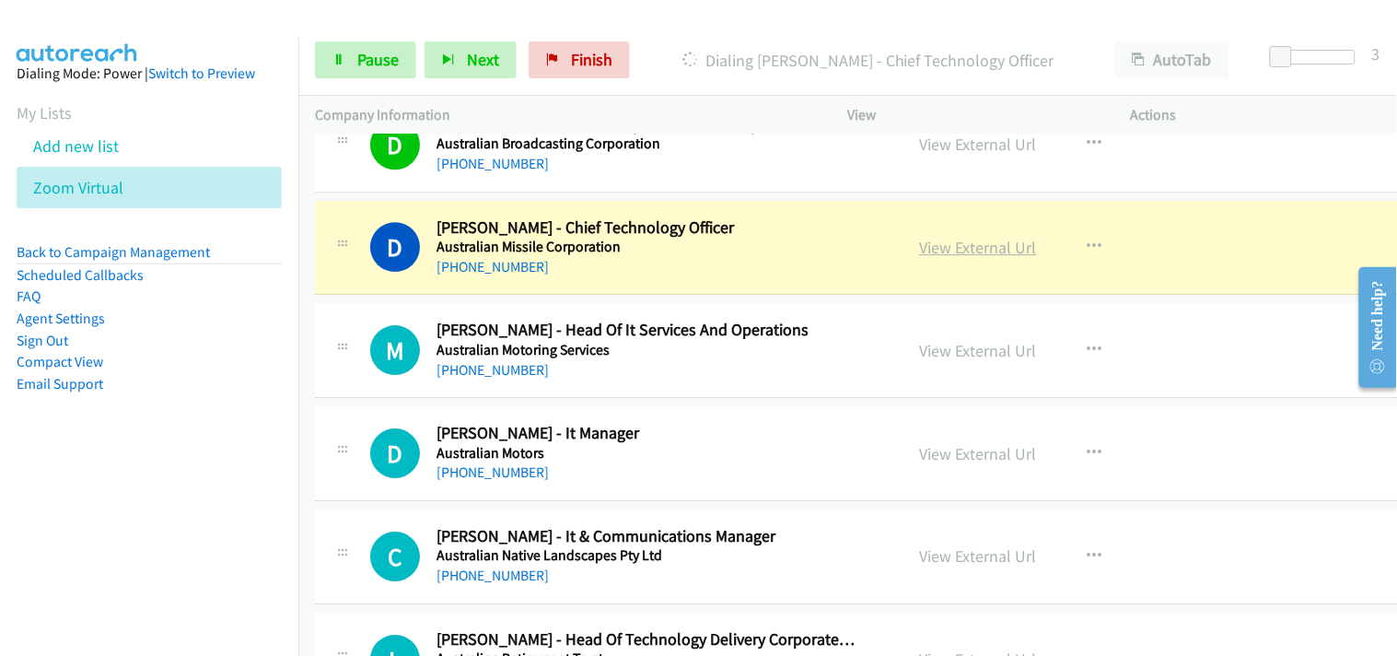
click at [920, 242] on link "View External Url" at bounding box center [978, 247] width 117 height 21
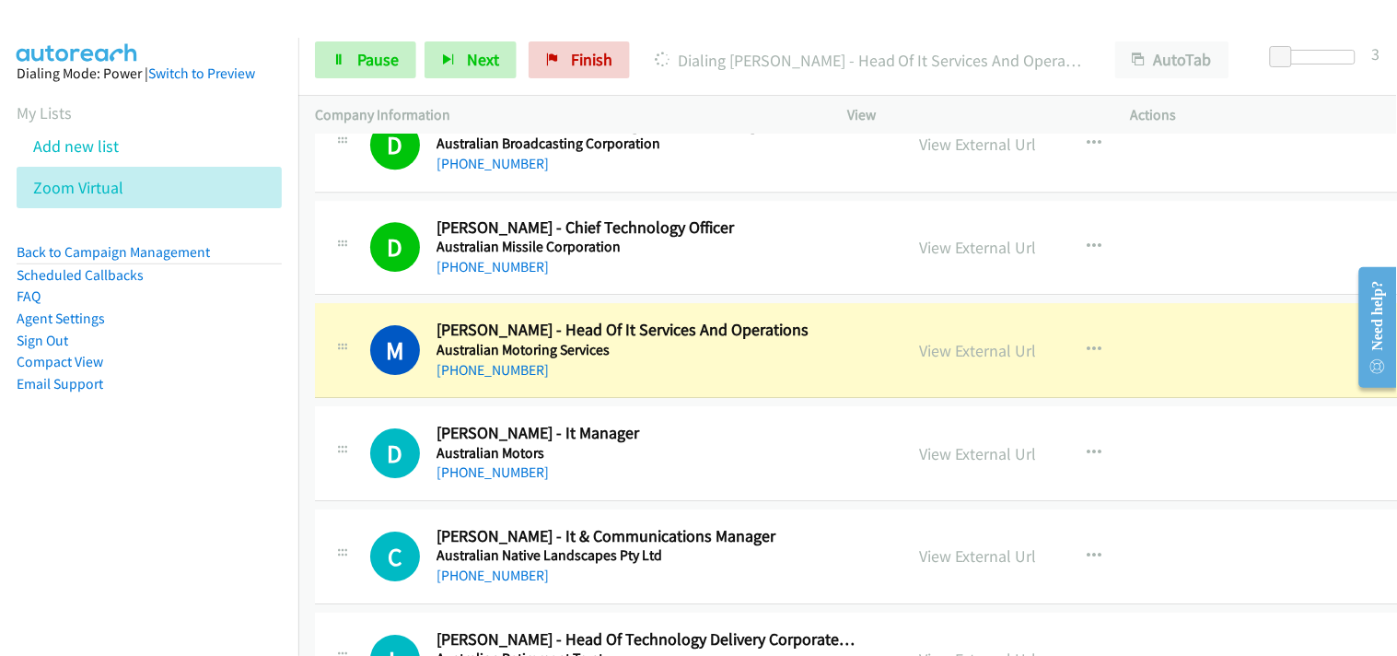
scroll to position [3335, 0]
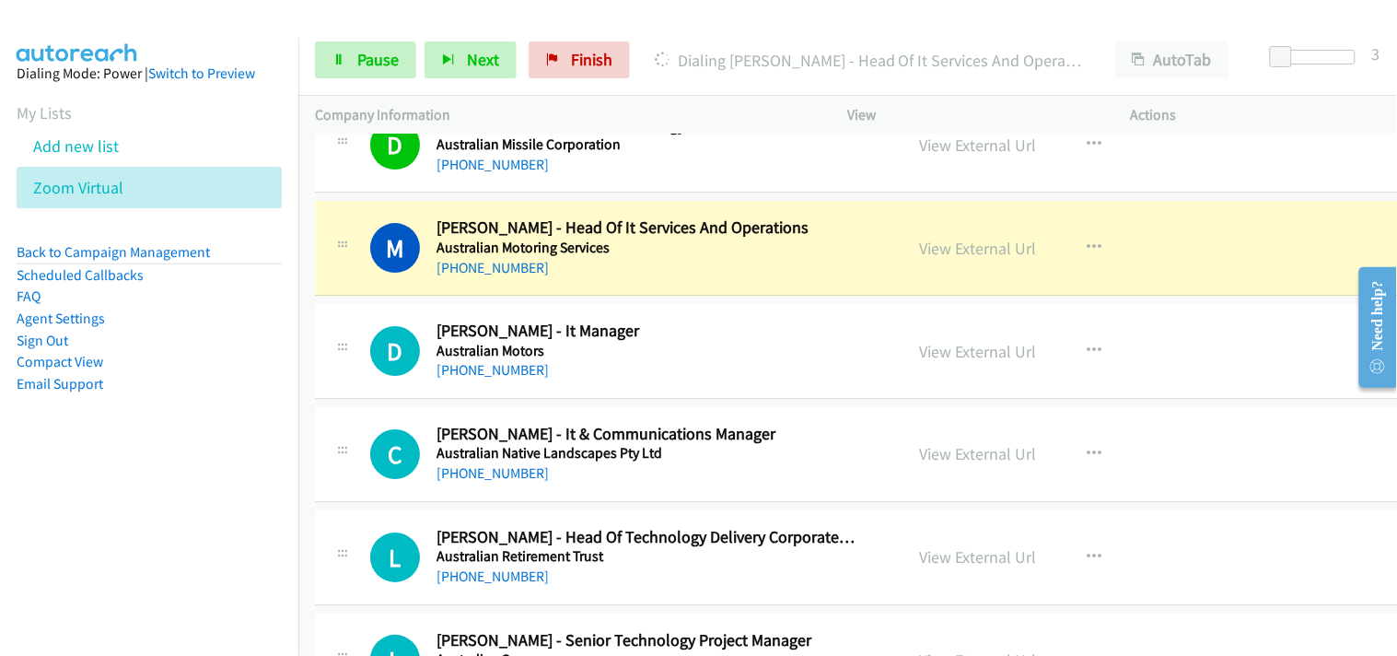
drag, startPoint x: 901, startPoint y: 253, endPoint x: 864, endPoint y: 98, distance: 159.9
click at [924, 244] on link "View External Url" at bounding box center [978, 248] width 117 height 21
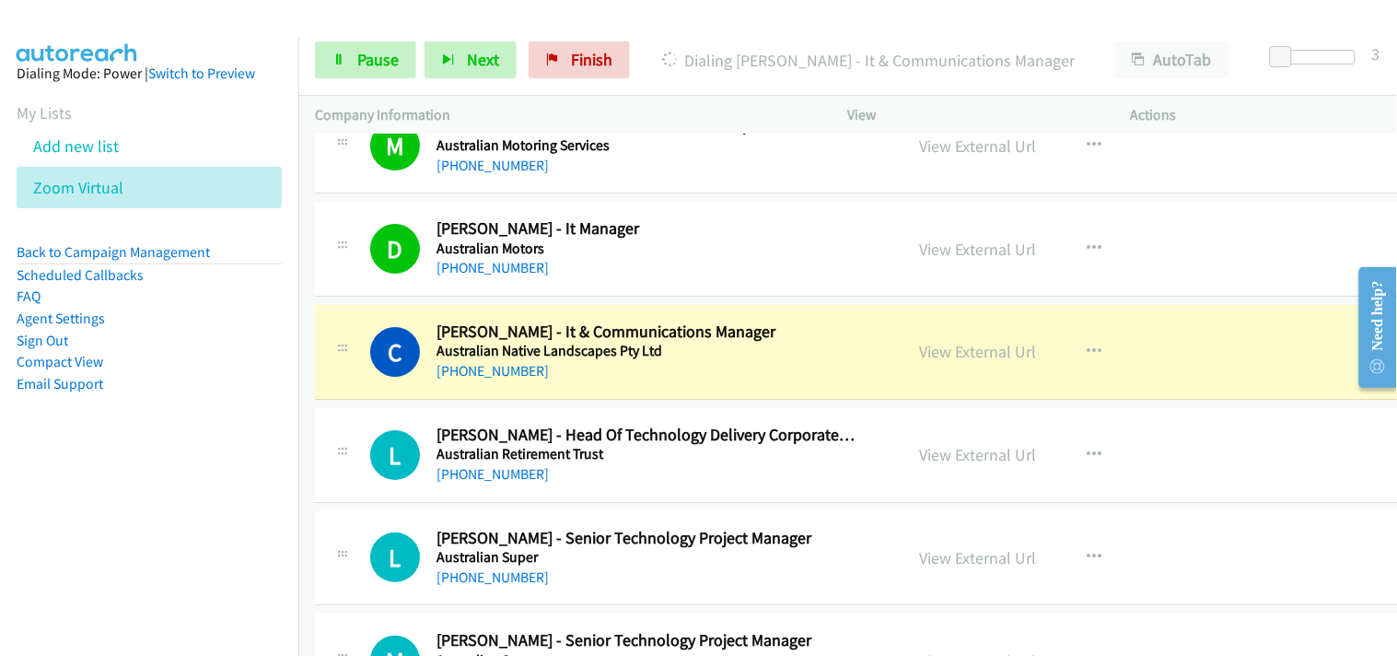
scroll to position [3540, 0]
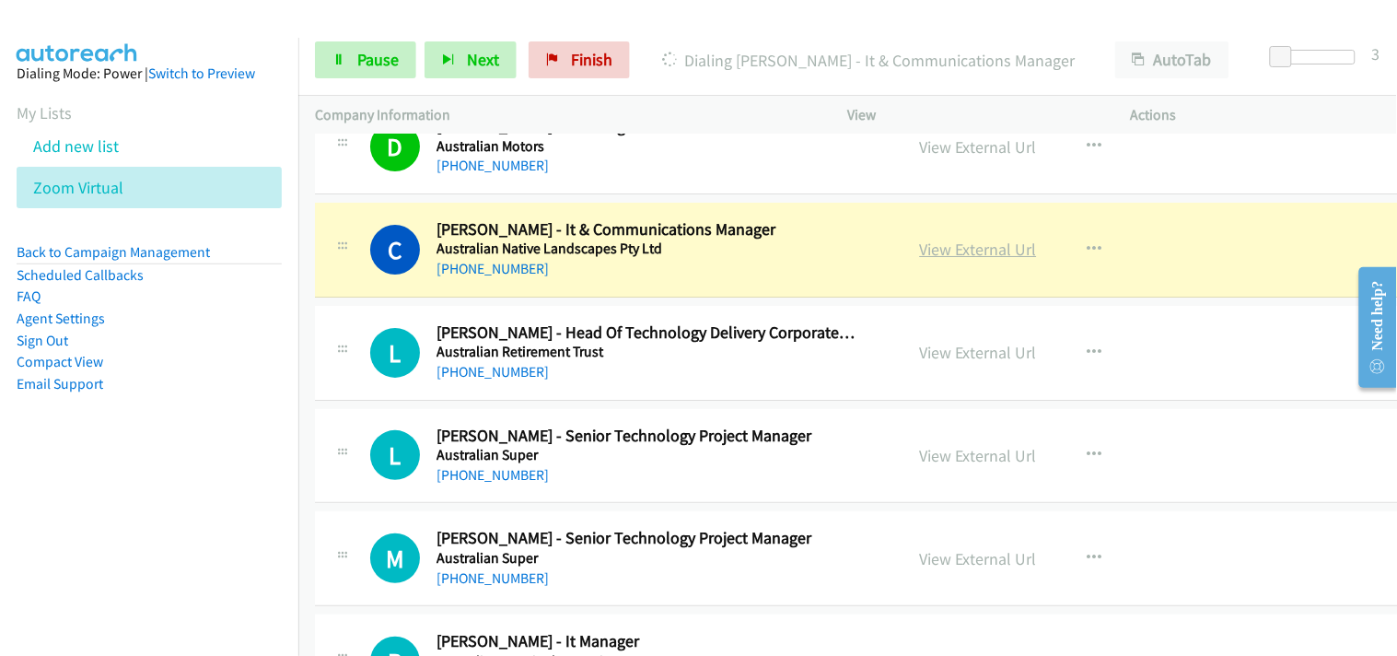
click at [920, 250] on link "View External Url" at bounding box center [978, 249] width 117 height 21
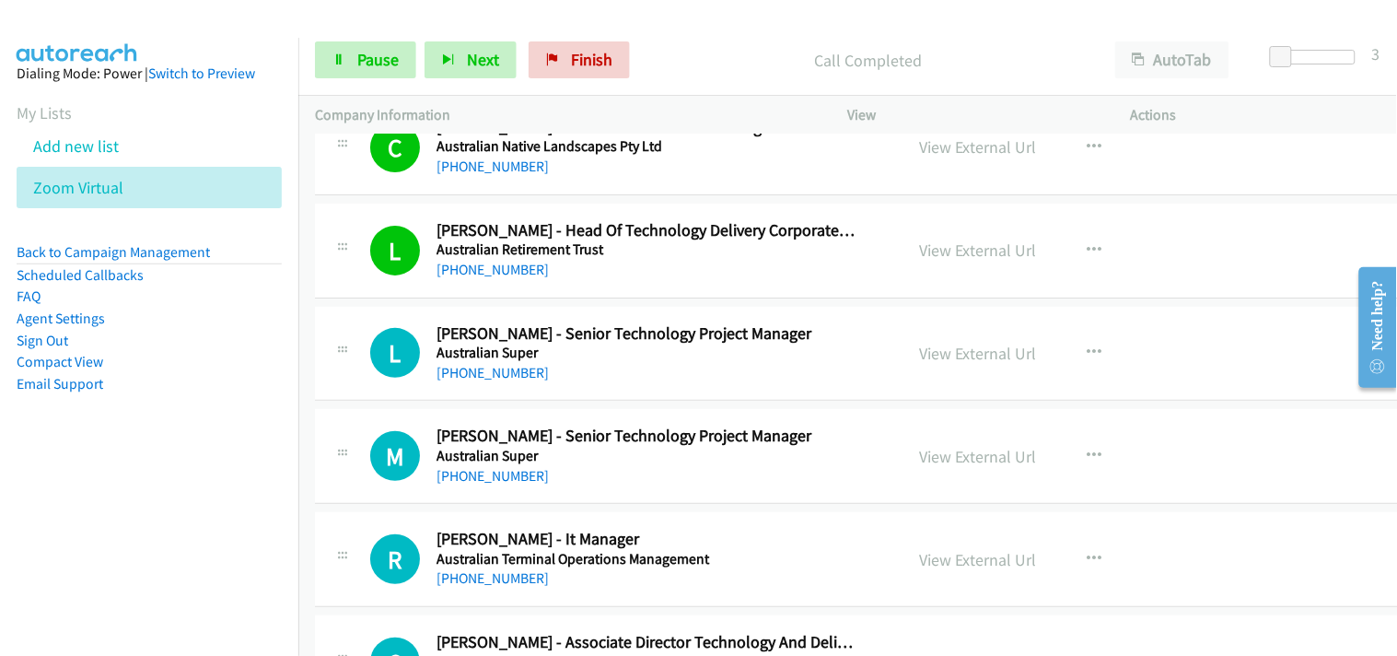
scroll to position [3744, 0]
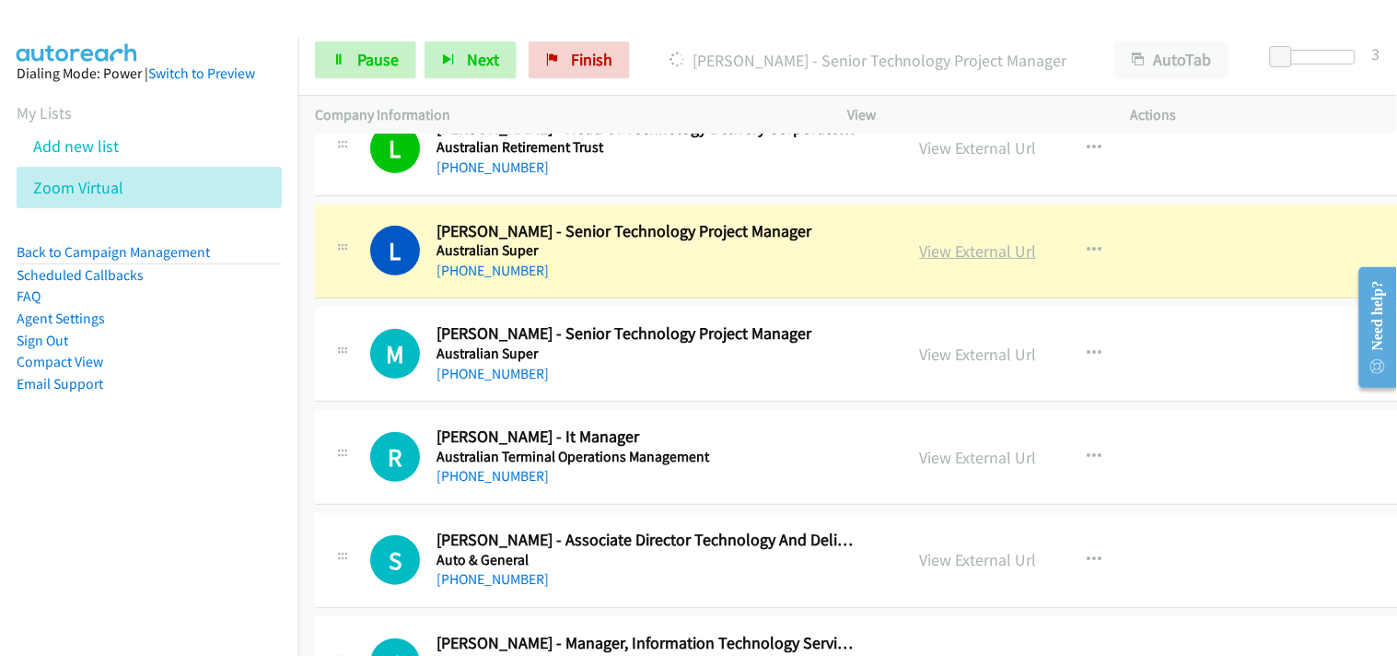
click at [985, 245] on link "View External Url" at bounding box center [978, 250] width 117 height 21
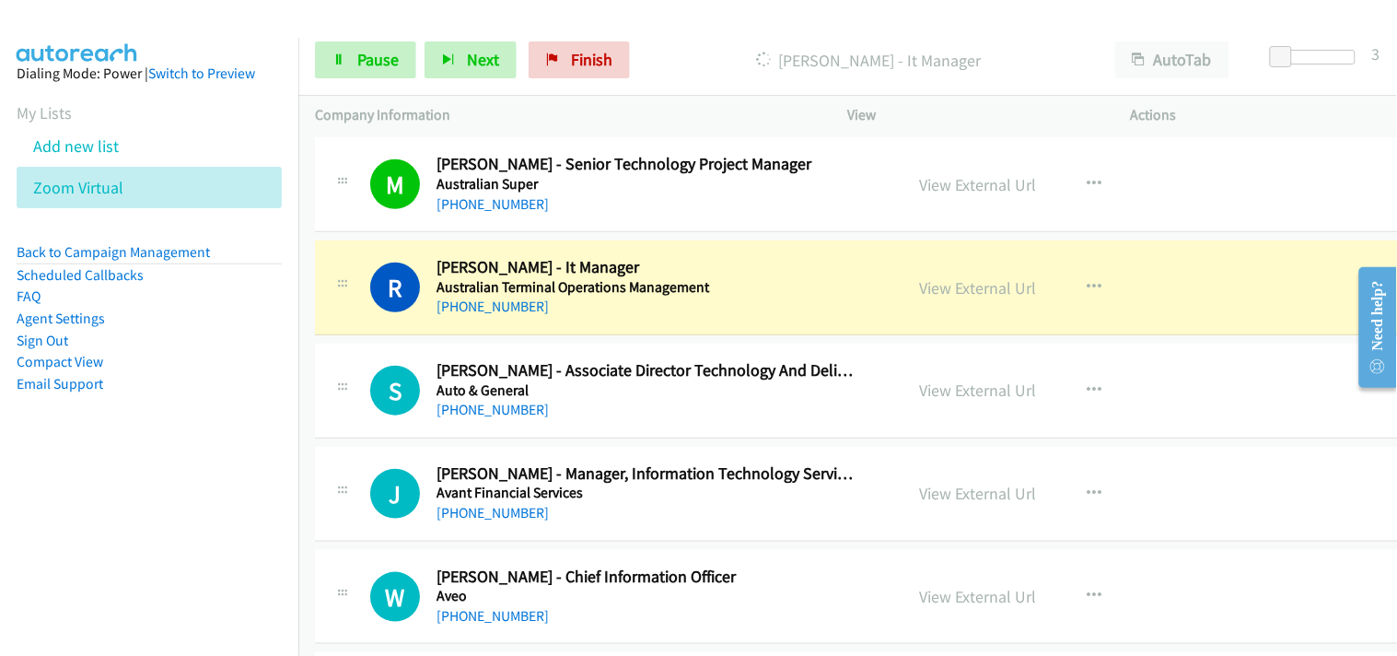
scroll to position [3949, 0]
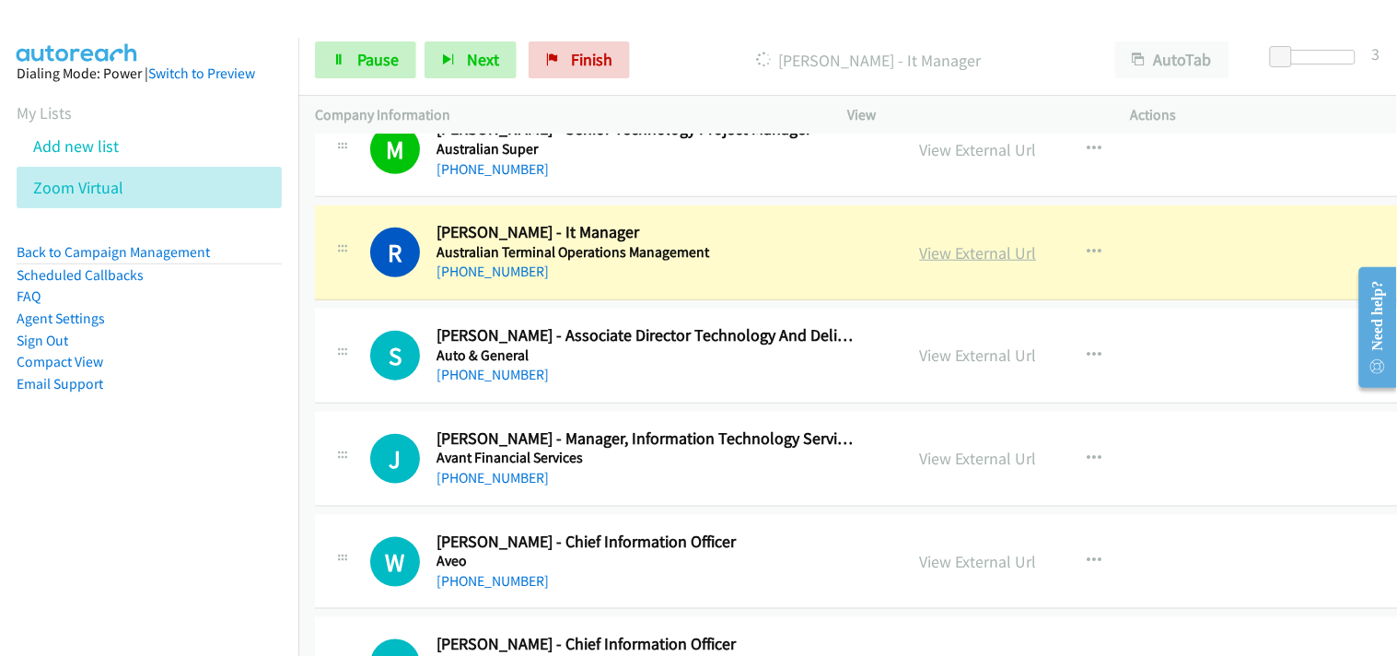
click at [926, 258] on link "View External Url" at bounding box center [978, 252] width 117 height 21
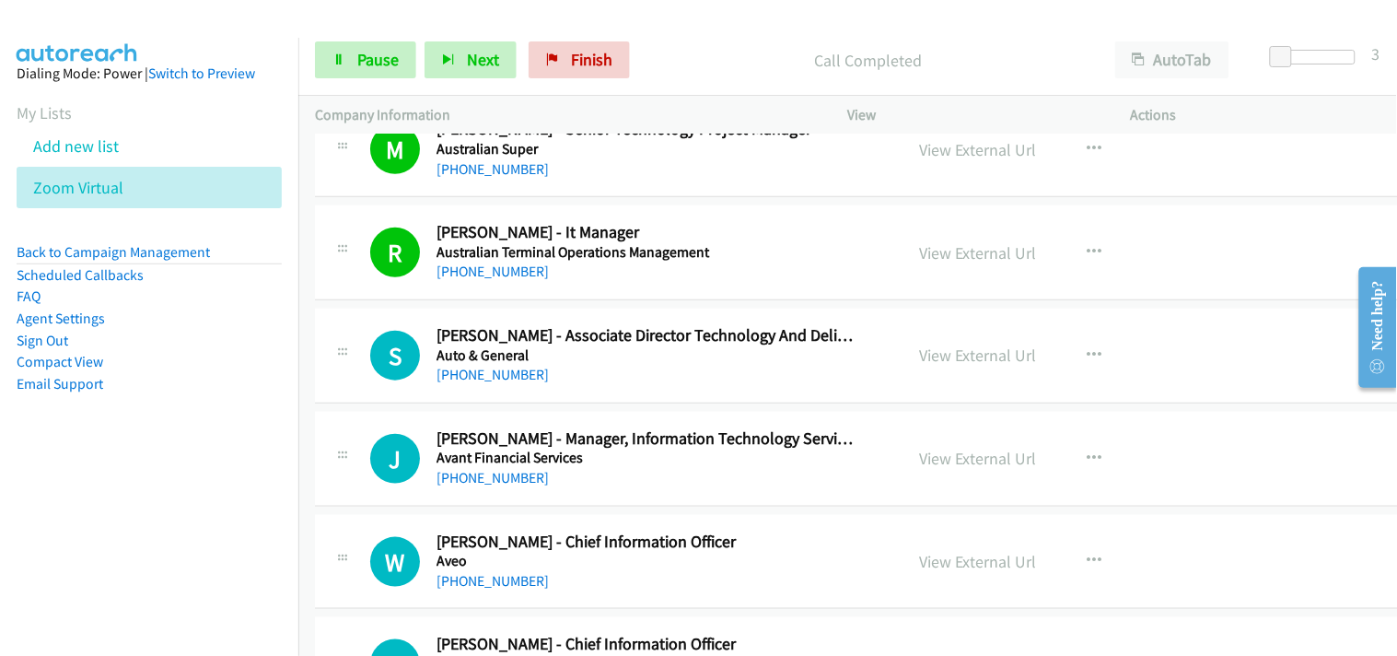
scroll to position [4052, 0]
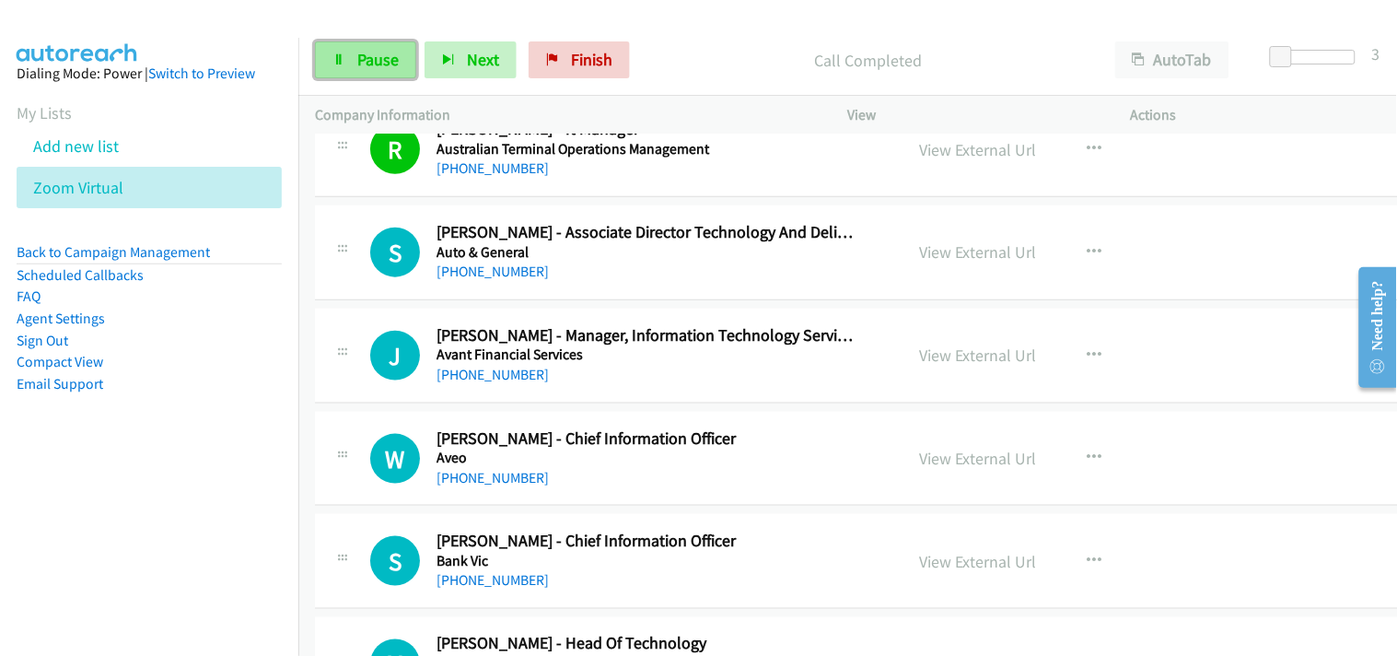
click at [403, 57] on link "Pause" at bounding box center [365, 59] width 101 height 37
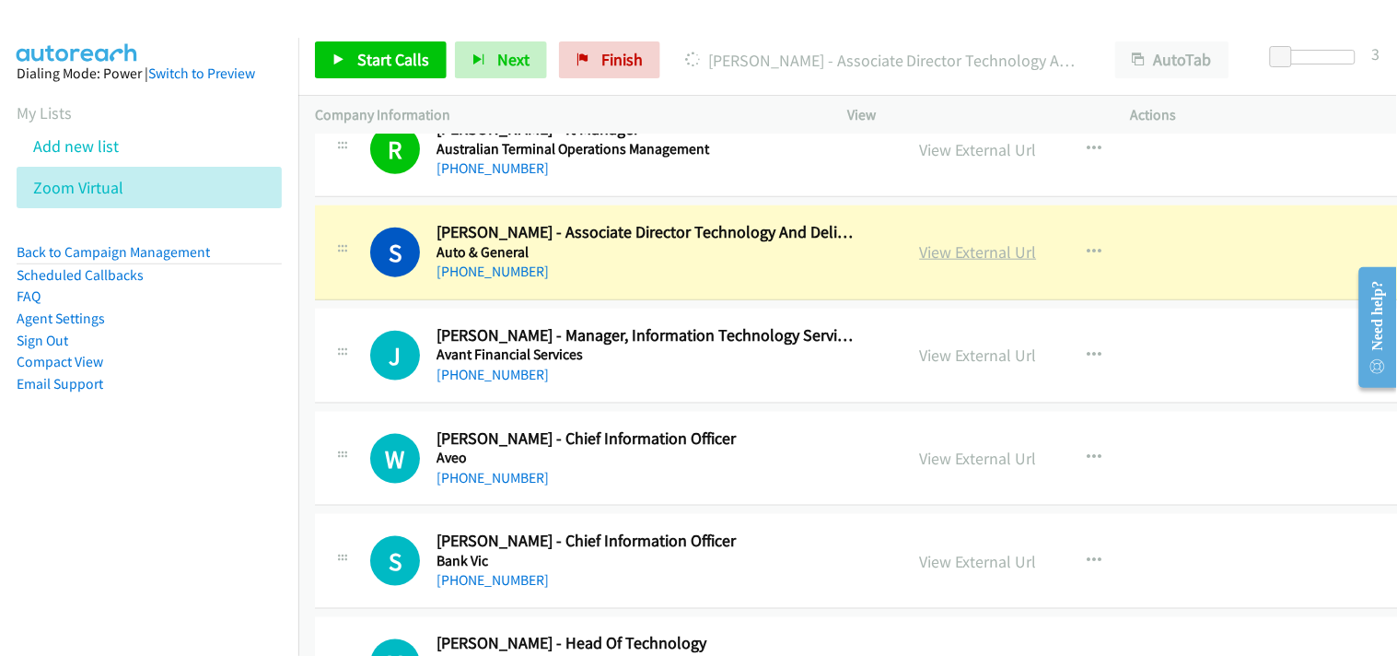
click at [924, 255] on link "View External Url" at bounding box center [978, 251] width 117 height 21
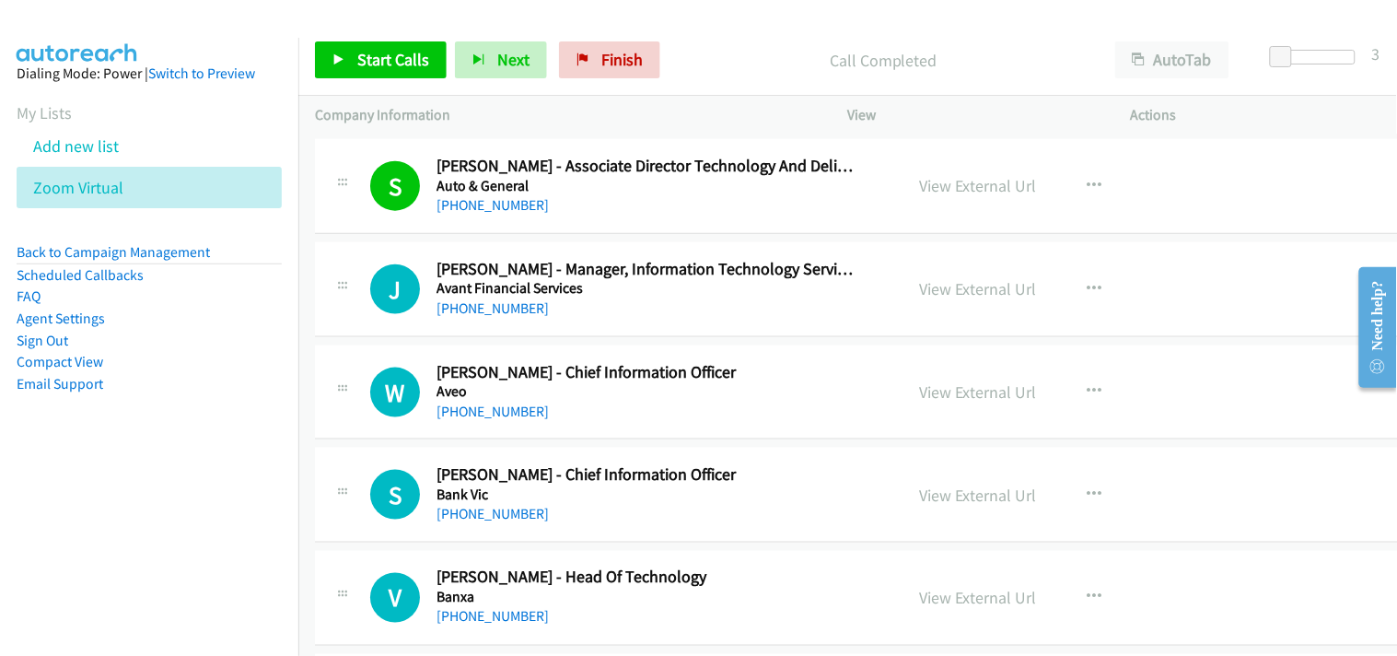
scroll to position [4154, 0]
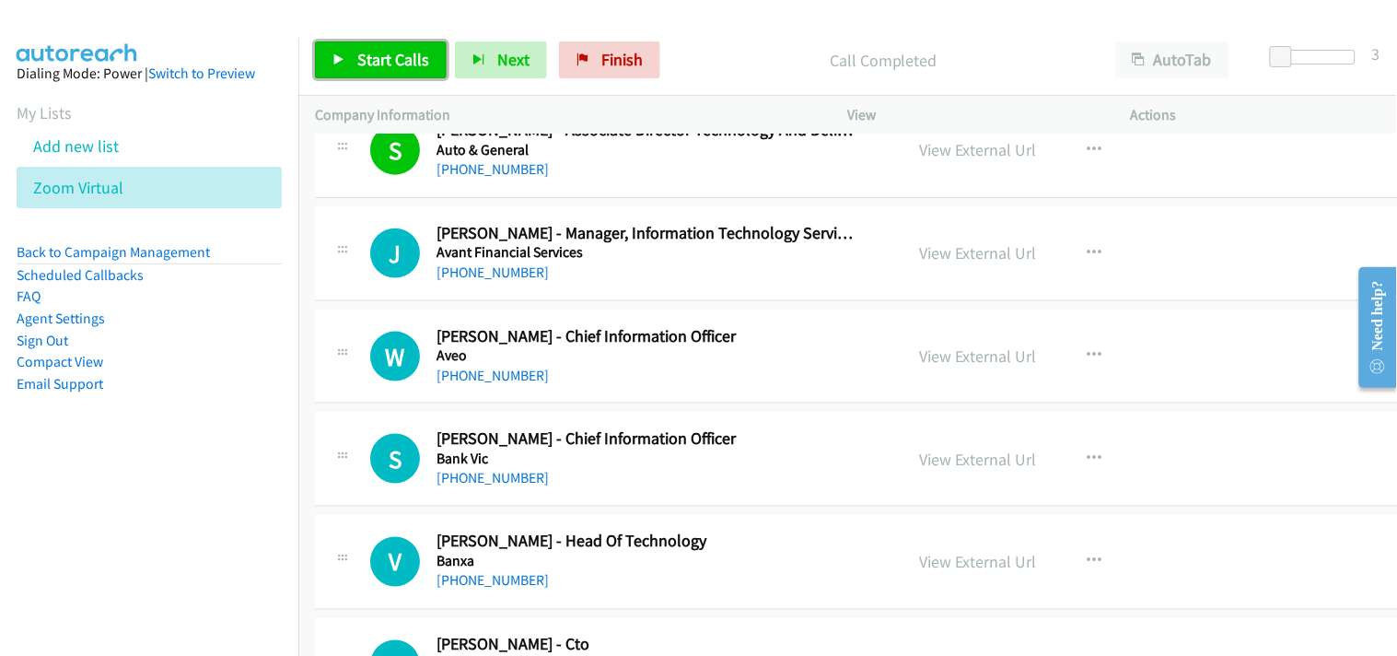
click at [396, 56] on span "Start Calls" at bounding box center [393, 59] width 72 height 21
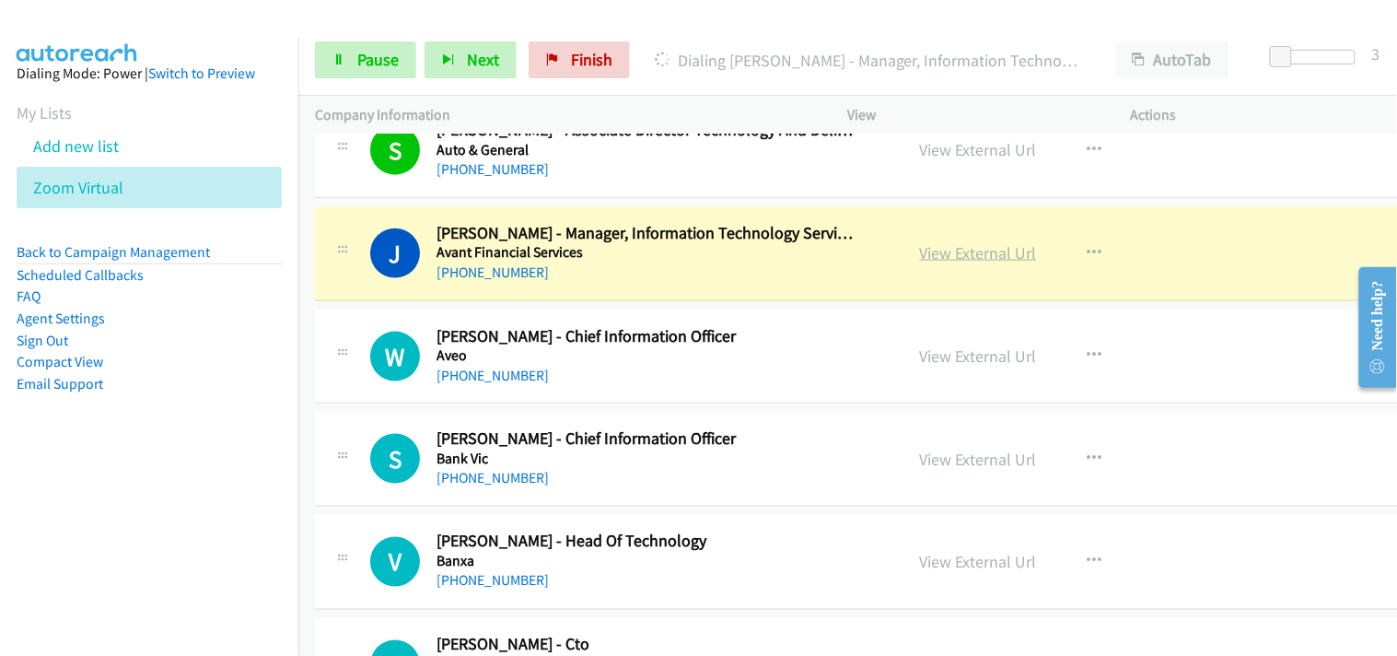
click at [946, 251] on link "View External Url" at bounding box center [978, 252] width 117 height 21
click at [378, 57] on span "Pause" at bounding box center [377, 59] width 41 height 21
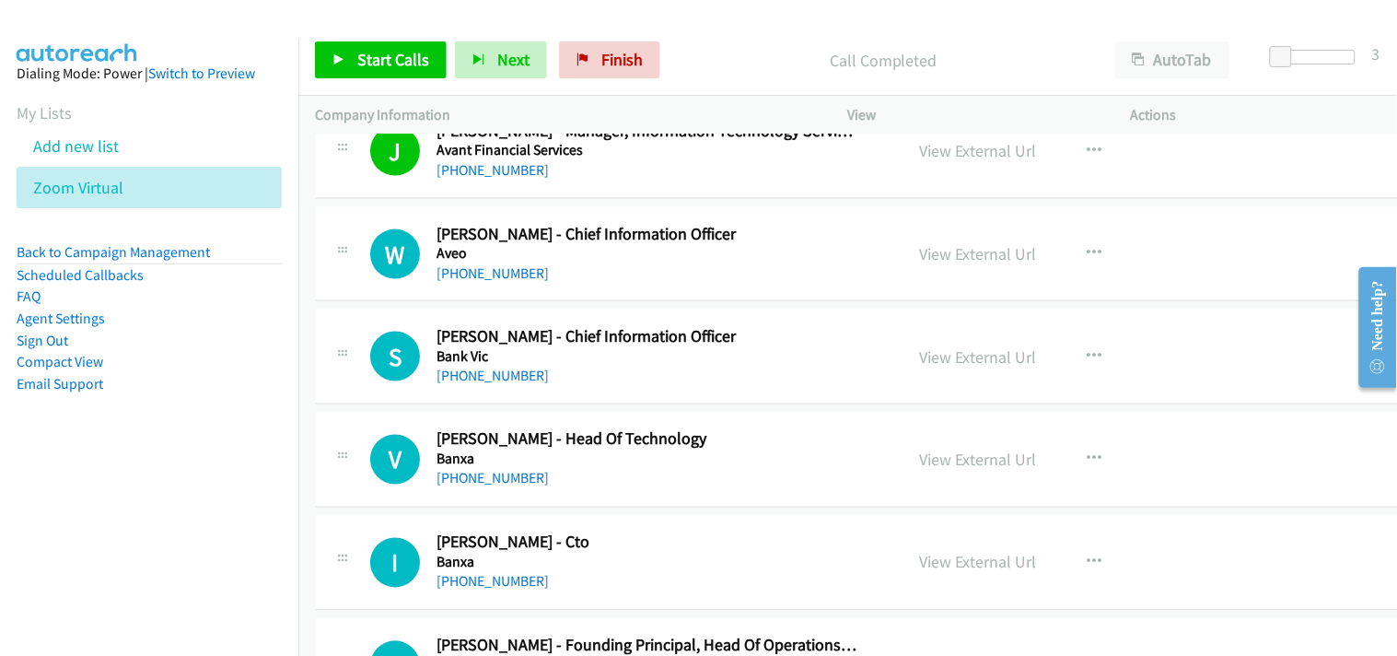
scroll to position [4359, 0]
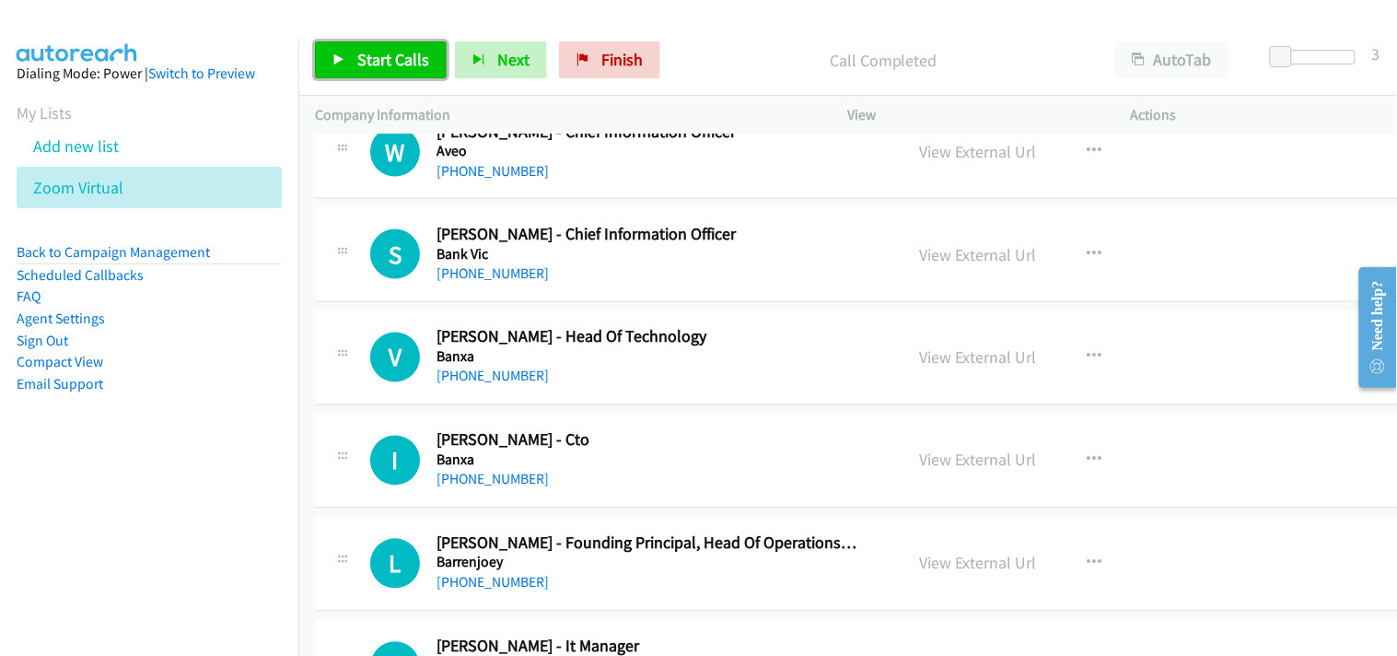
click at [402, 66] on span "Start Calls" at bounding box center [393, 59] width 72 height 21
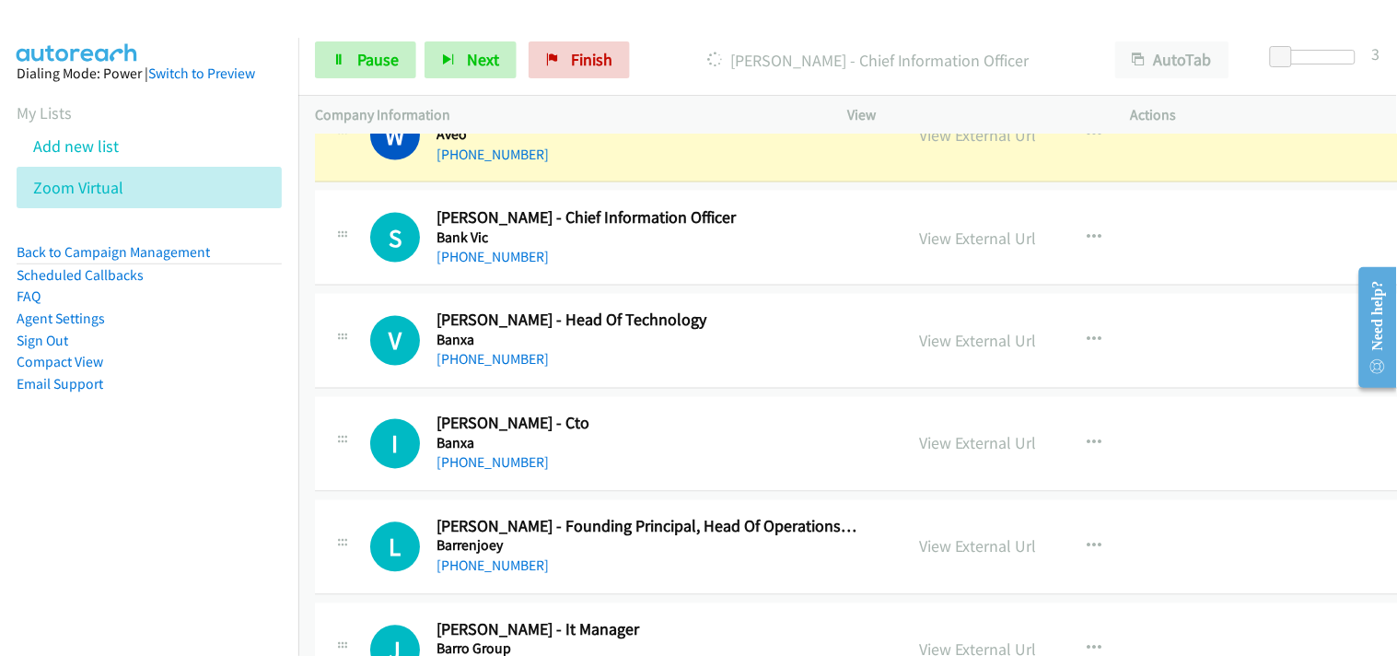
scroll to position [4256, 0]
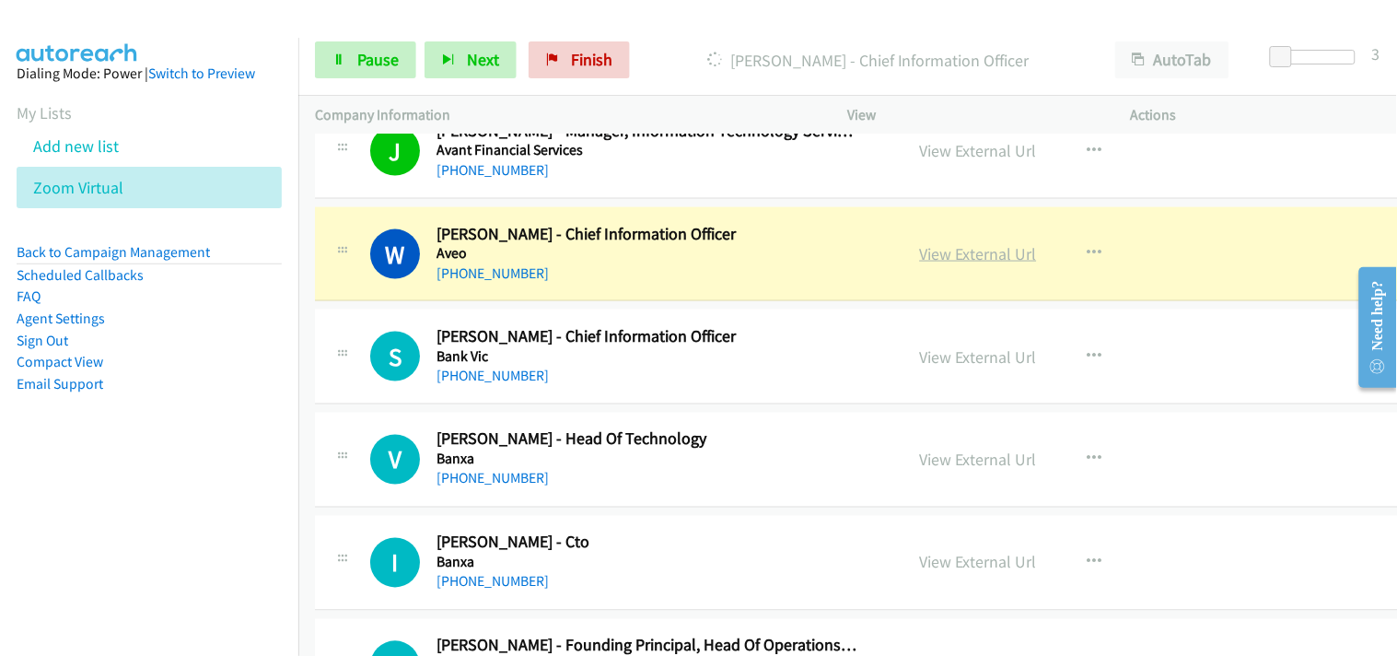
click at [976, 256] on link "View External Url" at bounding box center [978, 253] width 117 height 21
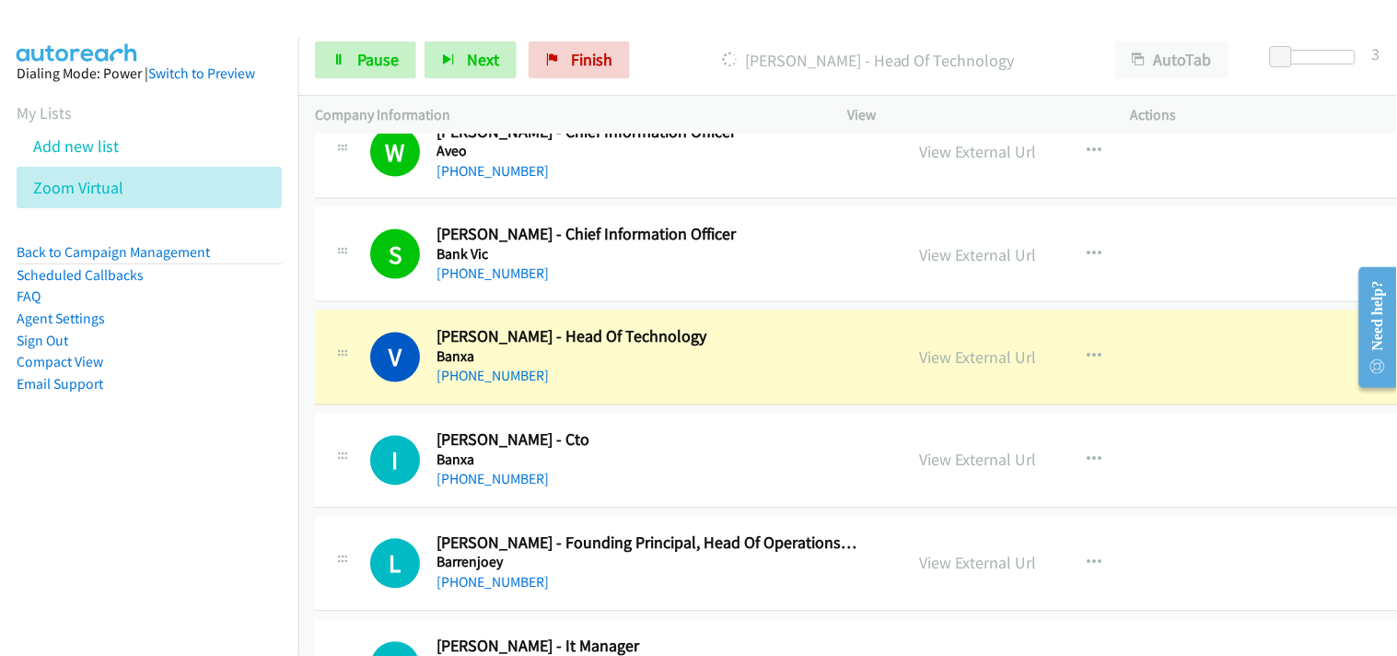
scroll to position [4461, 0]
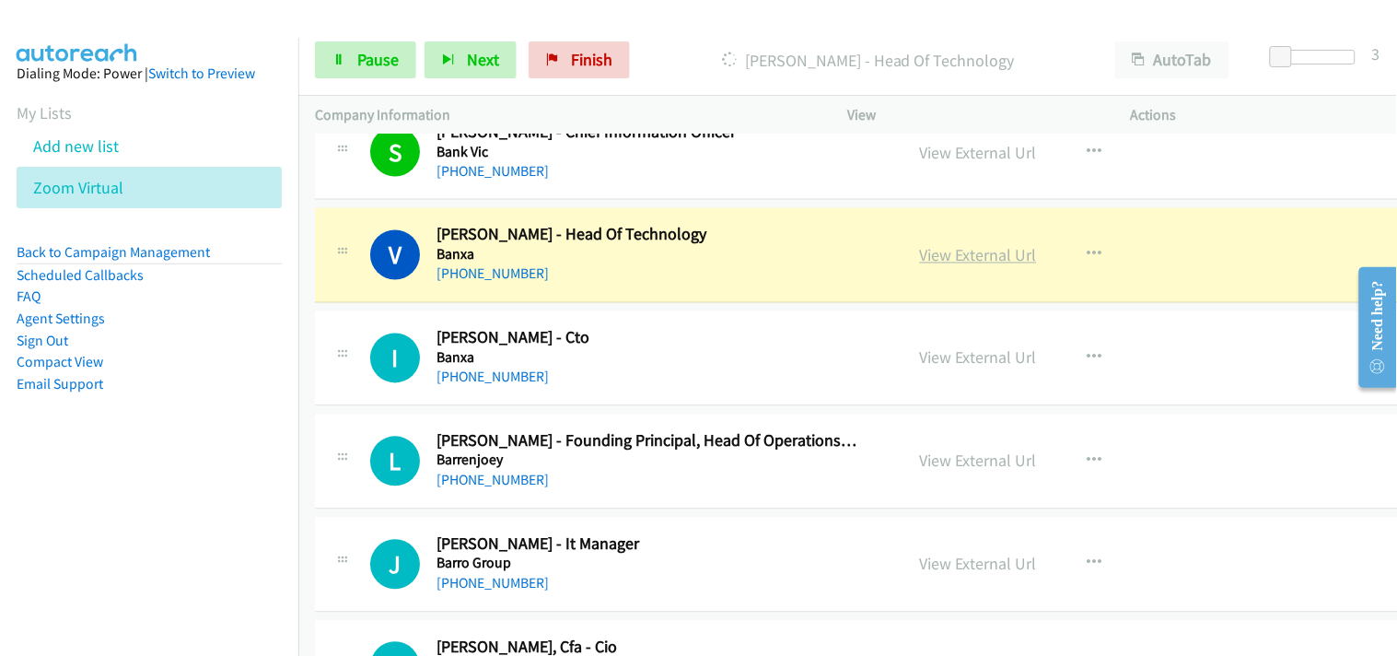
click at [933, 252] on link "View External Url" at bounding box center [978, 255] width 117 height 21
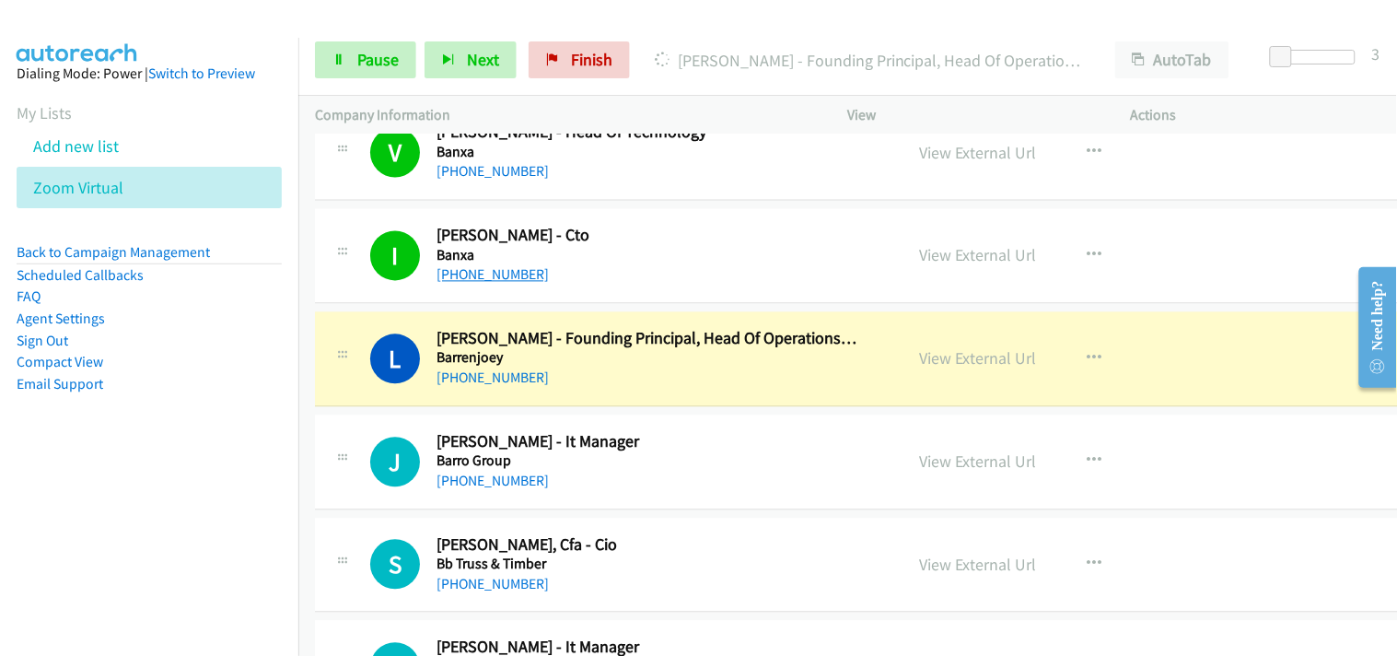
scroll to position [4665, 0]
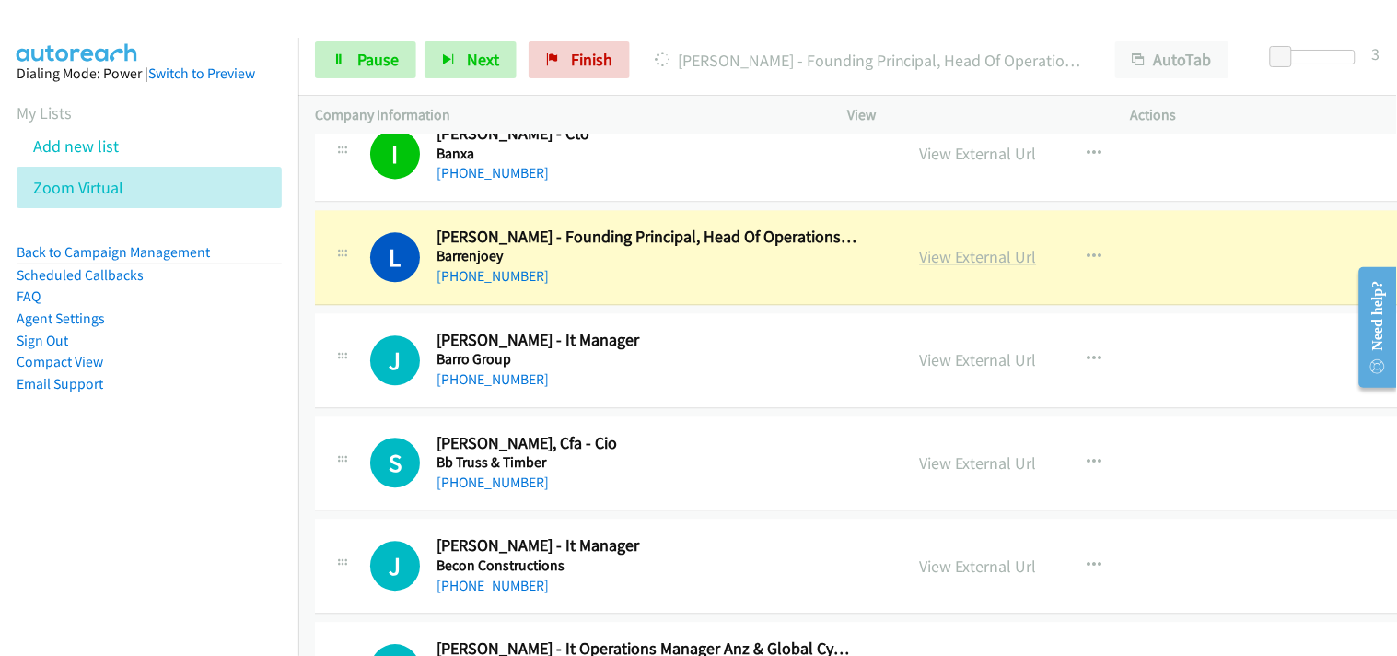
click at [921, 260] on link "View External Url" at bounding box center [978, 256] width 117 height 21
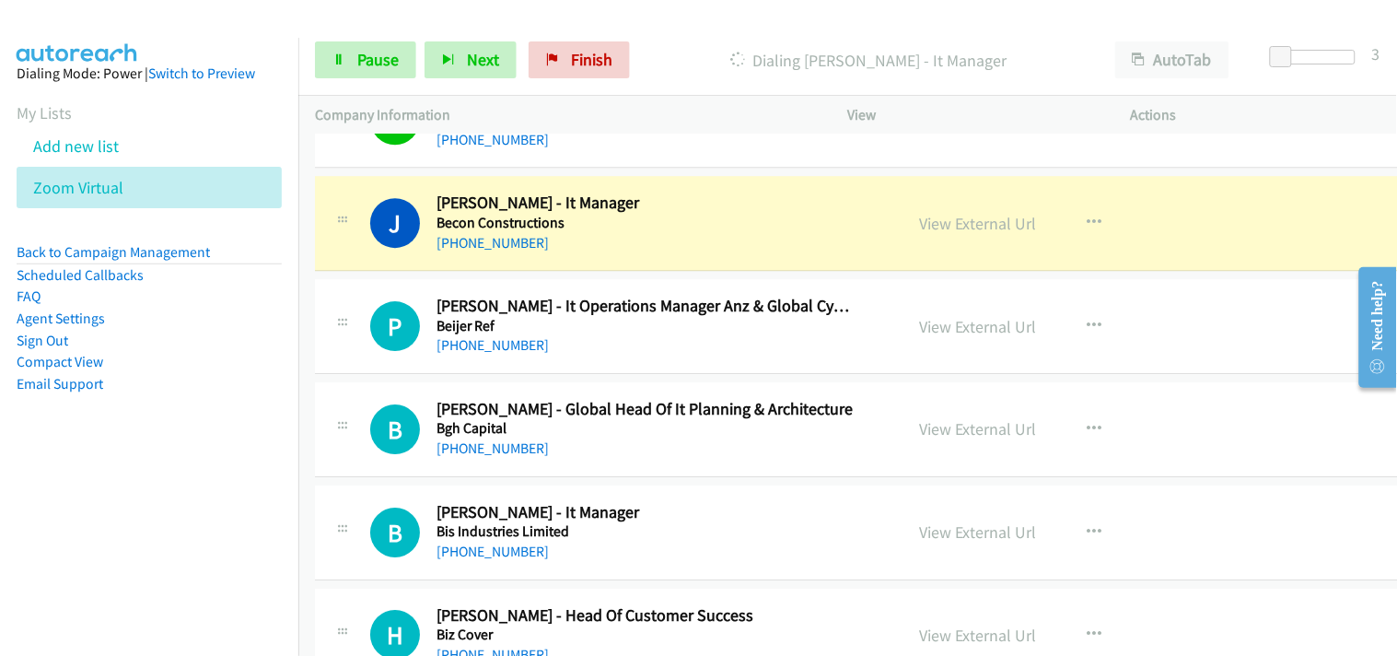
scroll to position [4973, 0]
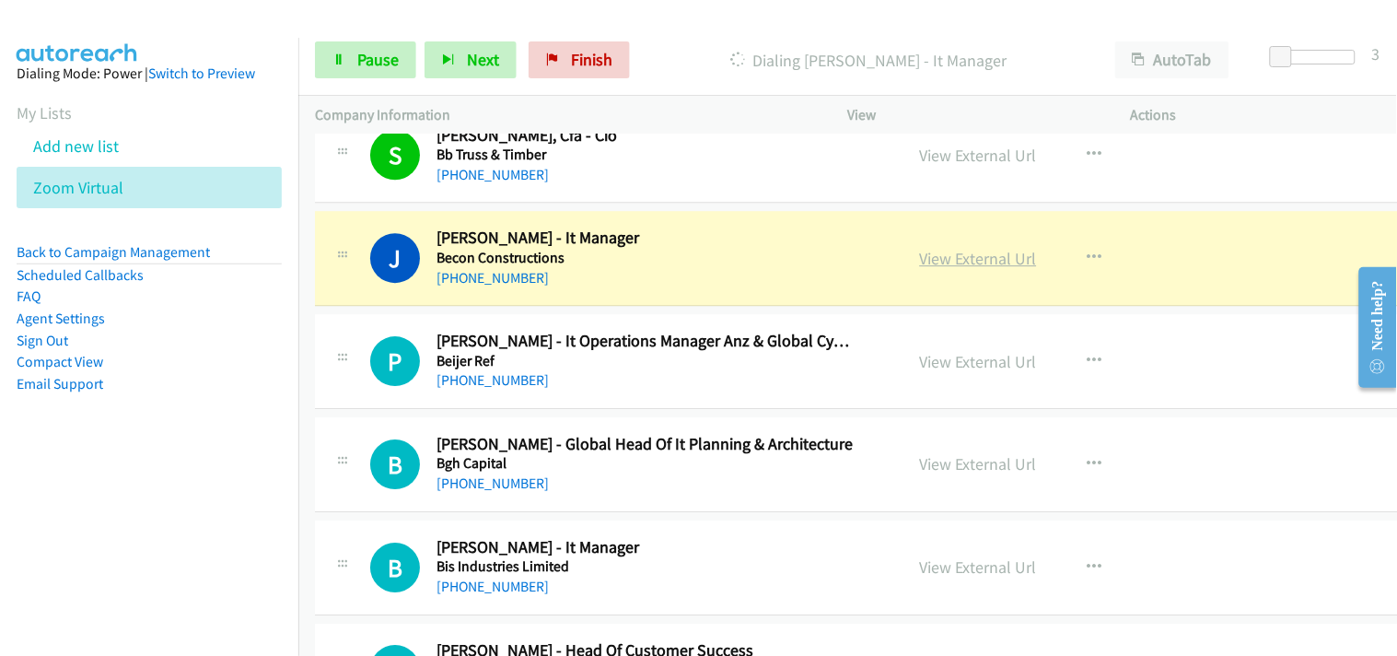
click at [936, 262] on link "View External Url" at bounding box center [978, 258] width 117 height 21
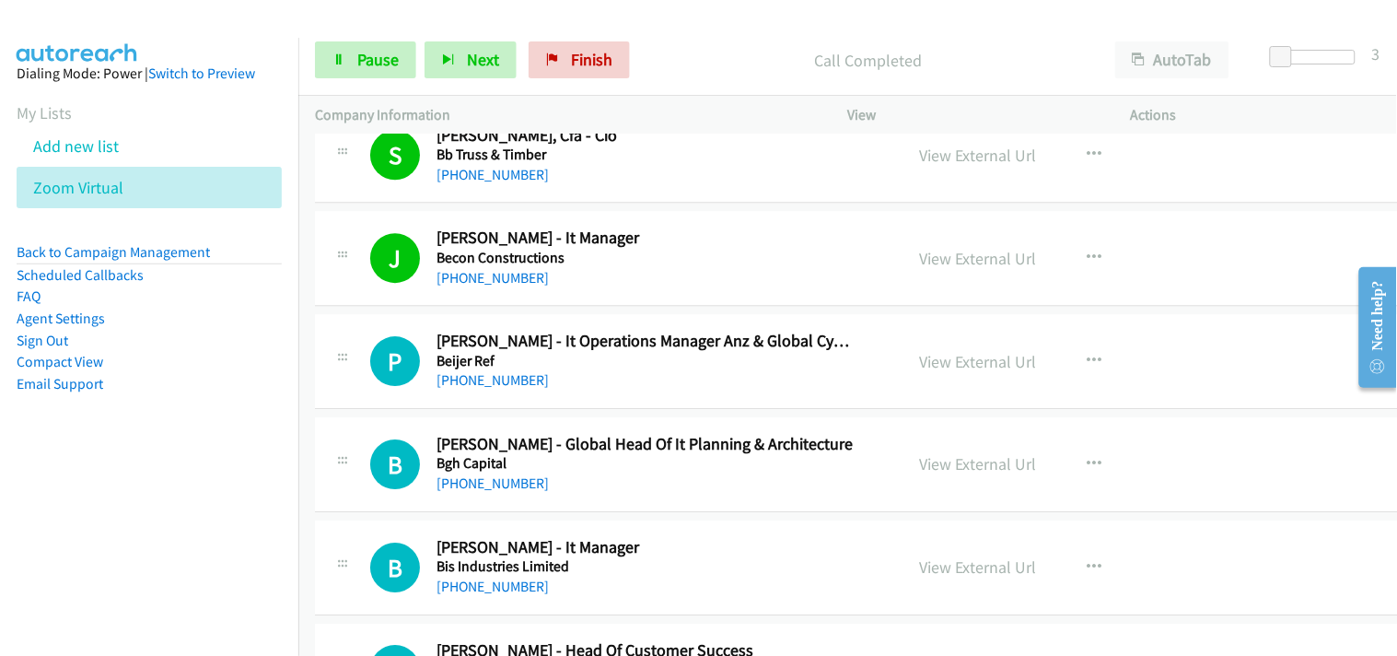
scroll to position [5075, 0]
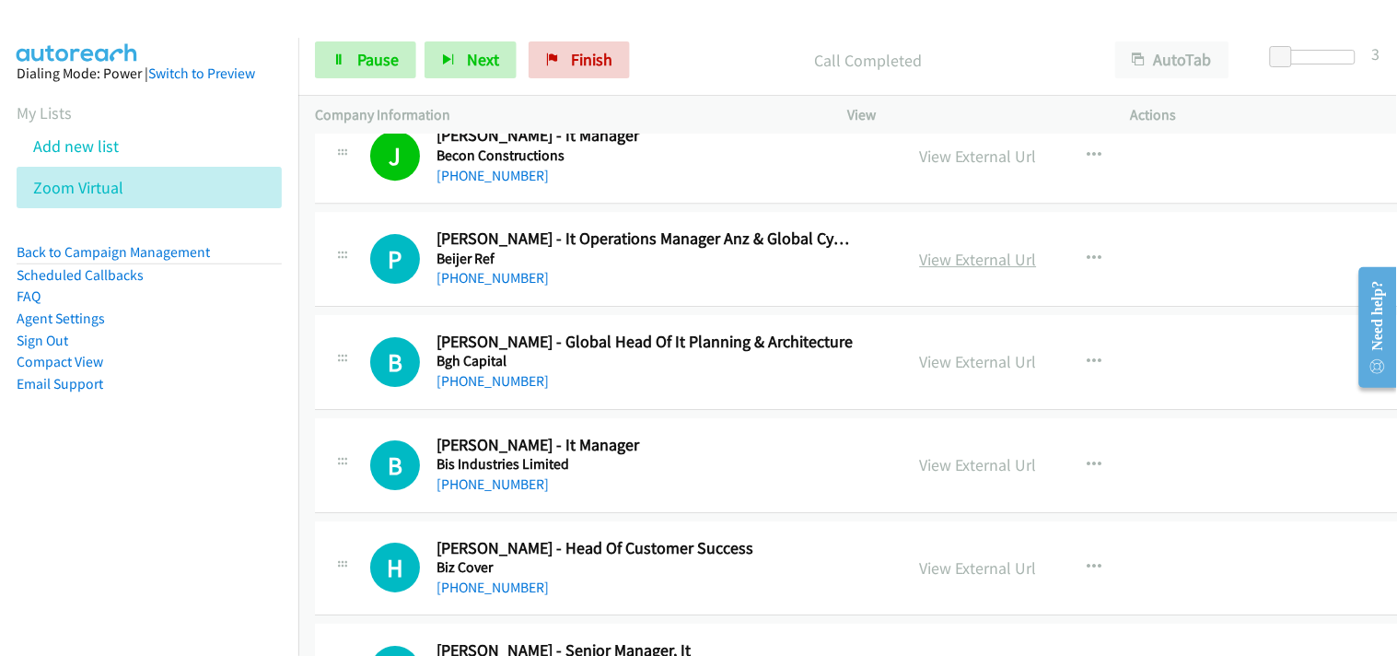
click at [920, 262] on link "View External Url" at bounding box center [978, 259] width 117 height 21
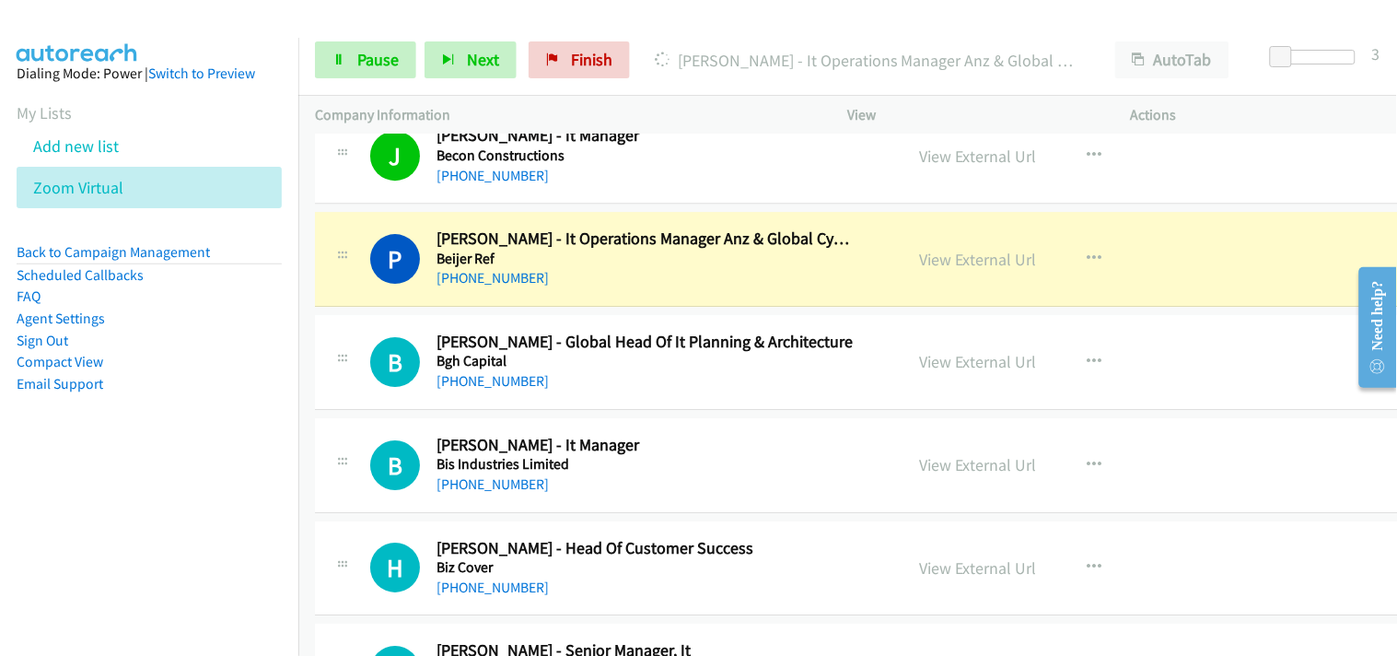
scroll to position [5177, 0]
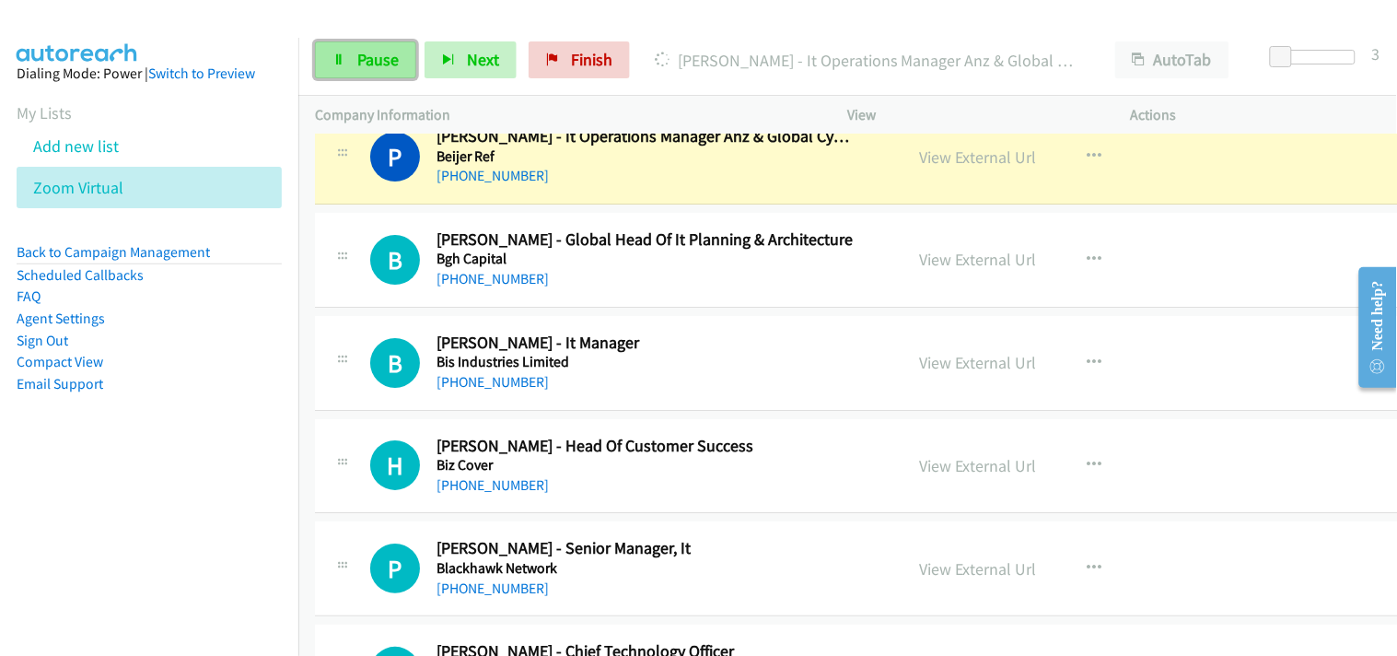
click at [405, 66] on link "Pause" at bounding box center [365, 59] width 101 height 37
